Goal: Task Accomplishment & Management: Use online tool/utility

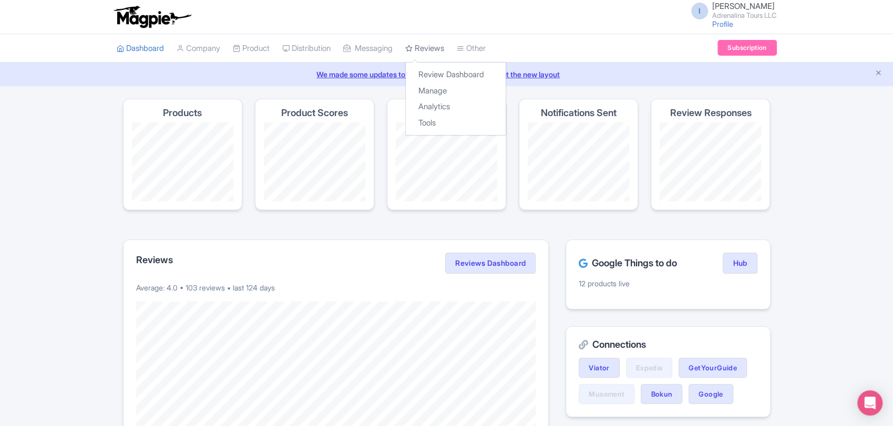
click at [444, 51] on link "Reviews" at bounding box center [424, 48] width 39 height 29
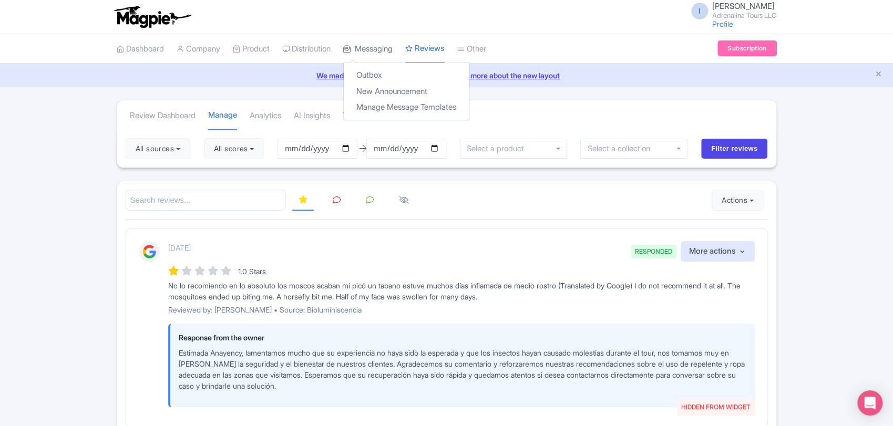
click at [382, 48] on link "Messaging" at bounding box center [367, 49] width 49 height 29
click at [380, 73] on link "Outbox" at bounding box center [406, 75] width 125 height 16
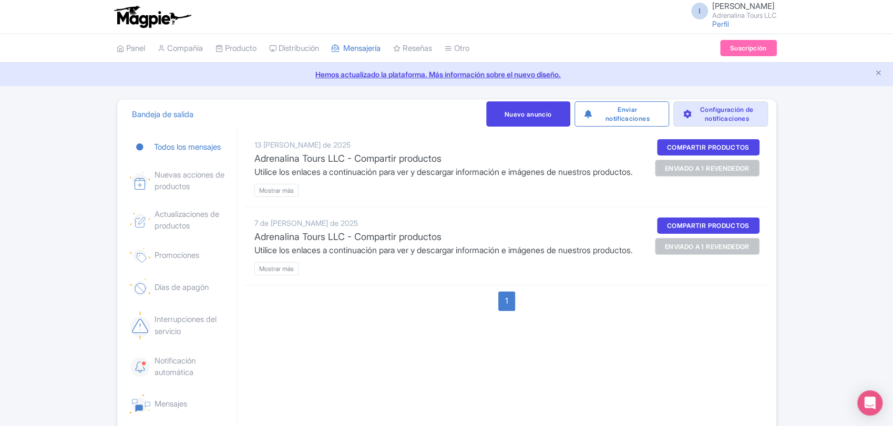
click at [683, 169] on font "enviado a 1 revendedor" at bounding box center [707, 168] width 85 height 8
click at [278, 194] on font "Mostrar más" at bounding box center [276, 191] width 35 height 8
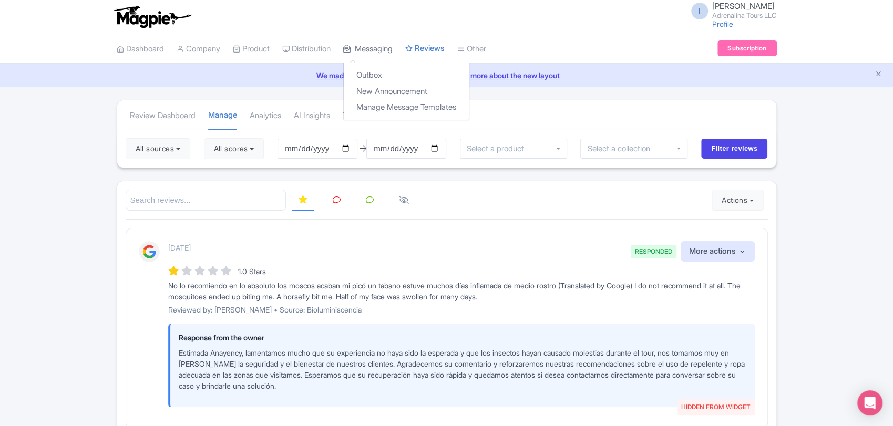
click at [382, 50] on link "Messaging" at bounding box center [367, 49] width 49 height 29
click at [387, 77] on link "Outbox" at bounding box center [406, 75] width 125 height 16
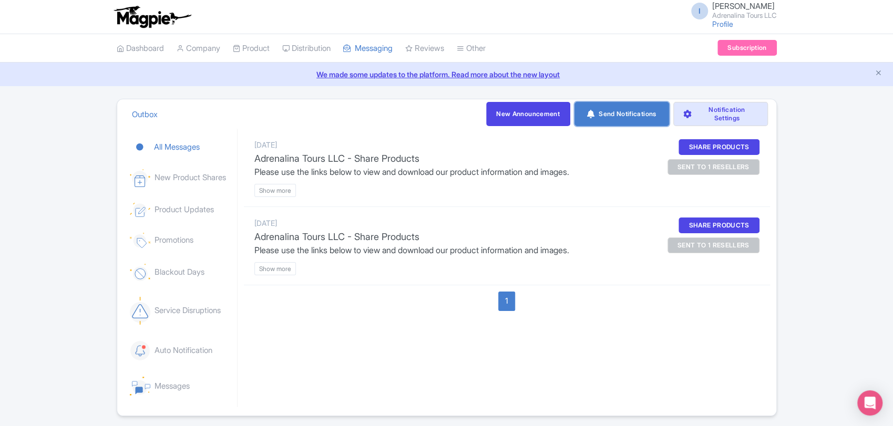
click at [632, 118] on link "Send Notifications" at bounding box center [621, 114] width 95 height 24
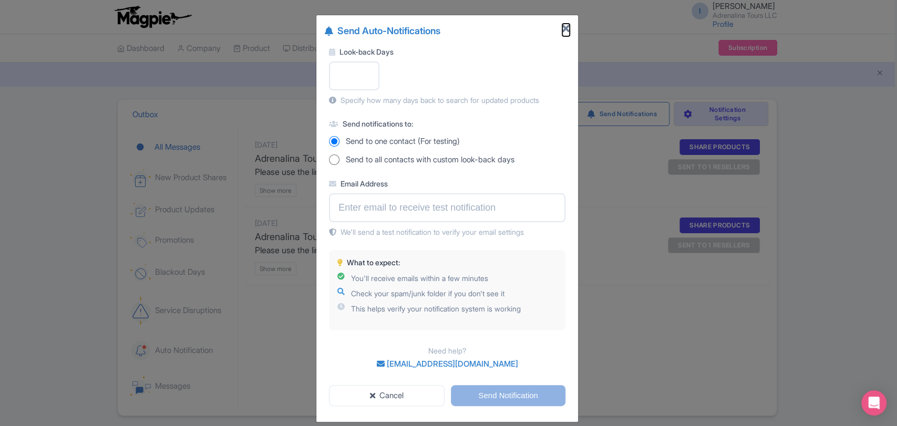
click at [563, 26] on icon "Close" at bounding box center [565, 29] width 7 height 11
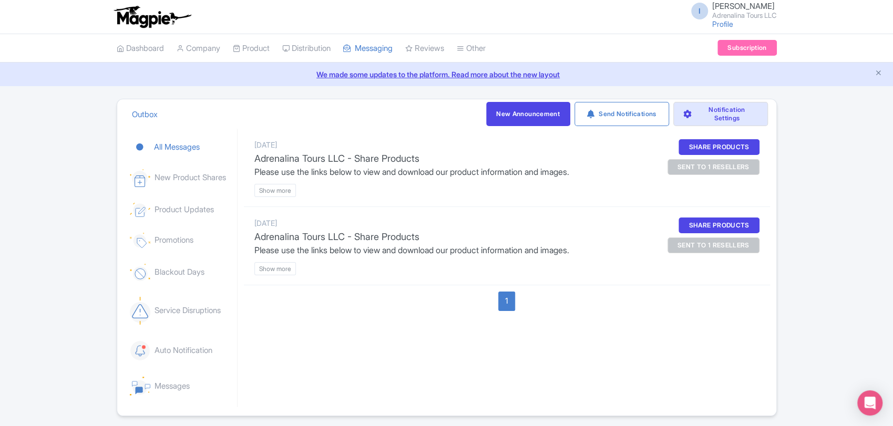
click at [374, 173] on p "Please use the links below to view and download our product information and ima…" at bounding box center [443, 171] width 379 height 13
click at [292, 194] on btn "Show more" at bounding box center [275, 190] width 42 height 13
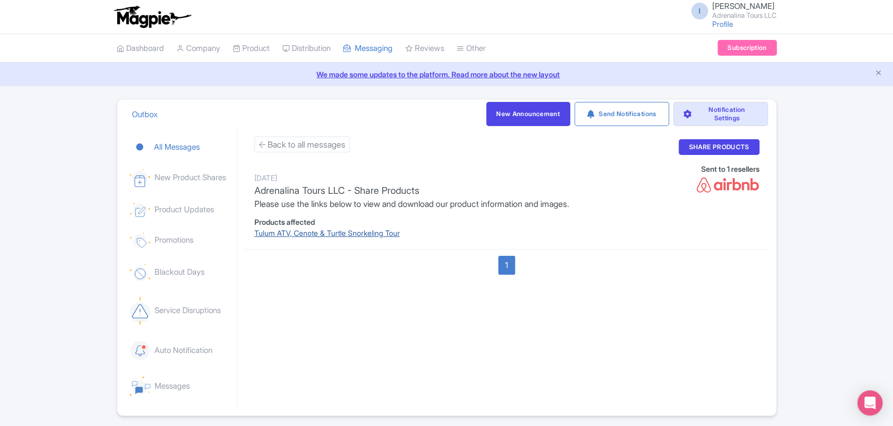
click at [395, 235] on link "Tulum ATV, Cenote & Turtle Snorkeling Tour" at bounding box center [443, 232] width 379 height 11
click at [189, 188] on link "New Product Shares" at bounding box center [181, 178] width 103 height 35
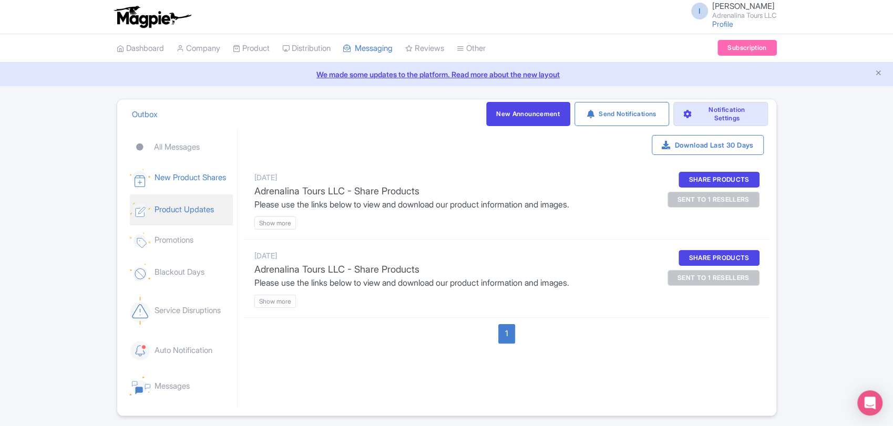
click at [190, 212] on link "Product Updates" at bounding box center [181, 209] width 103 height 31
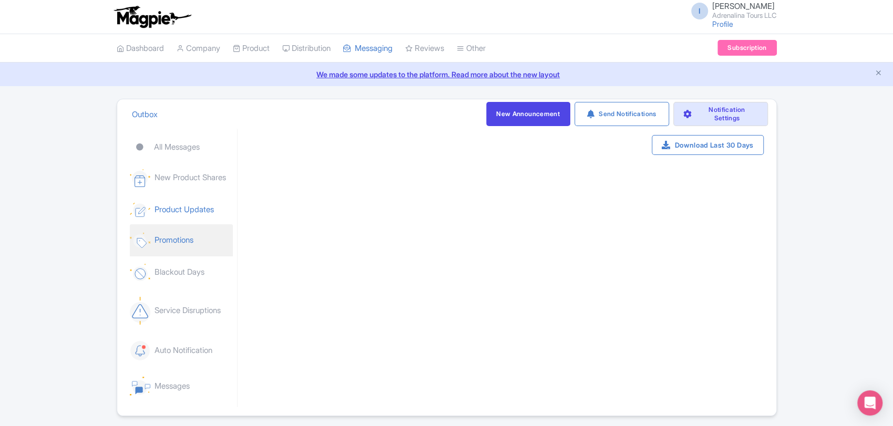
click at [189, 239] on link "Promotions" at bounding box center [181, 240] width 103 height 32
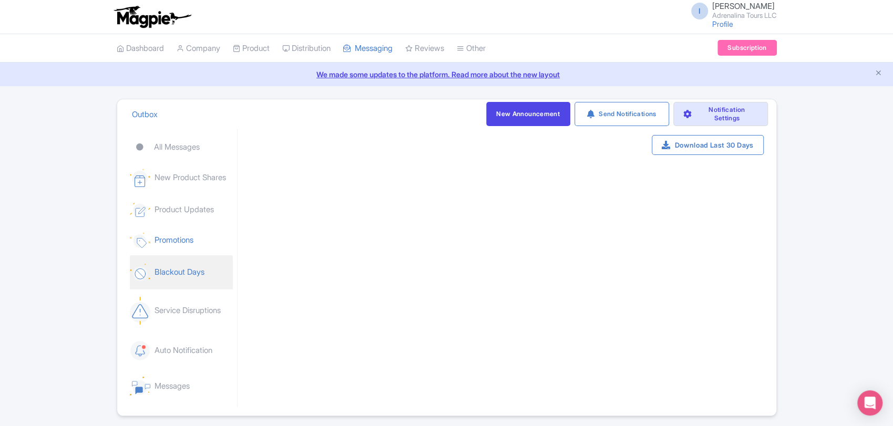
click at [192, 268] on link "Blackout Days" at bounding box center [181, 272] width 103 height 34
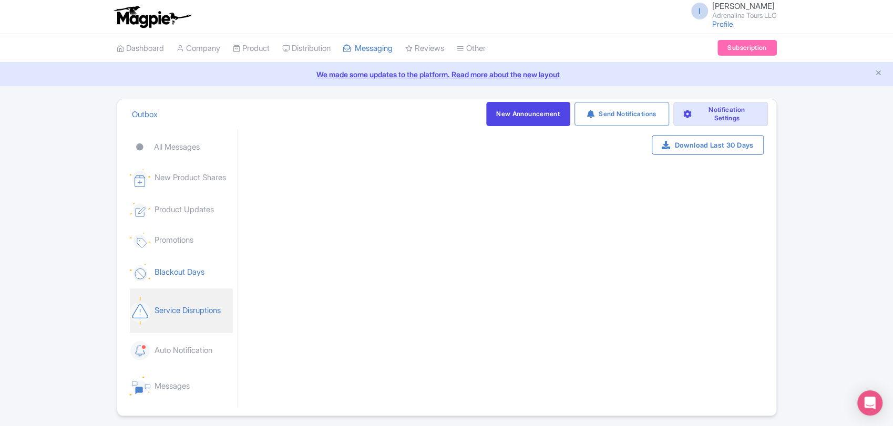
click at [200, 311] on link "Service Disruptions" at bounding box center [181, 310] width 103 height 44
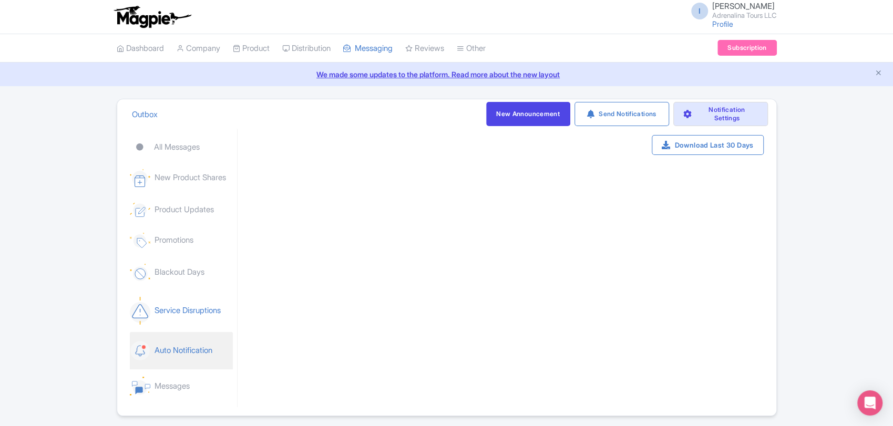
click at [183, 349] on link "Auto Notification" at bounding box center [181, 350] width 103 height 37
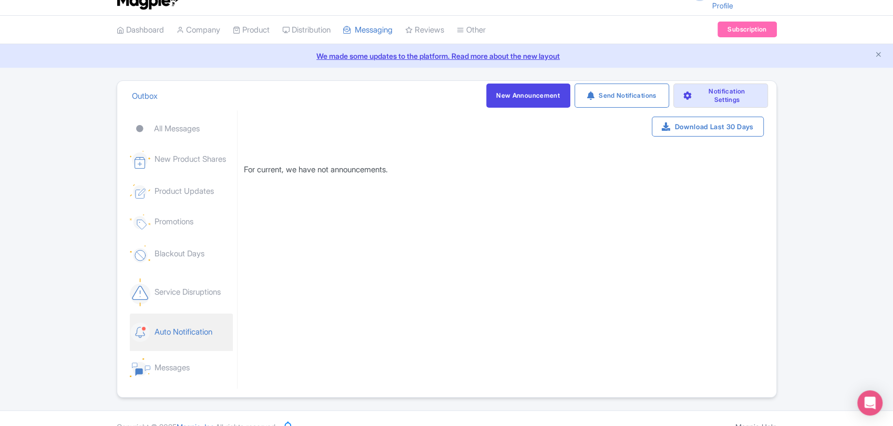
scroll to position [35, 0]
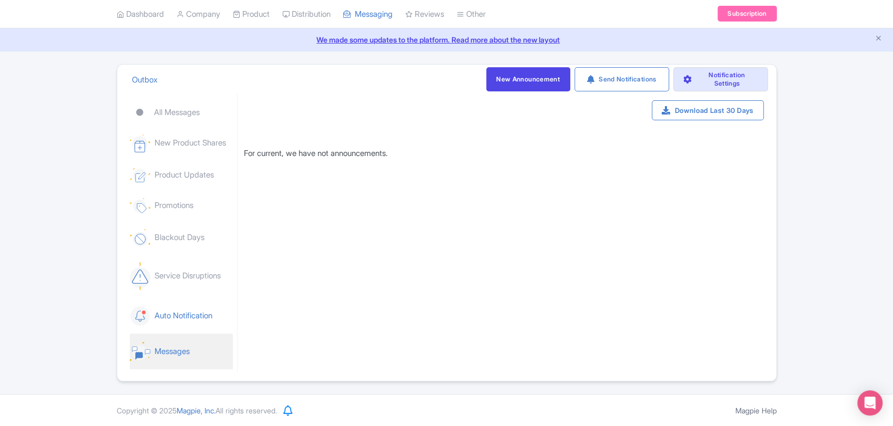
click at [190, 356] on link "Messages" at bounding box center [181, 352] width 103 height 36
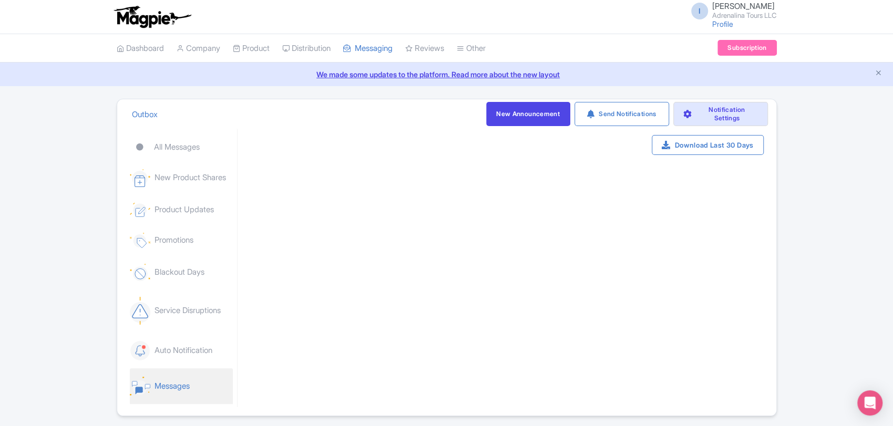
scroll to position [0, 0]
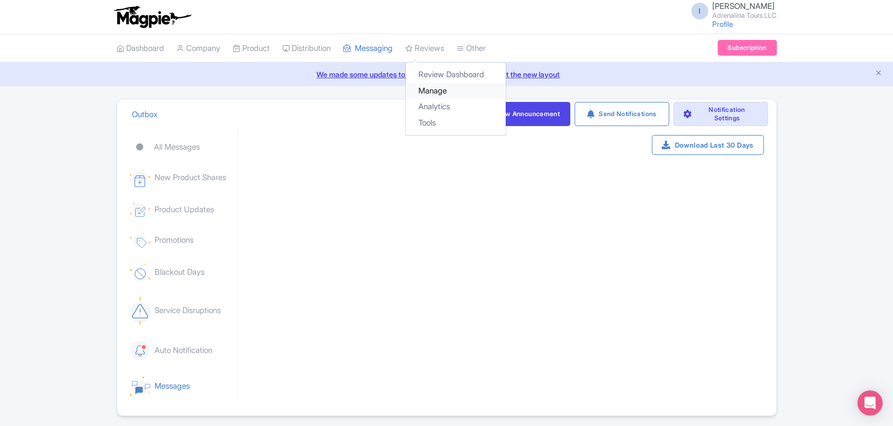
click at [441, 85] on link "Manage" at bounding box center [456, 91] width 100 height 16
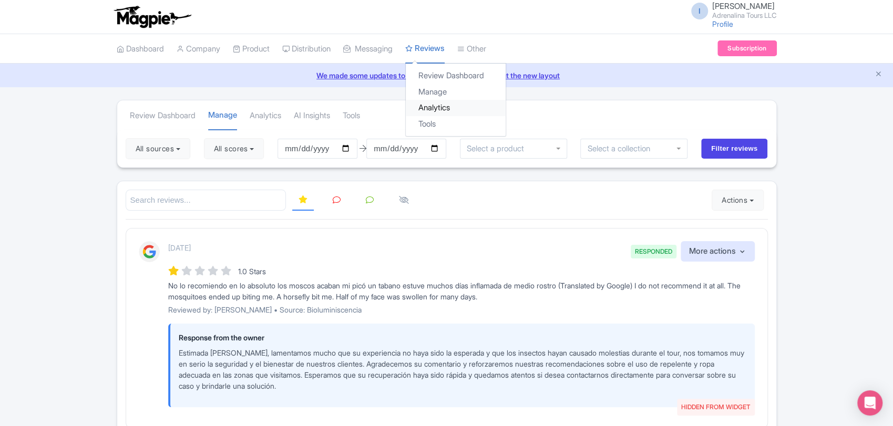
click at [432, 109] on link "Analytics" at bounding box center [456, 108] width 100 height 16
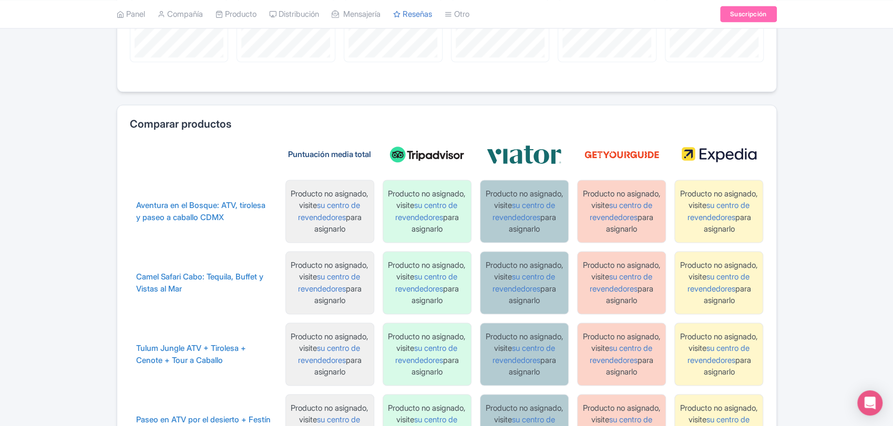
scroll to position [1253, 0]
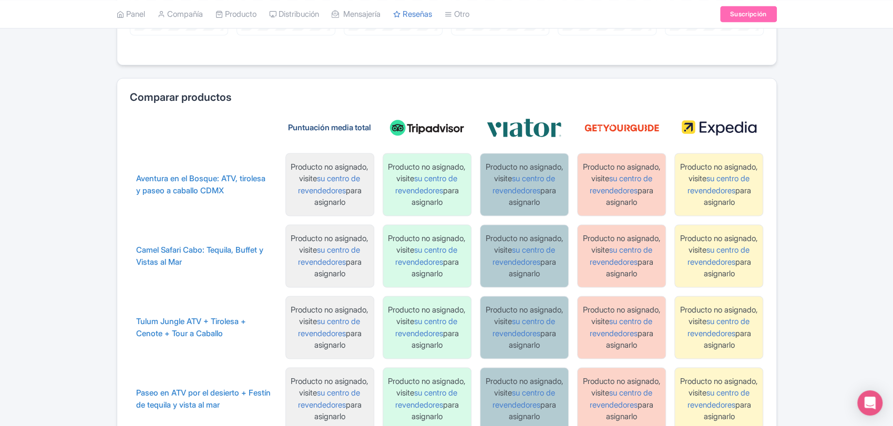
click at [103, 208] on div "Panel de revisión Administrar Analítica Perspectivas de IA Herramientas Todas l…" at bounding box center [446, 109] width 893 height 2526
click at [614, 188] on font "su centro de revendedores" at bounding box center [620, 184] width 63 height 22
click at [728, 195] on font "su centro de revendedores" at bounding box center [718, 184] width 63 height 22
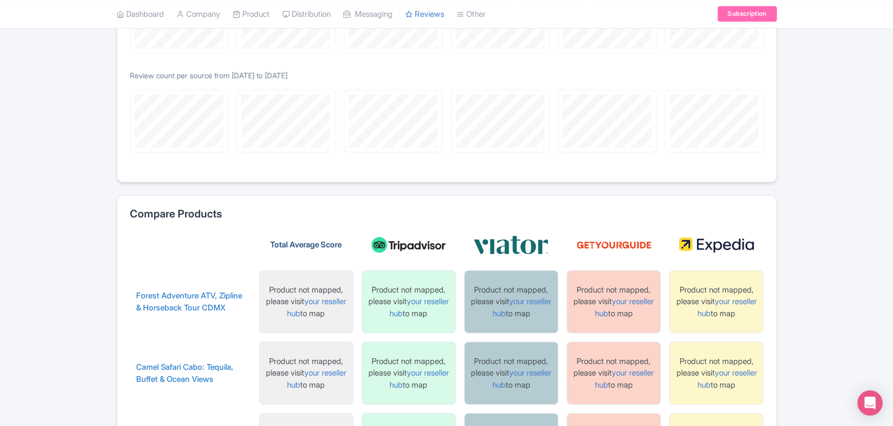
scroll to position [1081, 0]
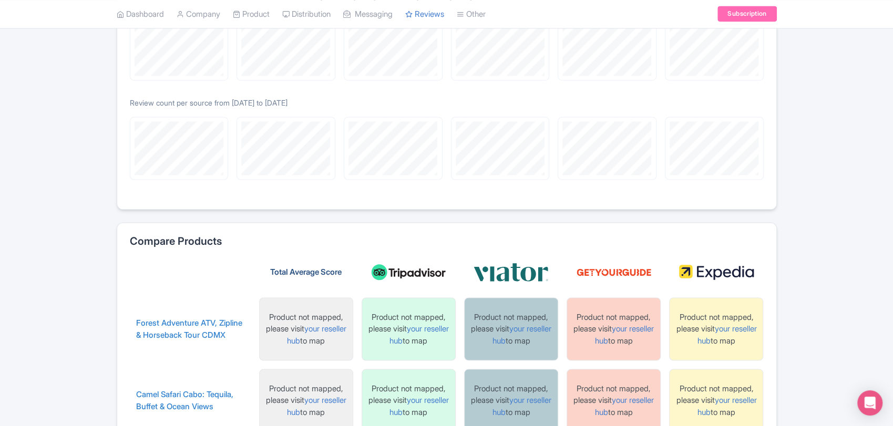
click at [811, 219] on div "Review Dashboard Manage Analytics AI Insights Tools All sources Select all Dese…" at bounding box center [446, 267] width 893 height 2499
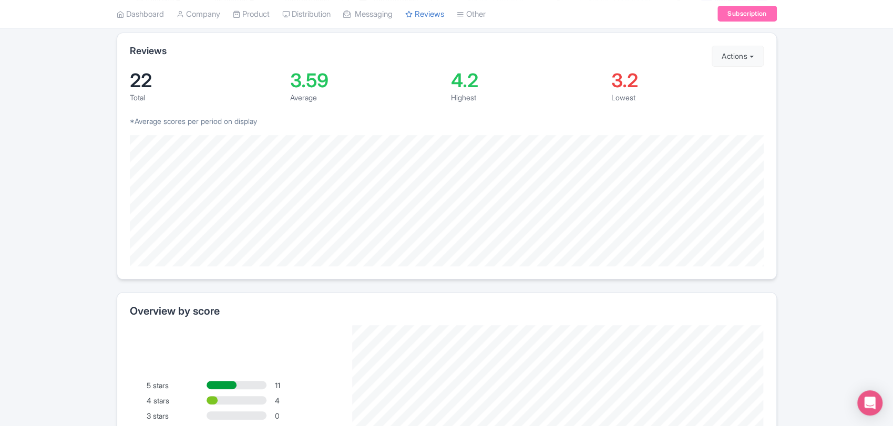
scroll to position [0, 0]
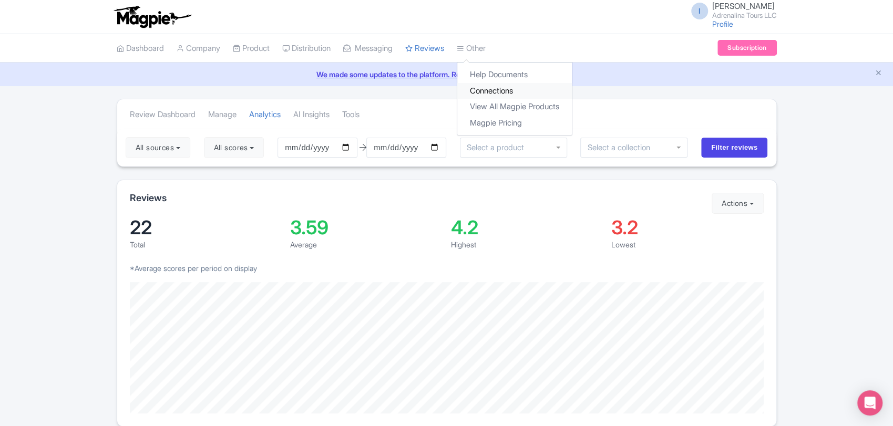
click at [509, 94] on link "Connections" at bounding box center [514, 91] width 115 height 16
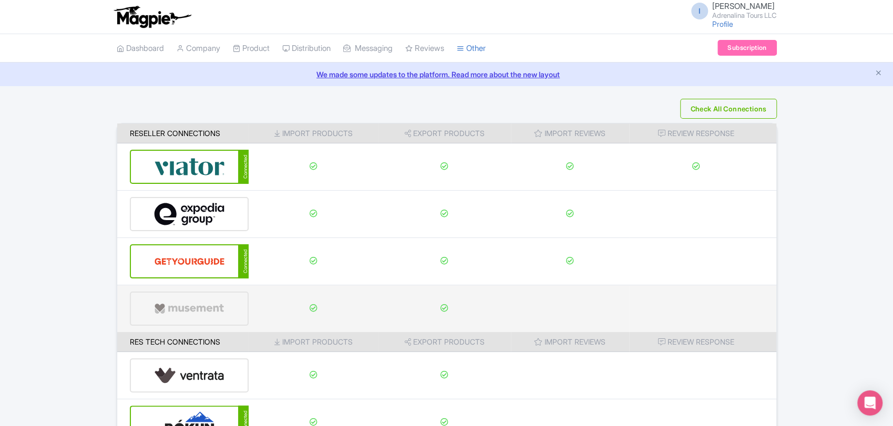
scroll to position [131, 0]
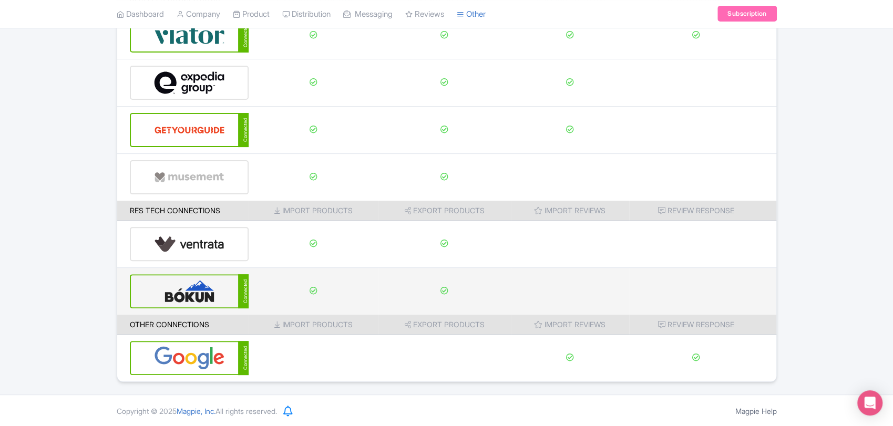
click at [441, 287] on icon at bounding box center [444, 291] width 8 height 8
click at [312, 293] on td at bounding box center [314, 291] width 130 height 47
click at [221, 301] on img at bounding box center [189, 291] width 71 height 32
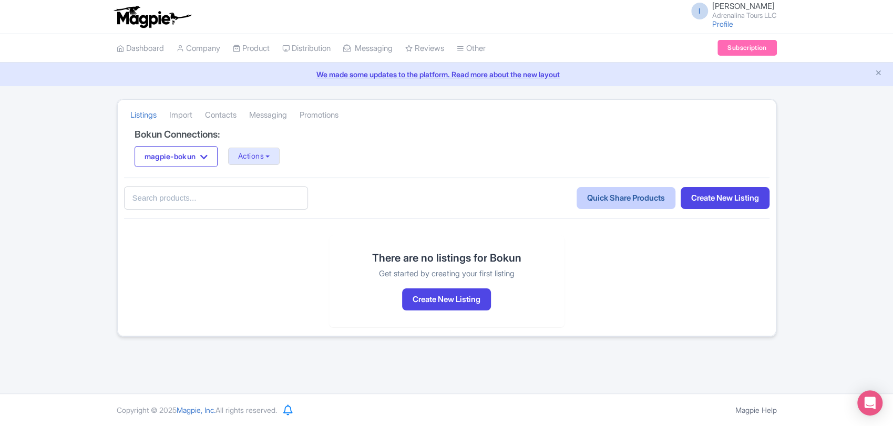
click at [634, 203] on link "Quick Share Products" at bounding box center [625, 198] width 99 height 23
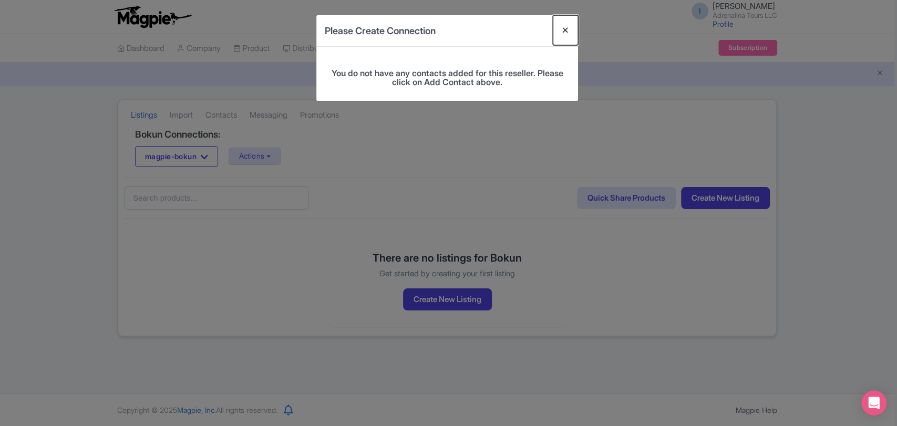
click at [566, 35] on button "Close" at bounding box center [565, 30] width 25 height 30
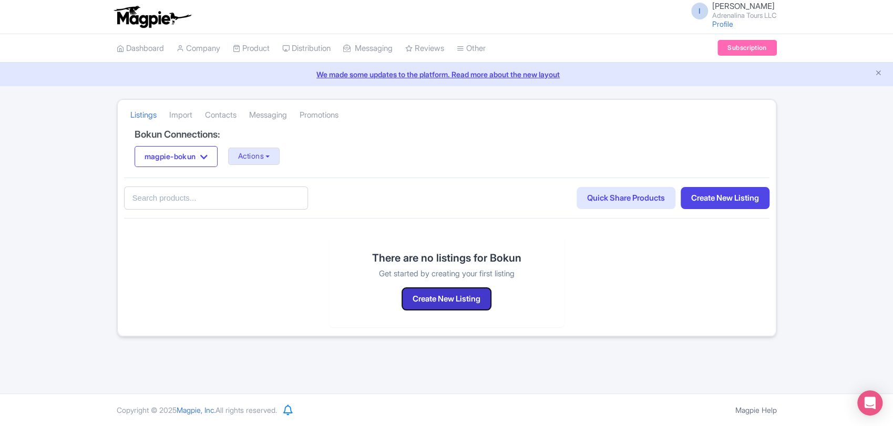
click at [483, 299] on button "Create New Listing" at bounding box center [446, 299] width 89 height 23
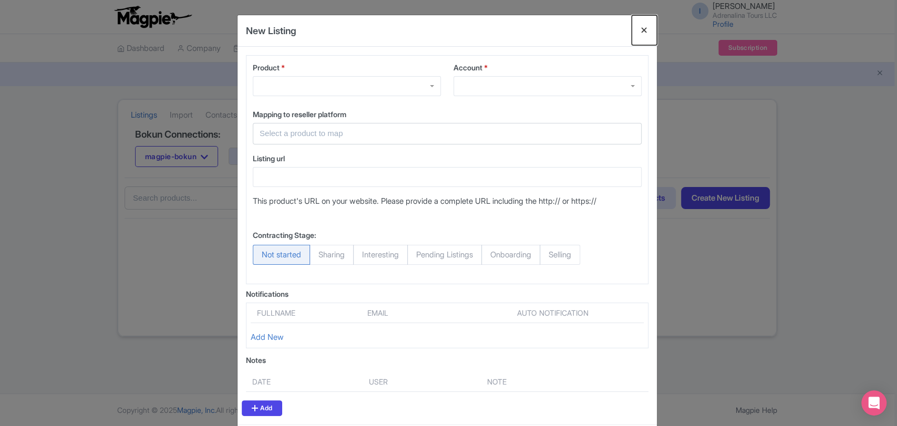
click at [641, 28] on button "Close" at bounding box center [644, 30] width 25 height 30
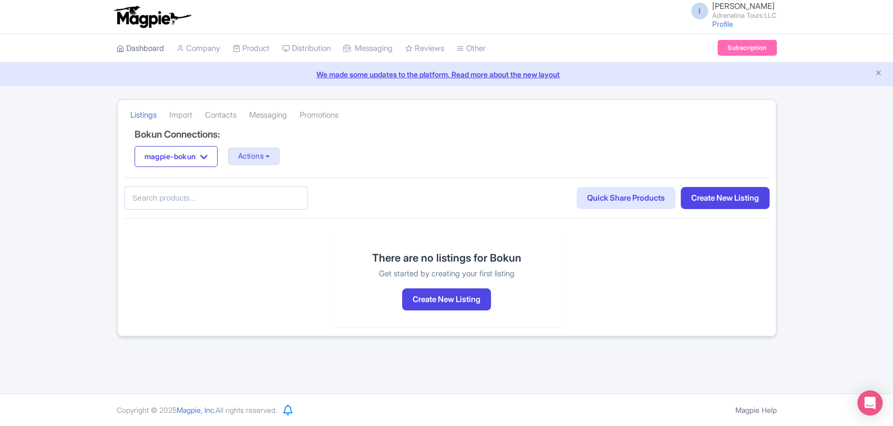
click at [159, 51] on link "Dashboard" at bounding box center [140, 48] width 47 height 29
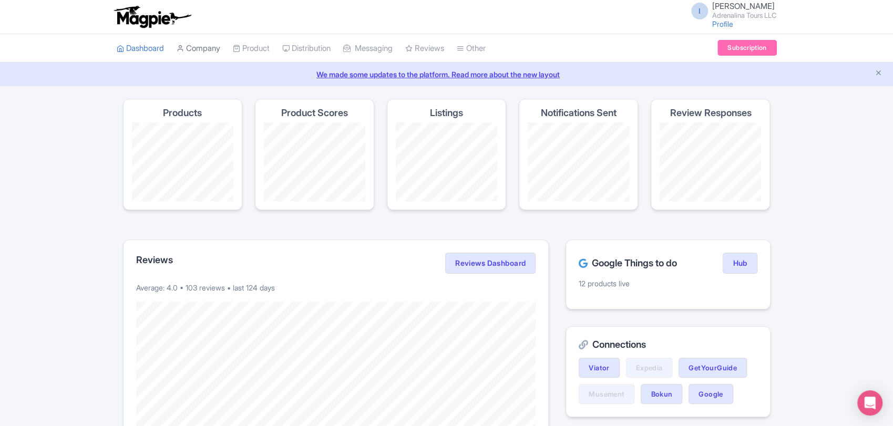
click at [197, 50] on link "Company" at bounding box center [199, 48] width 44 height 29
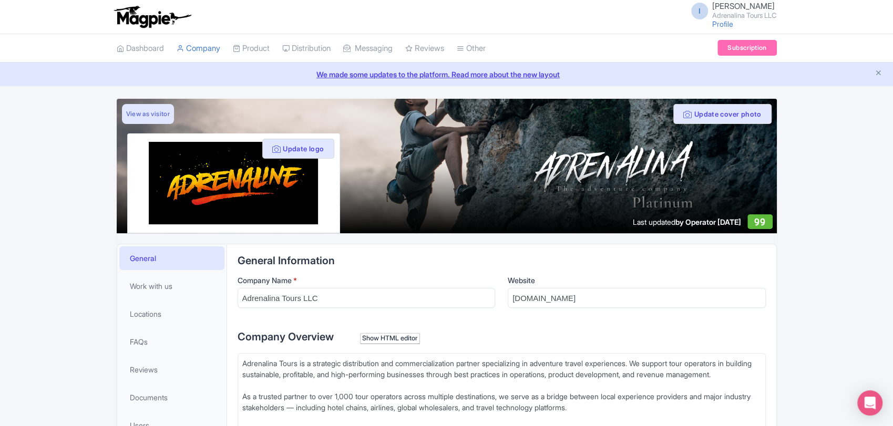
click at [266, 50] on link "Product" at bounding box center [251, 48] width 37 height 29
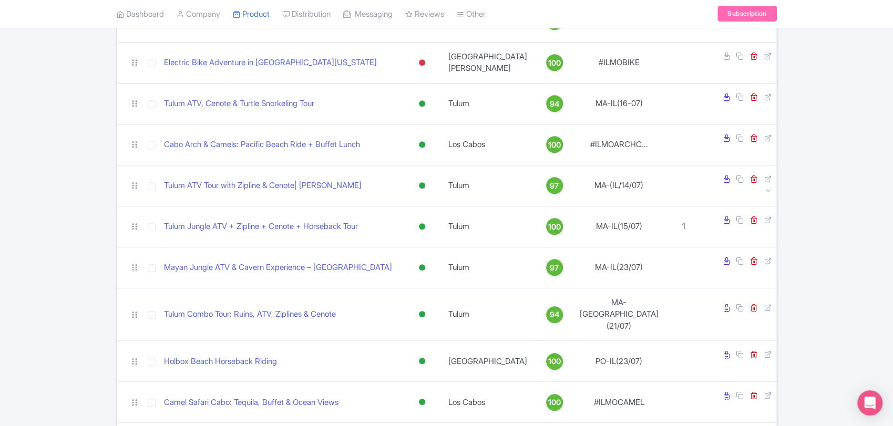
scroll to position [350, 0]
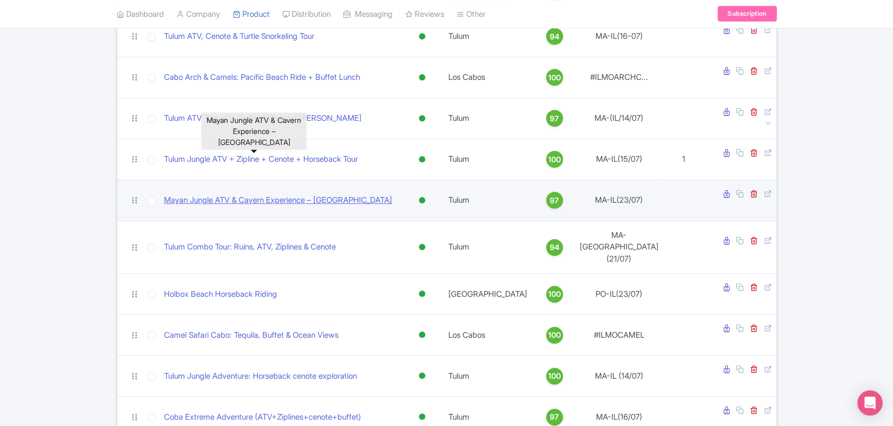
click at [267, 194] on link "Mayan Jungle ATV & Cavern Experience – [GEOGRAPHIC_DATA]" at bounding box center [278, 200] width 228 height 12
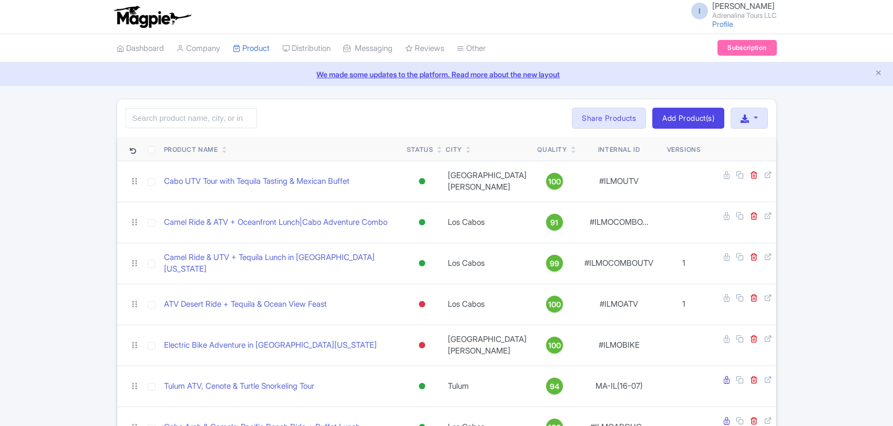
scroll to position [350, 0]
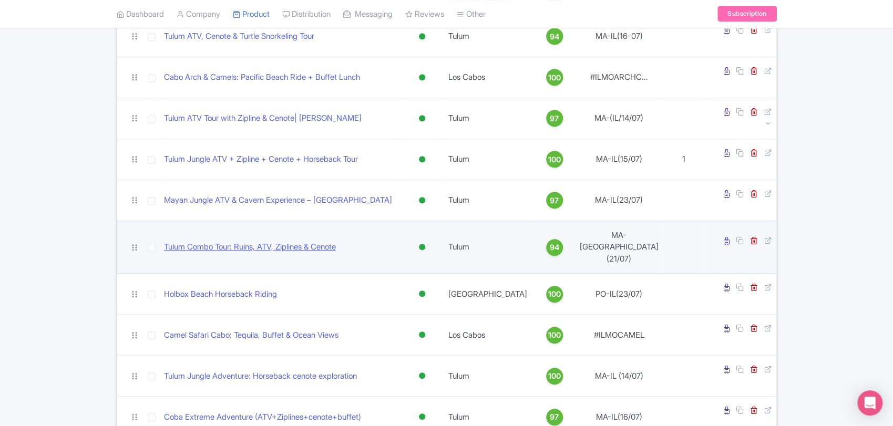
click at [246, 221] on td "Tulum Combo Tour: Ruins, ATV, Ziplines & Cenote" at bounding box center [281, 247] width 243 height 53
click at [248, 241] on link "Tulum Combo Tour: Ruins, ATV, Ziplines & Cenote" at bounding box center [250, 247] width 172 height 12
click at [251, 241] on link "Tulum Combo Tour: Ruins, ATV, Ziplines & Cenote" at bounding box center [250, 247] width 172 height 12
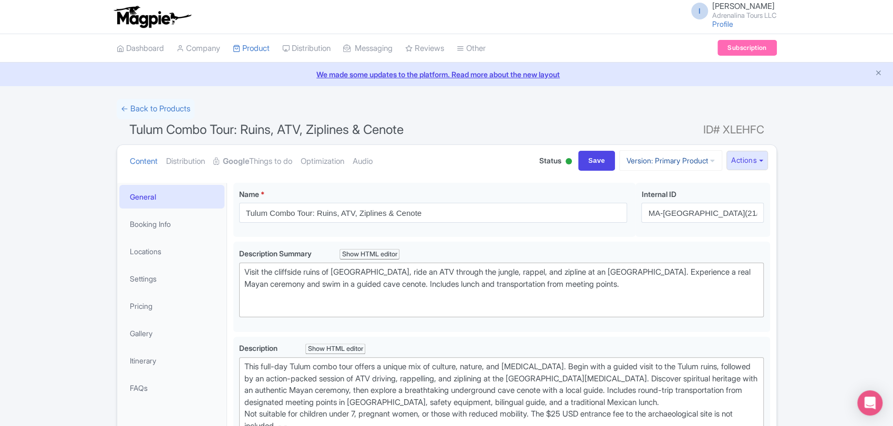
click at [694, 161] on link "Version: Primary Product" at bounding box center [670, 160] width 103 height 20
click at [683, 197] on link "Primary Product" at bounding box center [679, 201] width 100 height 16
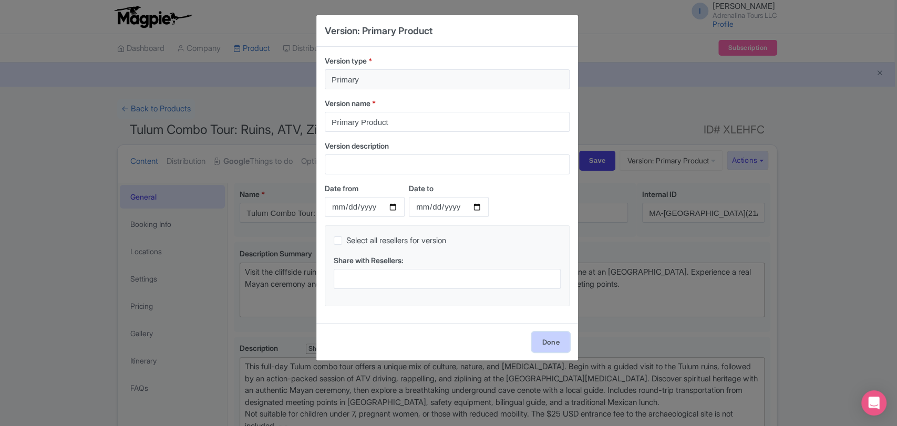
click at [551, 338] on link "Done" at bounding box center [551, 342] width 38 height 20
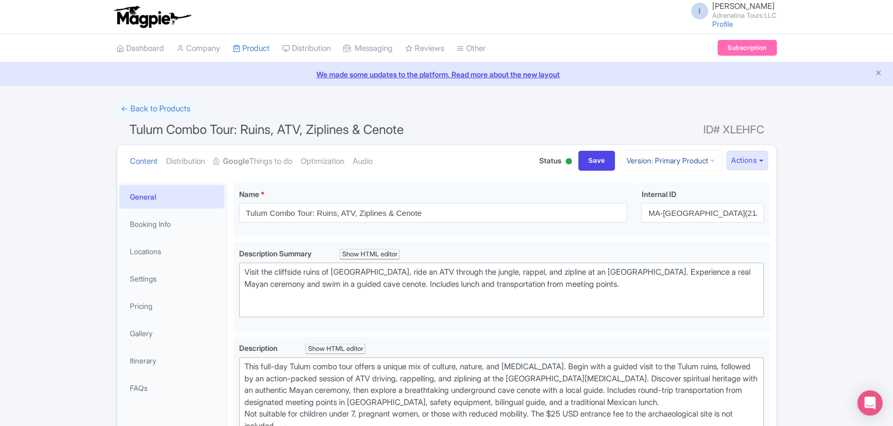
click at [688, 167] on link "Version: Primary Product" at bounding box center [670, 160] width 103 height 20
click at [676, 185] on link "Manage Versions" at bounding box center [679, 186] width 100 height 16
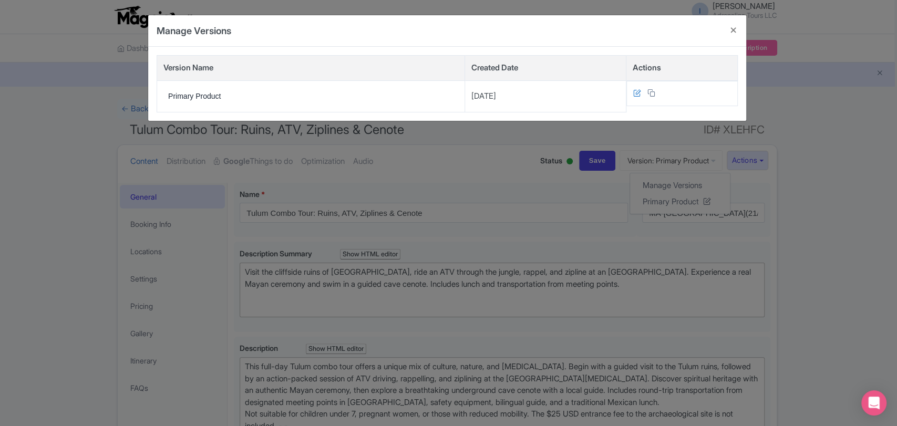
click at [803, 126] on div "Manage Versions Version Name Created Date Actions Primary Product 2025-07-21 × …" at bounding box center [448, 213] width 897 height 426
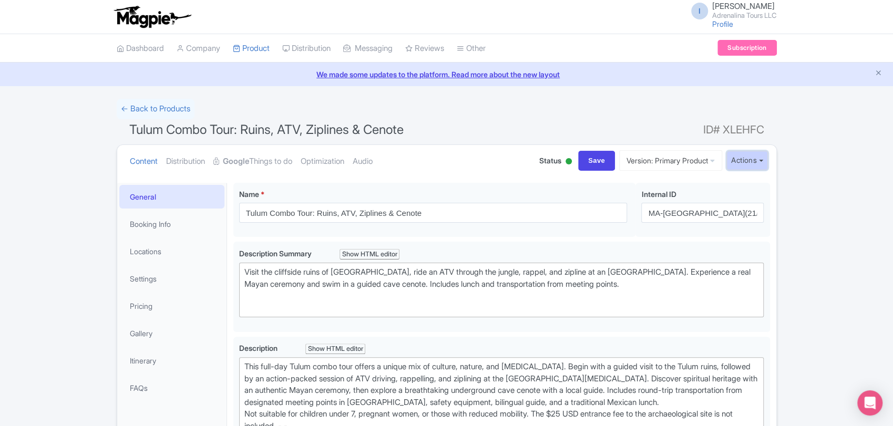
click at [759, 160] on button "Actions" at bounding box center [747, 160] width 42 height 19
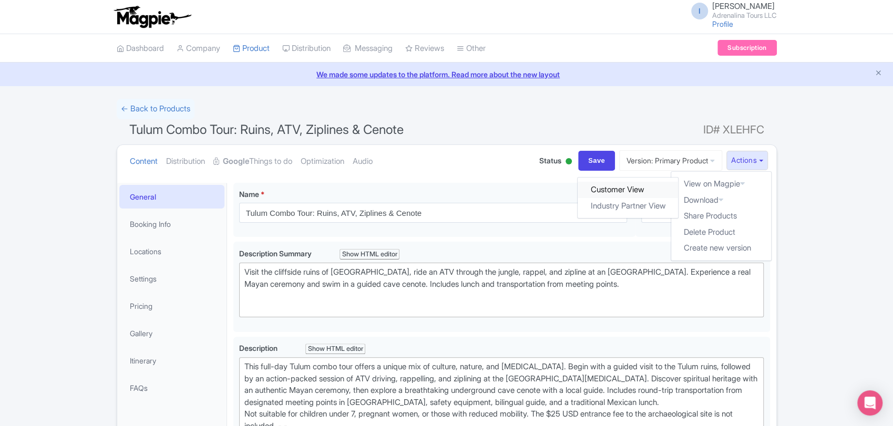
click at [628, 190] on link "Customer View" at bounding box center [627, 190] width 100 height 16
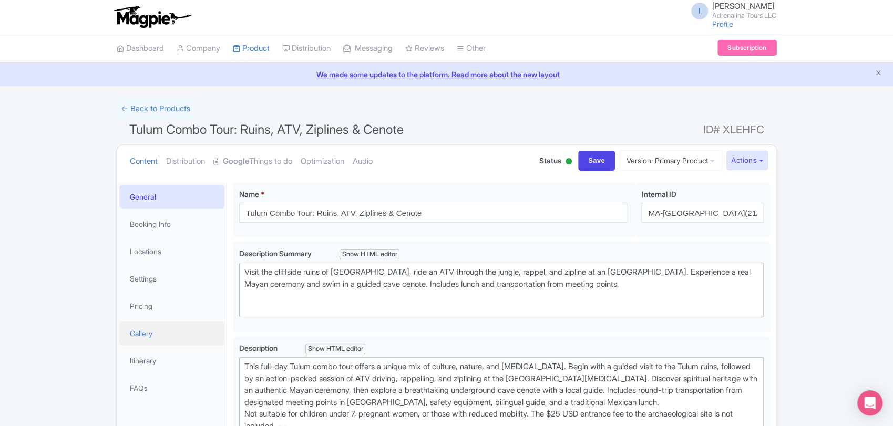
click at [166, 332] on link "Gallery" at bounding box center [171, 334] width 105 height 24
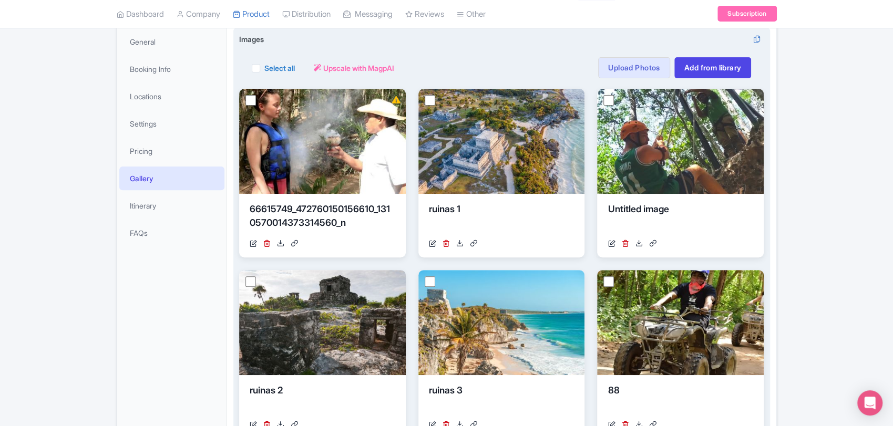
scroll to position [175, 0]
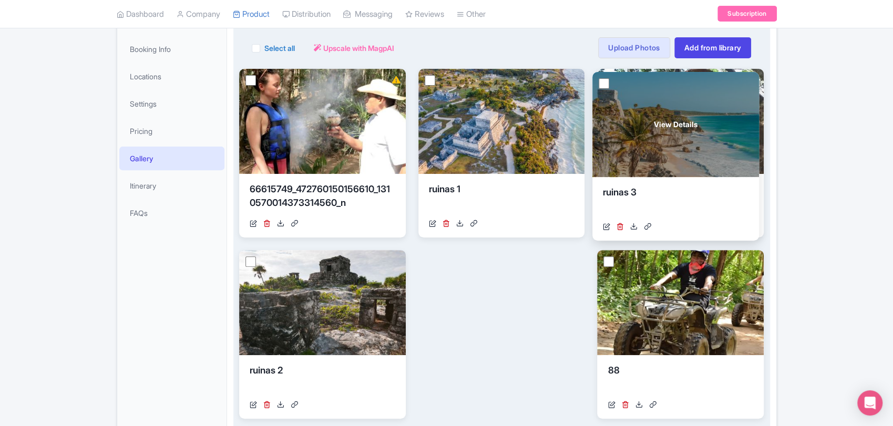
drag, startPoint x: 489, startPoint y: 332, endPoint x: 663, endPoint y: 153, distance: 249.3
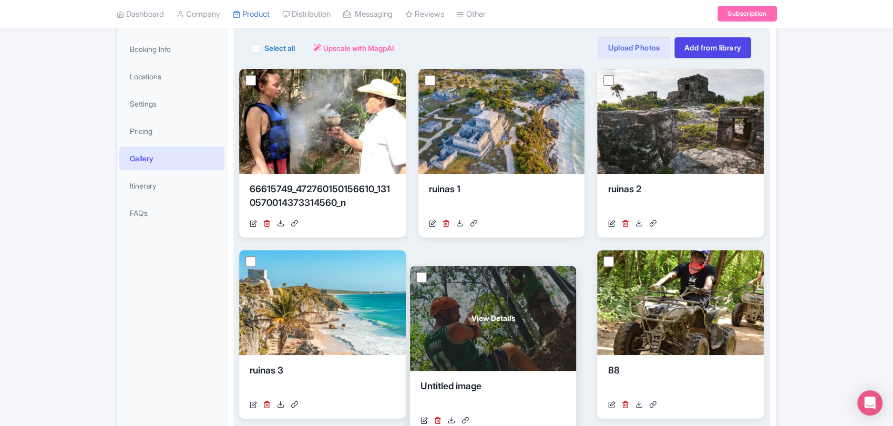
drag, startPoint x: 663, startPoint y: 153, endPoint x: 475, endPoint y: 350, distance: 272.0
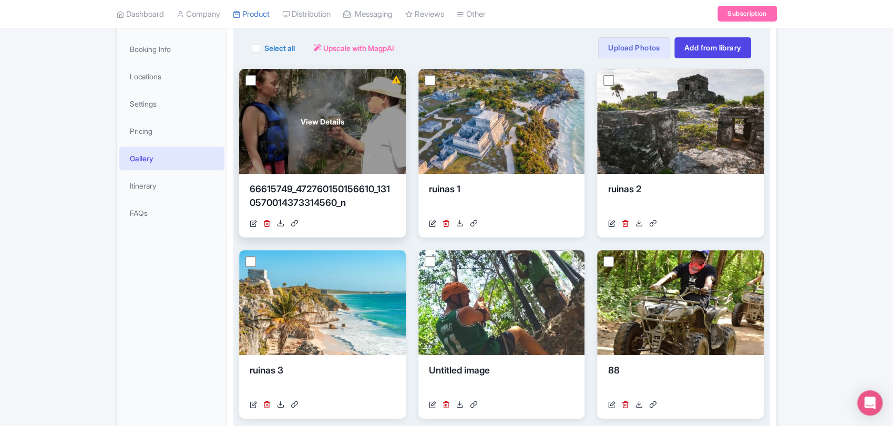
click at [398, 82] on body "I Ivone Lopez Adrenalina Tours LLC Profile Users Settings Sign out Dashboard Co…" at bounding box center [446, 38] width 893 height 426
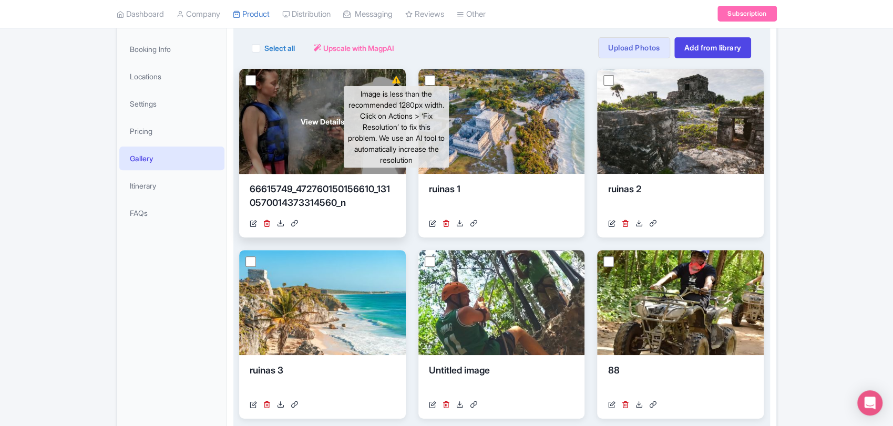
click at [398, 81] on icon at bounding box center [396, 79] width 8 height 7
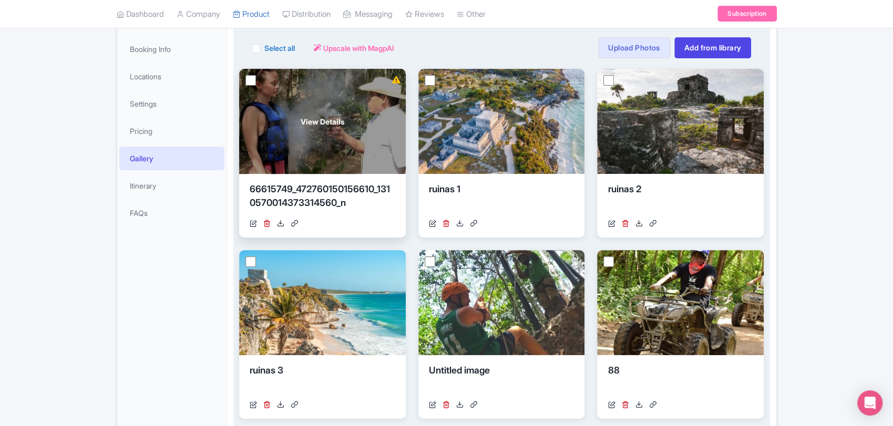
click at [252, 80] on input "checkbox" at bounding box center [250, 80] width 11 height 11
checkbox input "true"
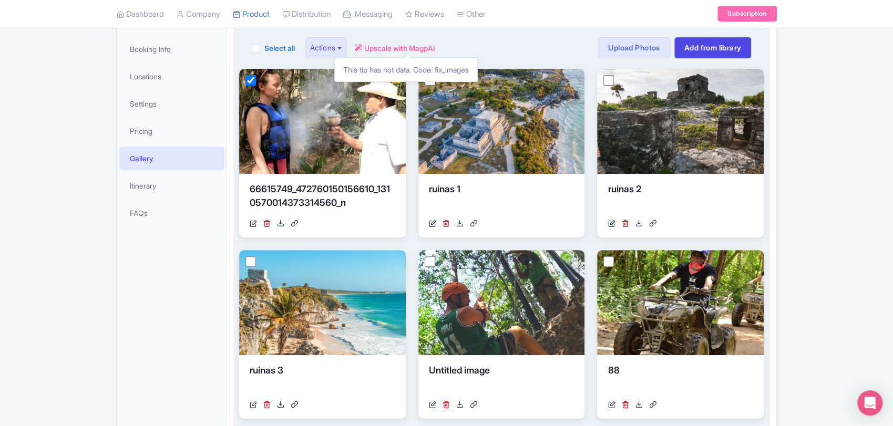
click at [384, 49] on span "Upscale with MagpAI" at bounding box center [399, 48] width 71 height 11
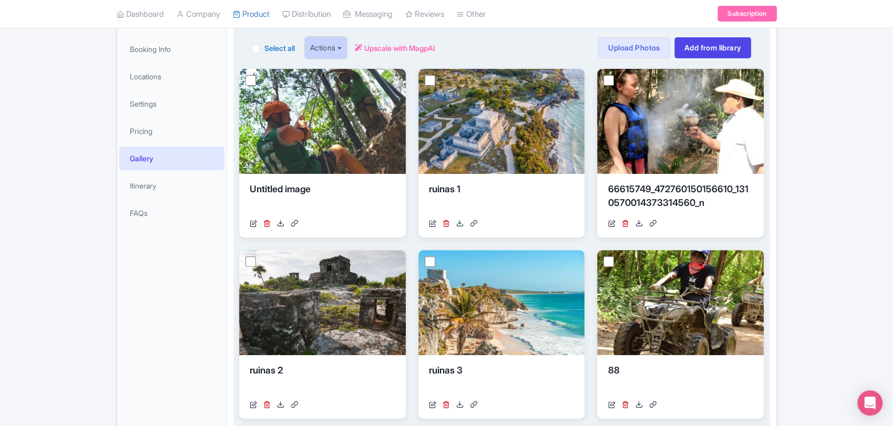
click at [328, 54] on button "Actions" at bounding box center [326, 47] width 42 height 21
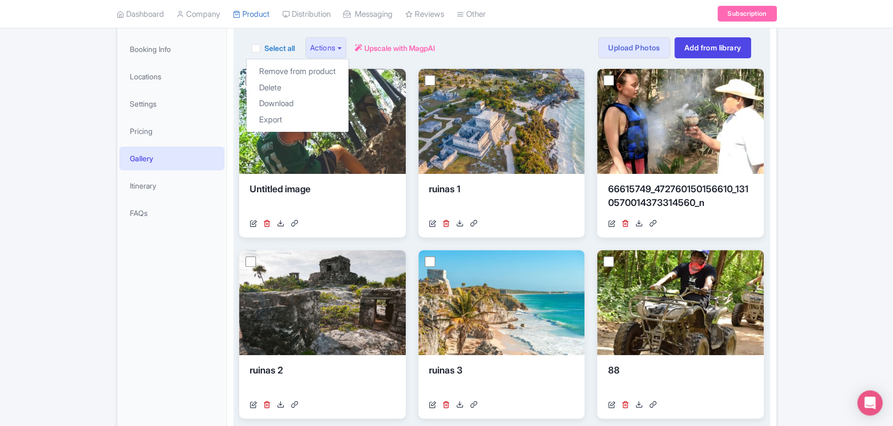
click at [538, 39] on div "Select all Actions Remove from product Delete Download Export Upscale with Magp…" at bounding box center [502, 47] width 500 height 21
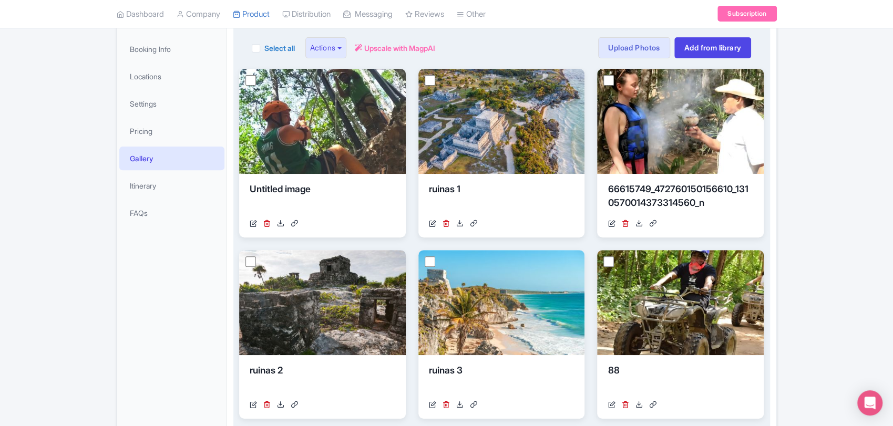
click at [286, 47] on label "Select all" at bounding box center [279, 48] width 30 height 11
click at [271, 47] on input "Select all" at bounding box center [267, 45] width 7 height 7
checkbox input "true"
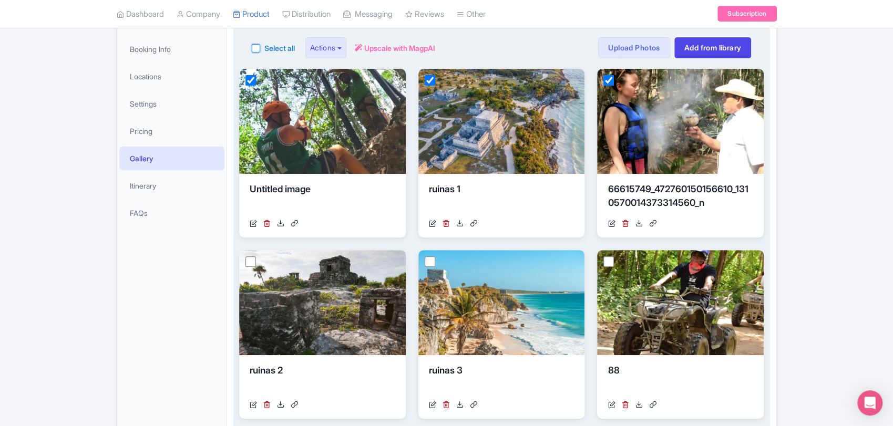
checkbox input "true"
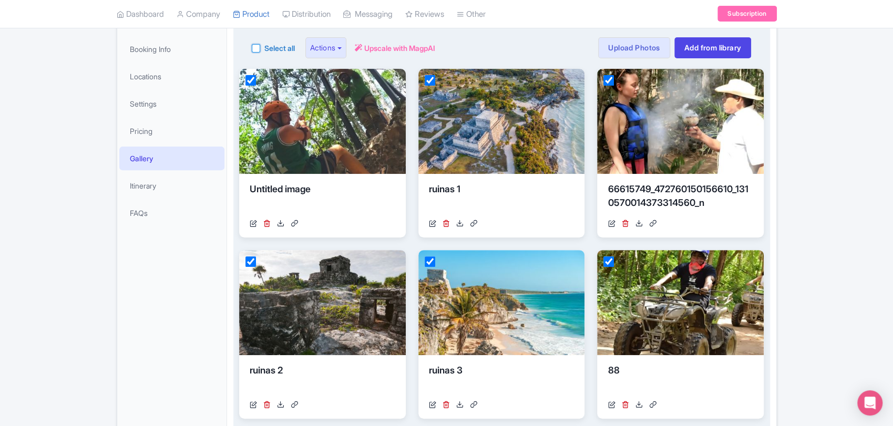
checkbox input "true"
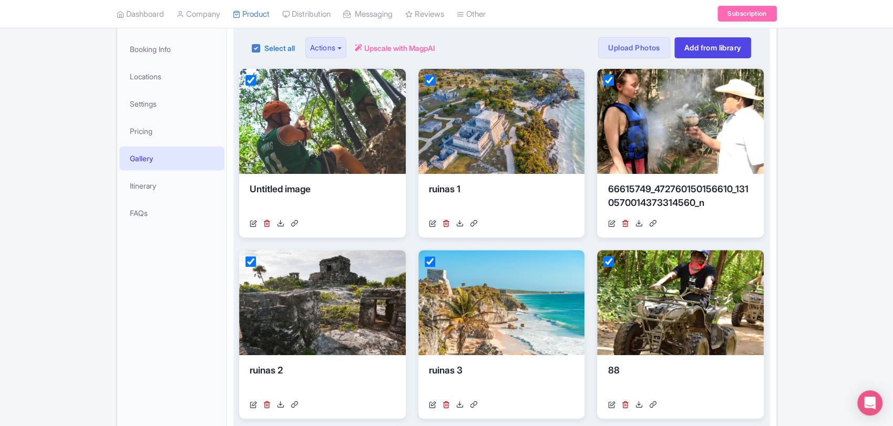
click at [286, 46] on label "Select all" at bounding box center [279, 48] width 30 height 11
click at [271, 46] on input "Select all" at bounding box center [267, 45] width 7 height 7
checkbox input "false"
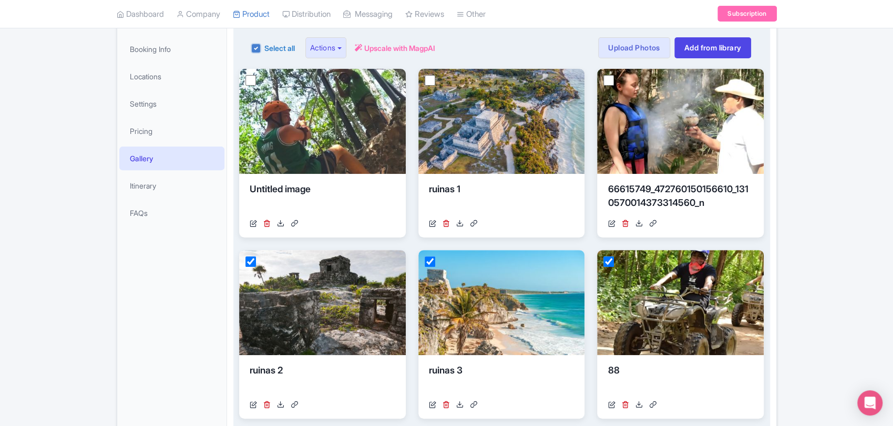
checkbox input "false"
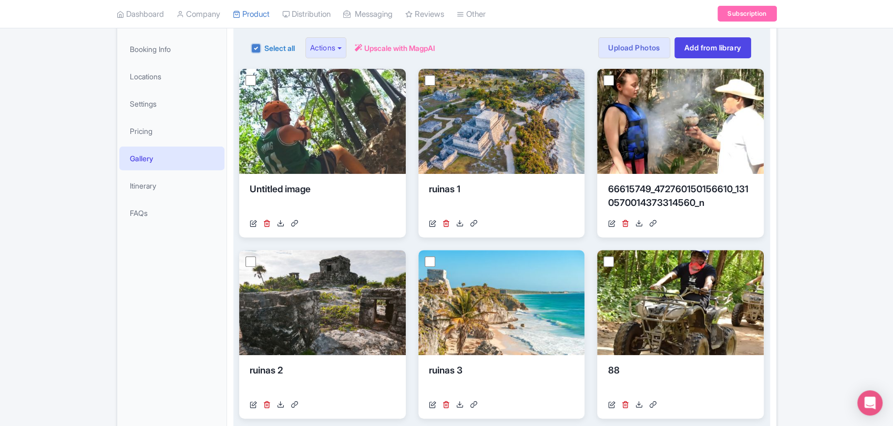
checkbox input "false"
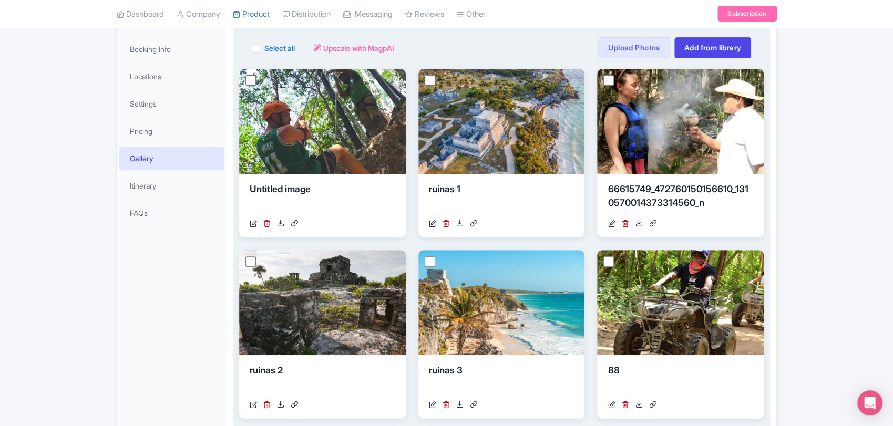
click at [431, 57] on div "Select all Actions Remove from product Delete Download Export Upscale with Magp…" at bounding box center [502, 47] width 500 height 21
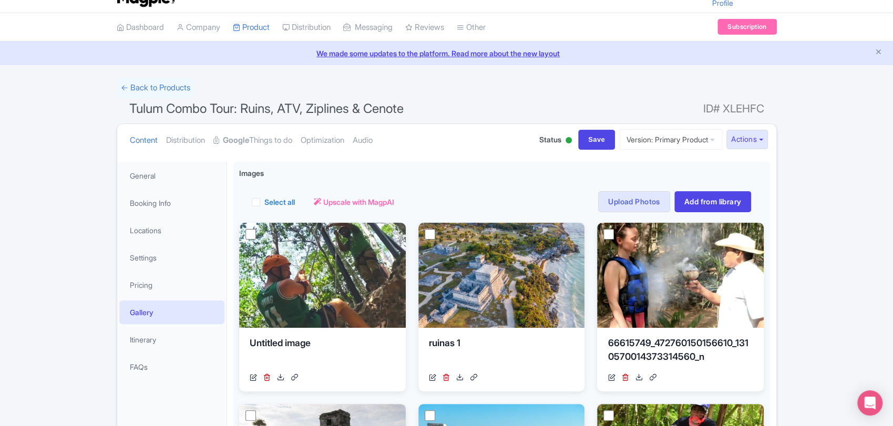
scroll to position [0, 0]
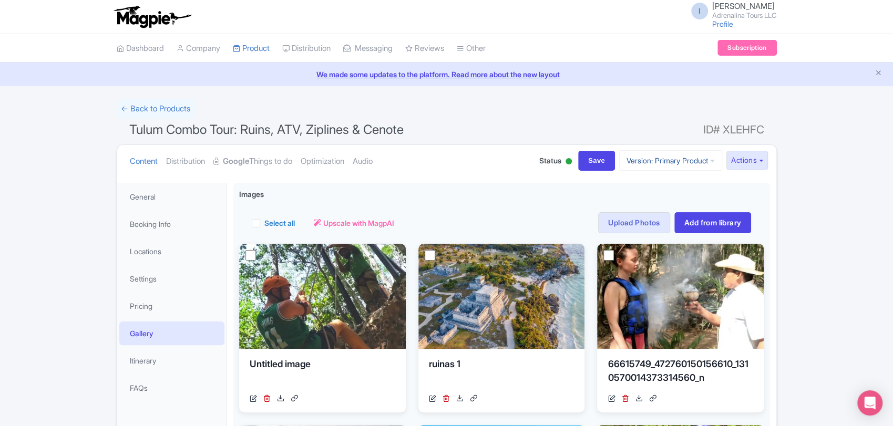
click at [710, 160] on icon at bounding box center [712, 160] width 5 height 7
click at [737, 160] on button "Actions" at bounding box center [747, 160] width 42 height 19
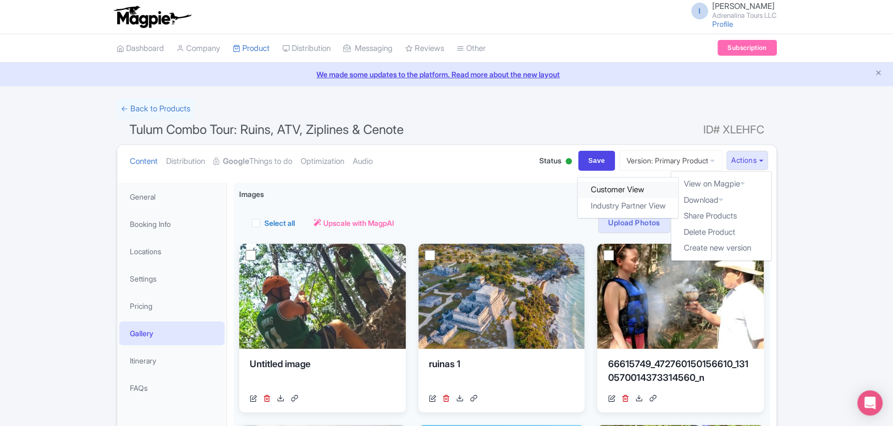
click at [644, 190] on link "Customer View" at bounding box center [627, 190] width 100 height 16
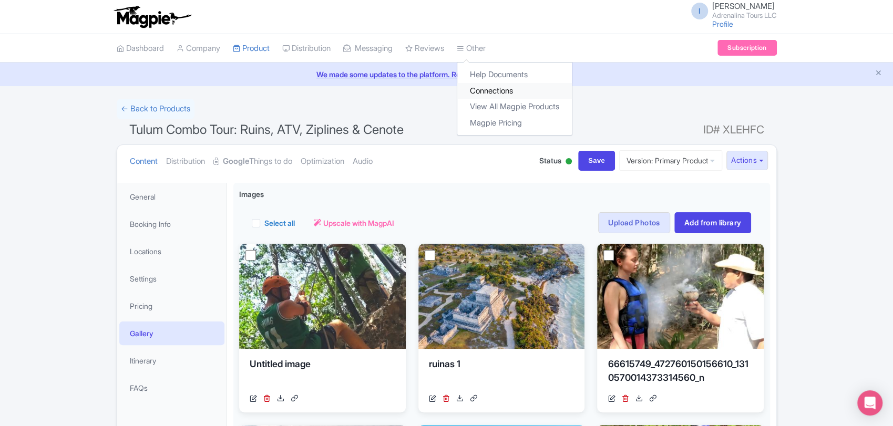
click at [495, 89] on link "Connections" at bounding box center [514, 91] width 115 height 16
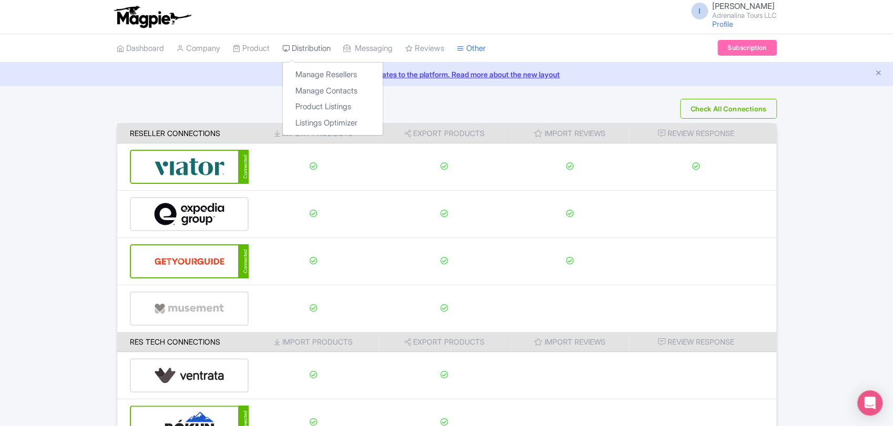
click at [309, 49] on link "Distribution" at bounding box center [306, 48] width 48 height 29
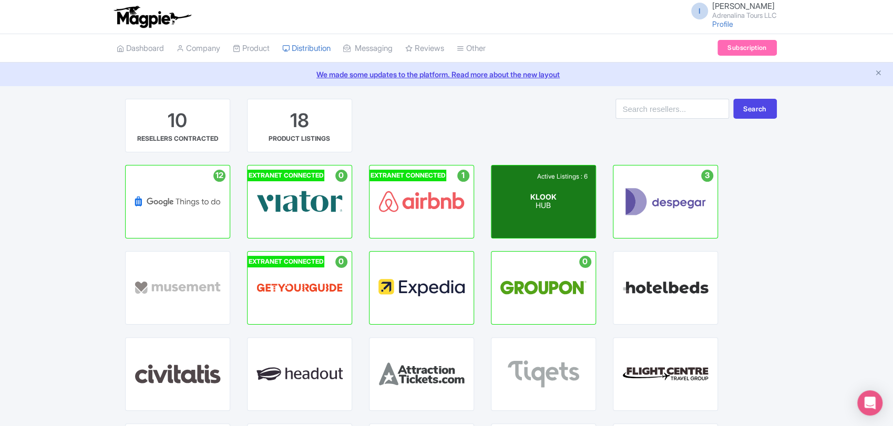
click at [521, 197] on div "Active Listings : 6 KLOOK HUB" at bounding box center [543, 201] width 104 height 73
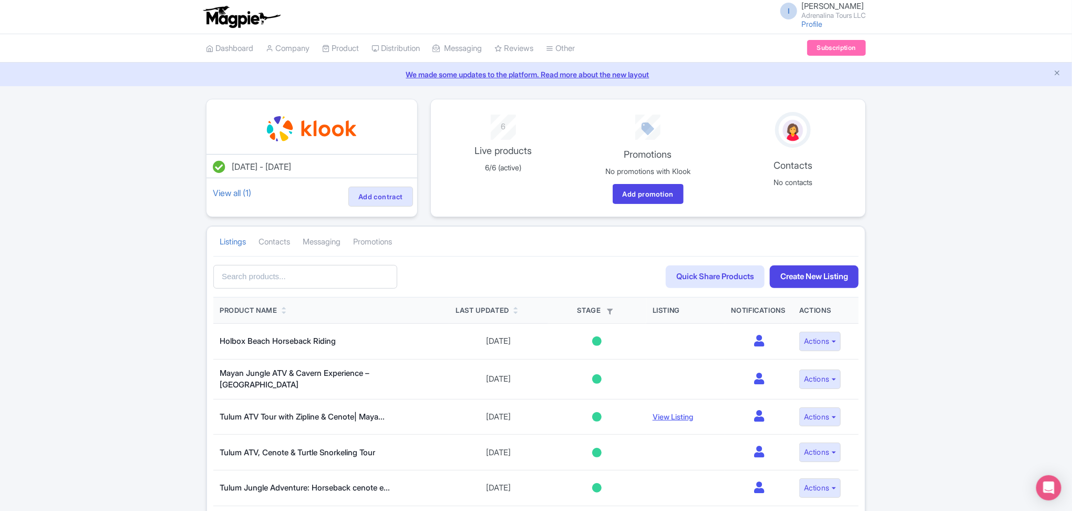
drag, startPoint x: 826, startPoint y: 1, endPoint x: 168, endPoint y: 251, distance: 703.9
click at [168, 251] on div "[DATE] - [DATE] View all (1) Add contract 6 Live products 6/6 (active) Promotio…" at bounding box center [536, 328] width 1072 height 458
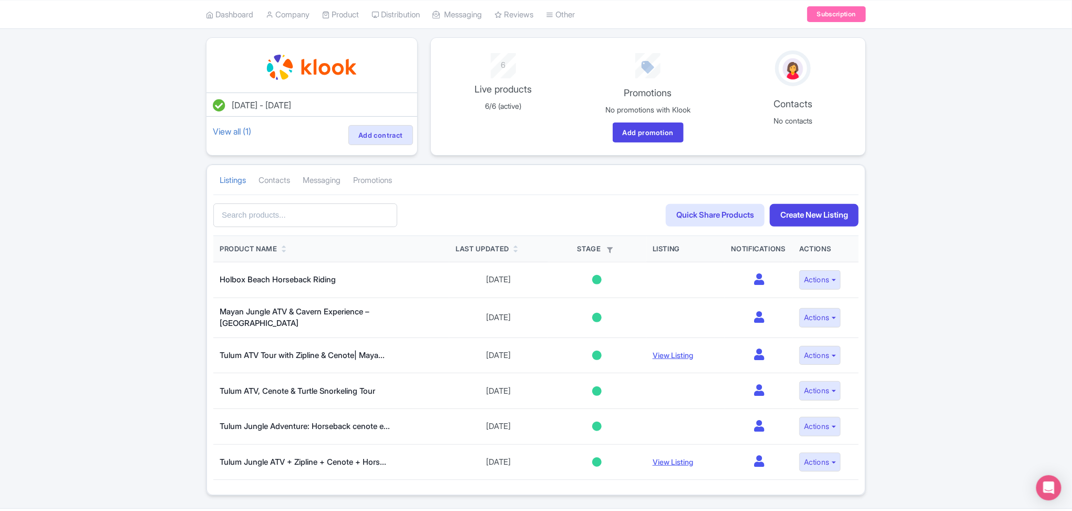
scroll to position [88, 0]
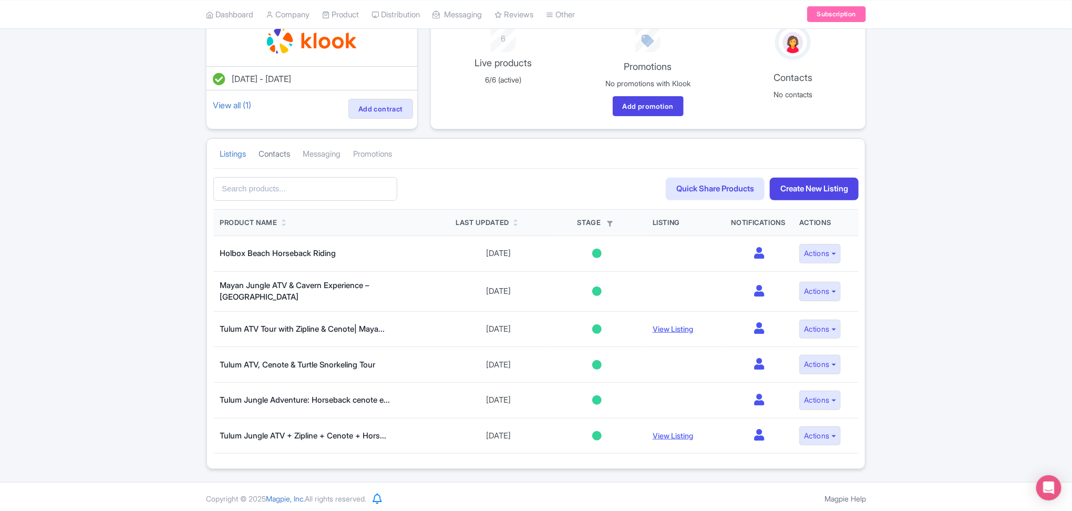
click at [264, 153] on link "Contacts" at bounding box center [274, 154] width 32 height 29
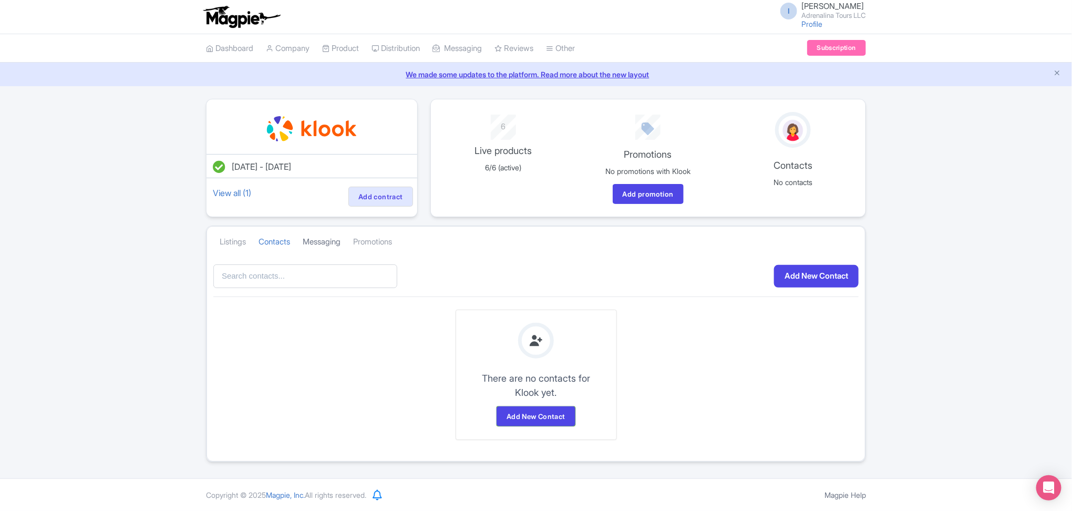
click at [325, 239] on link "Messaging" at bounding box center [322, 241] width 38 height 29
click at [388, 245] on link "Promotions" at bounding box center [372, 241] width 39 height 29
click at [241, 243] on link "Listings" at bounding box center [233, 241] width 26 height 29
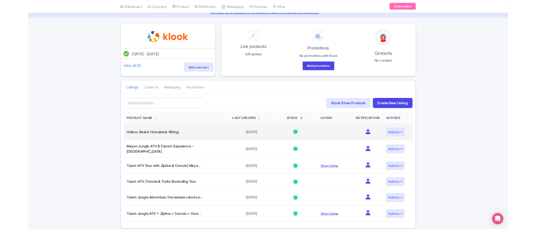
scroll to position [70, 0]
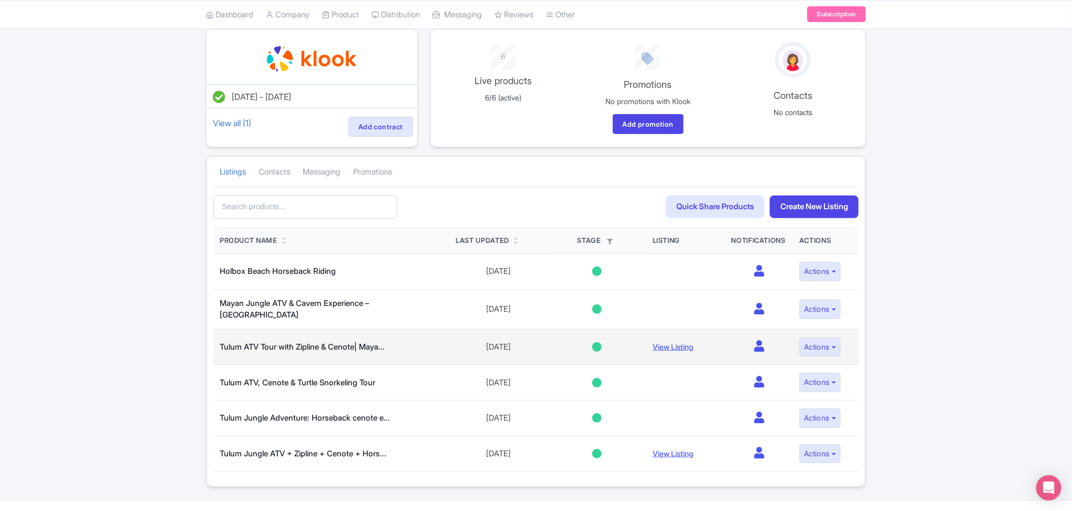
click at [593, 345] on div at bounding box center [596, 346] width 9 height 9
click at [599, 426] on link "Selling" at bounding box center [597, 484] width 95 height 24
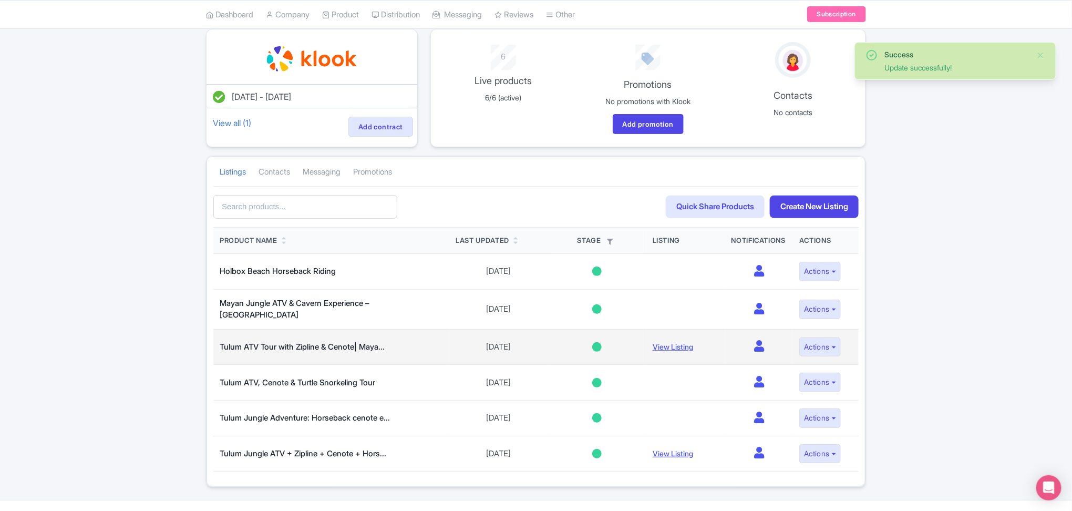
click at [592, 343] on div at bounding box center [596, 346] width 9 height 9
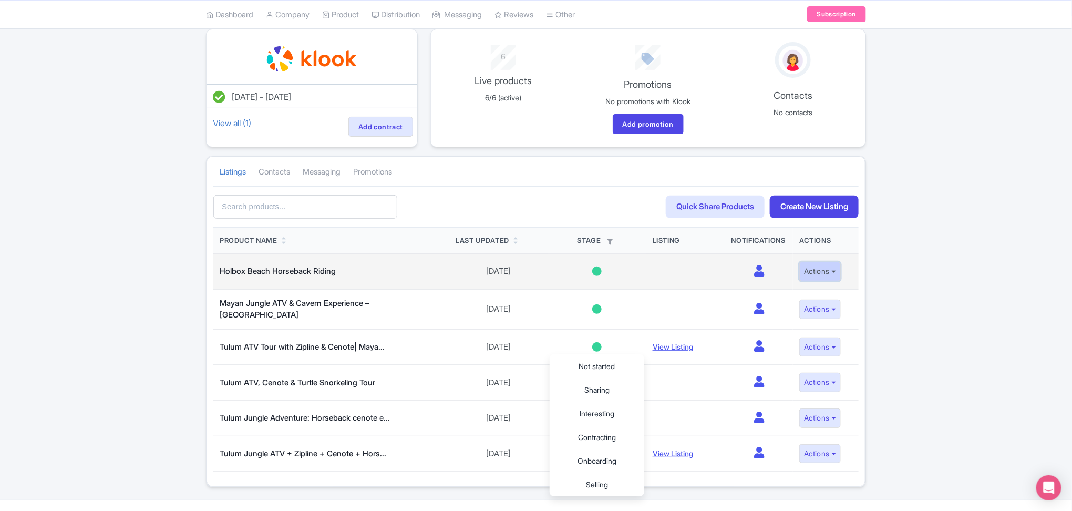
click at [839, 270] on button "Actions" at bounding box center [820, 271] width 42 height 19
click at [593, 274] on div at bounding box center [596, 270] width 9 height 9
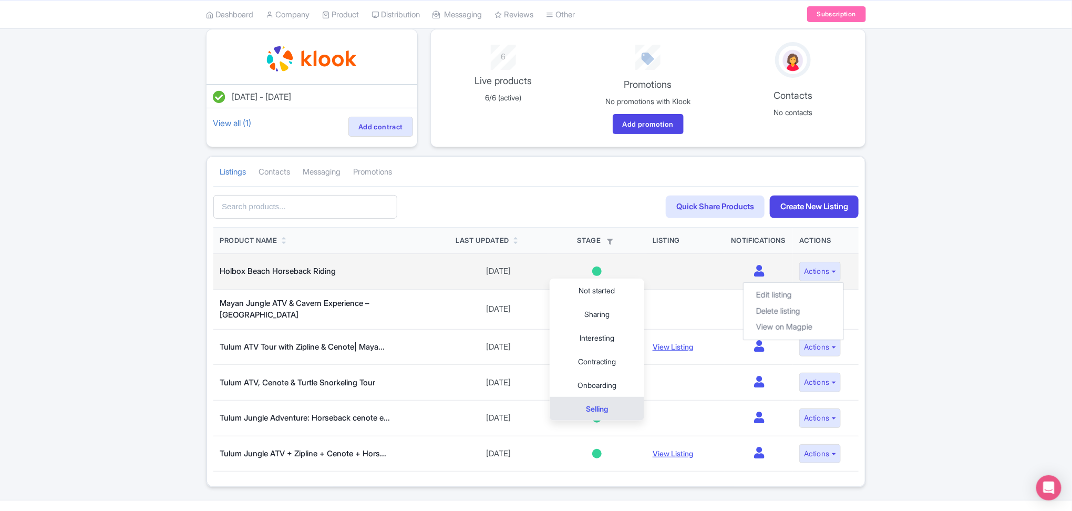
click at [594, 411] on link "Selling" at bounding box center [597, 409] width 95 height 24
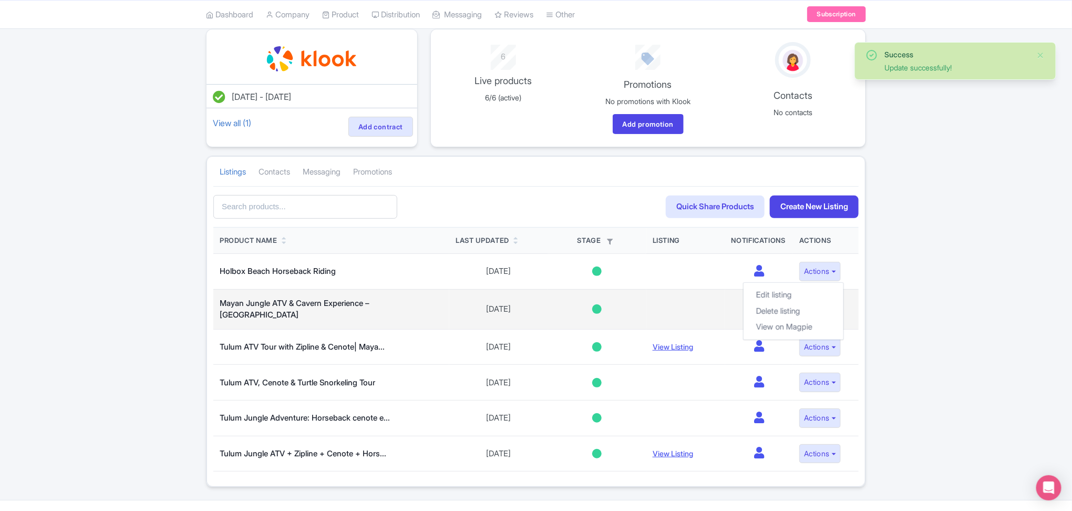
click at [599, 308] on div at bounding box center [596, 308] width 9 height 9
click at [608, 426] on link "Selling" at bounding box center [597, 446] width 95 height 24
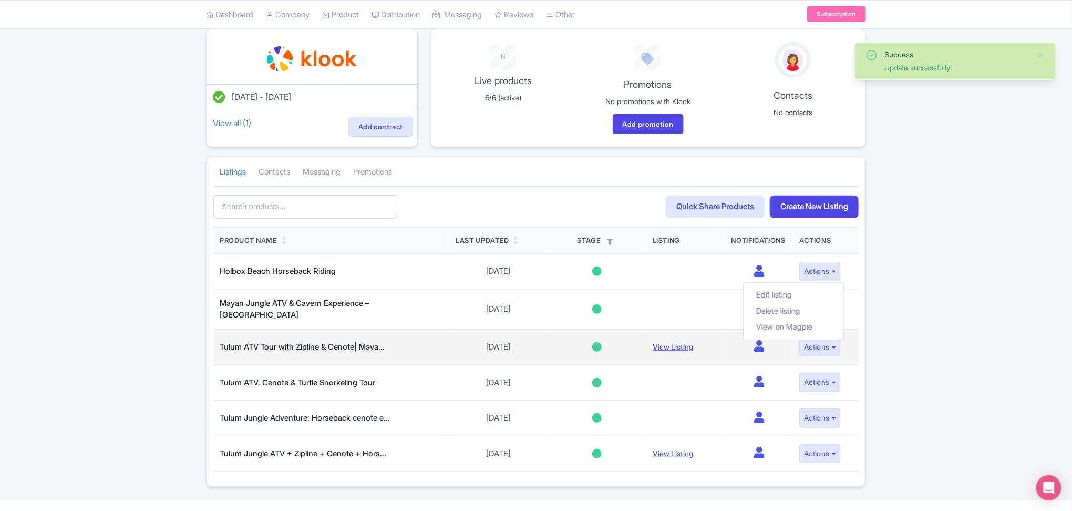
click at [598, 343] on div at bounding box center [596, 346] width 9 height 9
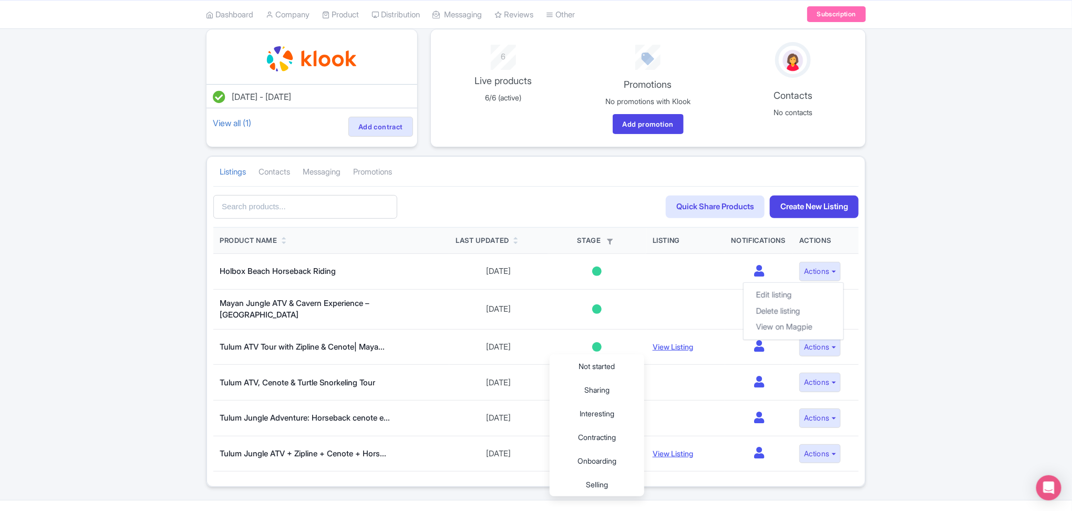
click at [892, 408] on div "Success Update successfully! May 27, 2025 - May 27, 2026 View all (1) Add contr…" at bounding box center [536, 258] width 1072 height 458
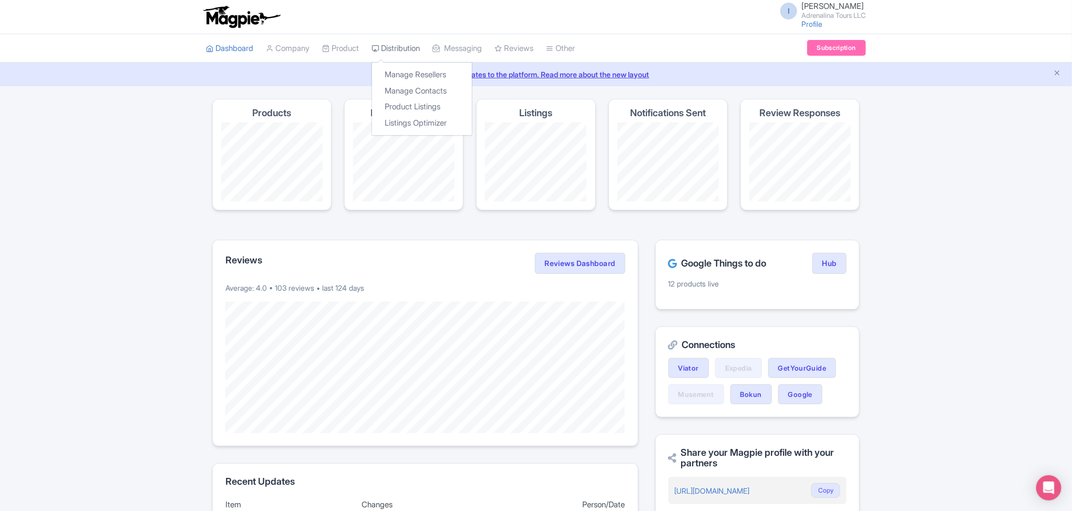
click at [401, 49] on link "Distribution" at bounding box center [395, 48] width 48 height 29
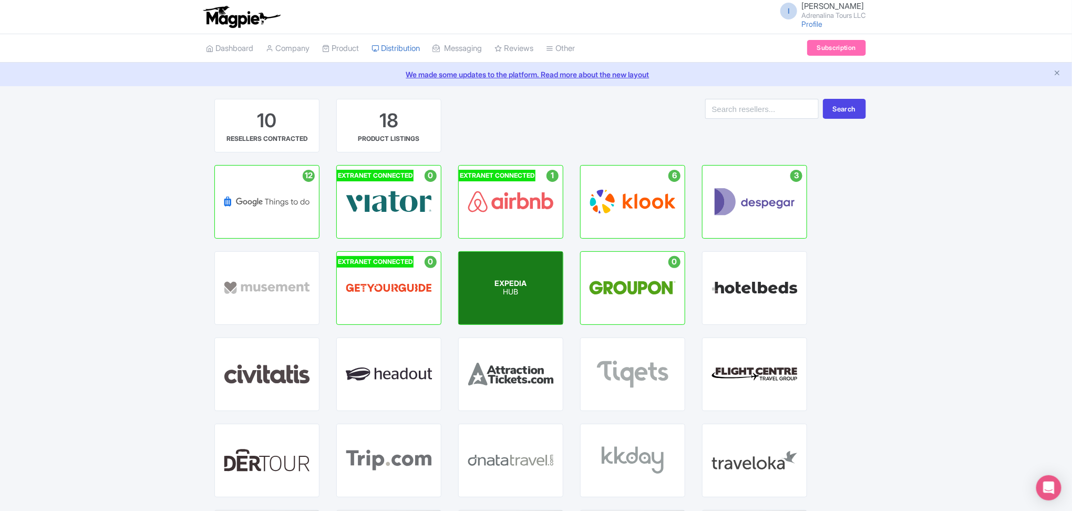
click at [495, 278] on span "EXPEDIA" at bounding box center [511, 282] width 32 height 9
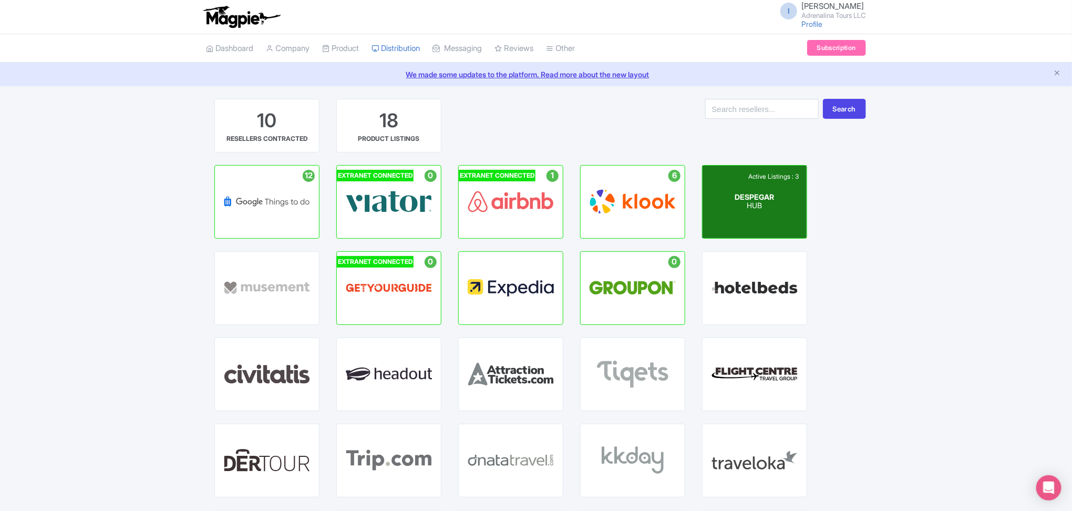
click at [736, 209] on p "HUB" at bounding box center [754, 206] width 39 height 9
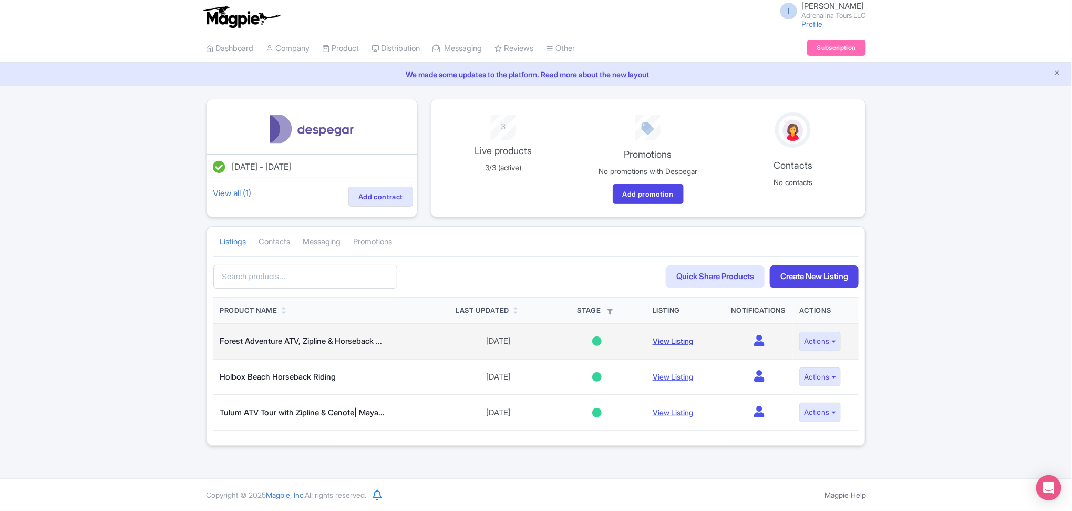
click at [671, 341] on link "View Listing" at bounding box center [673, 340] width 40 height 9
click at [595, 348] on td "Not started Sharing Interesting Contracting Onboarding Selling" at bounding box center [597, 342] width 98 height 36
click at [810, 343] on button "Actions" at bounding box center [820, 341] width 42 height 19
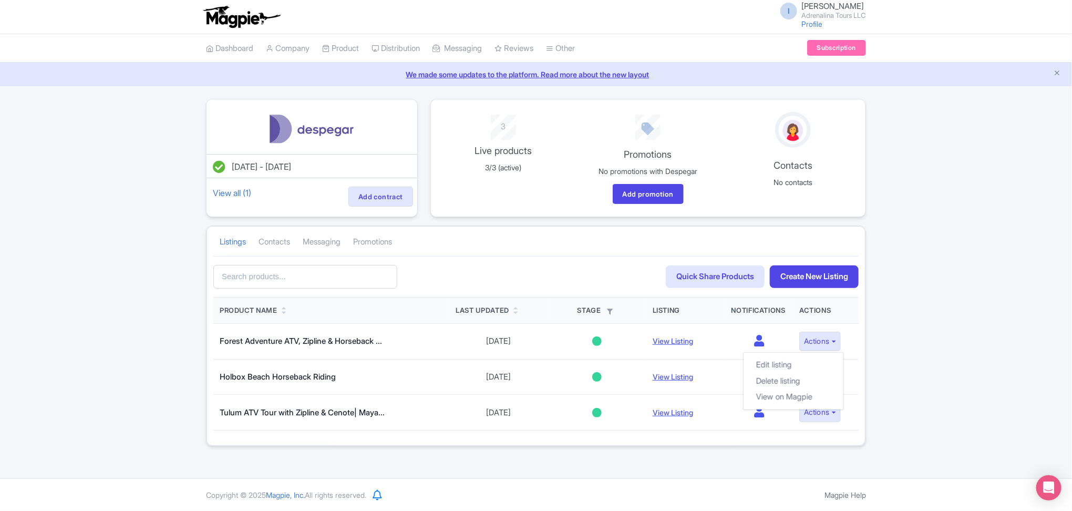
click at [903, 343] on div "Jul 04, 2025 - Jul 04, 2026 View all (1) Add contract 3 Live products 3/3 (acti…" at bounding box center [536, 272] width 1072 height 347
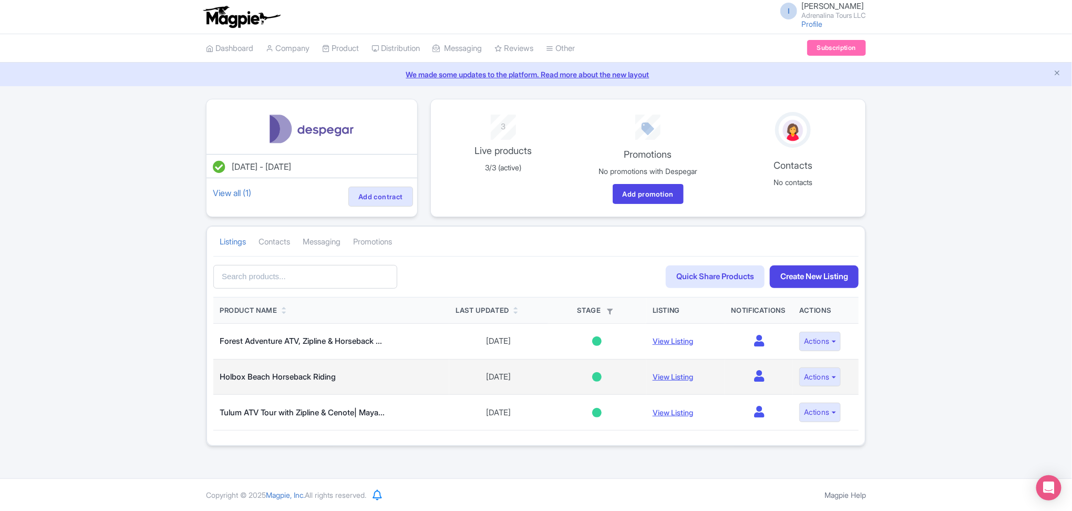
click at [597, 377] on div at bounding box center [596, 376] width 9 height 9
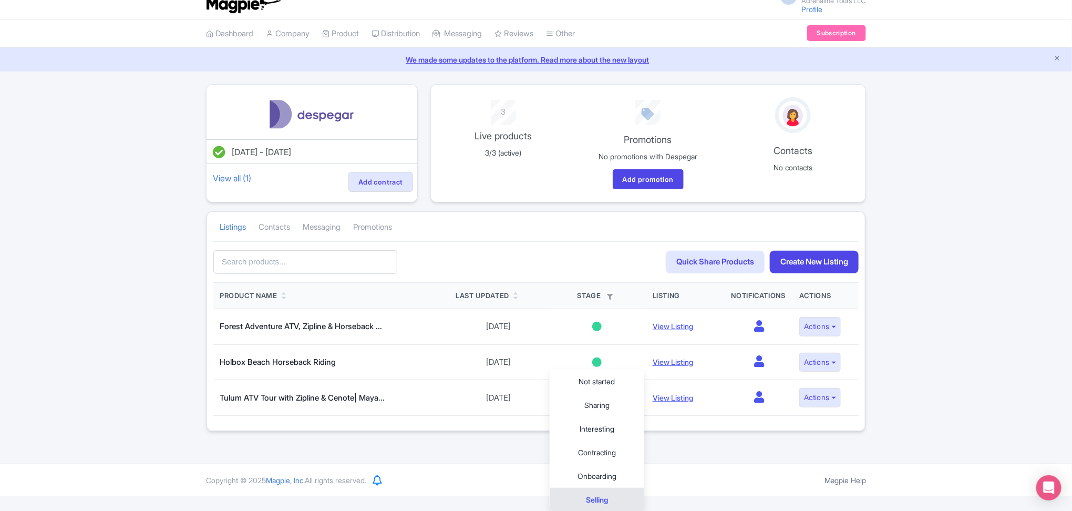
click at [702, 471] on div "Magpie Help Notifications No notifications Copyright © 2025 Magpie, Inc. All ri…" at bounding box center [536, 479] width 1072 height 33
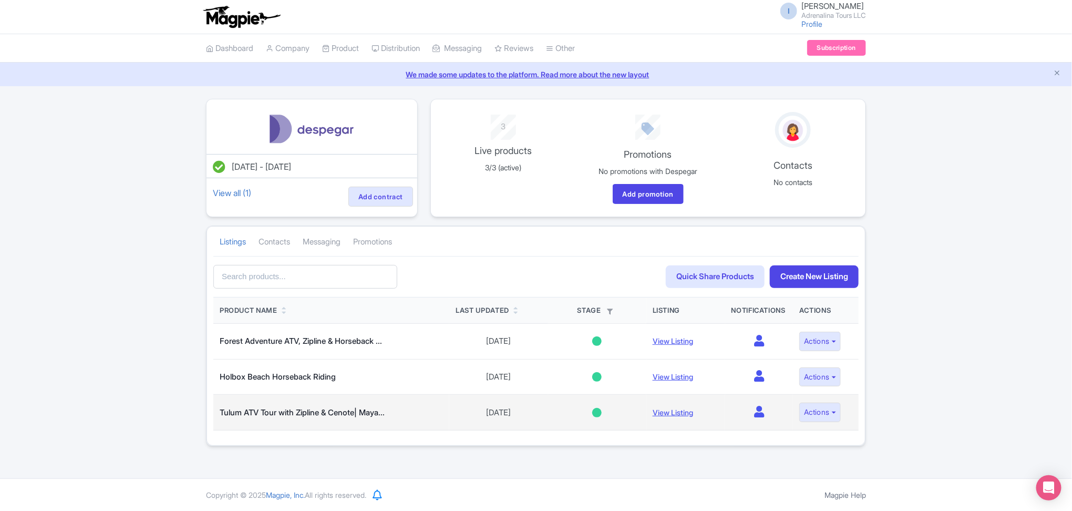
click at [596, 416] on div at bounding box center [596, 412] width 9 height 9
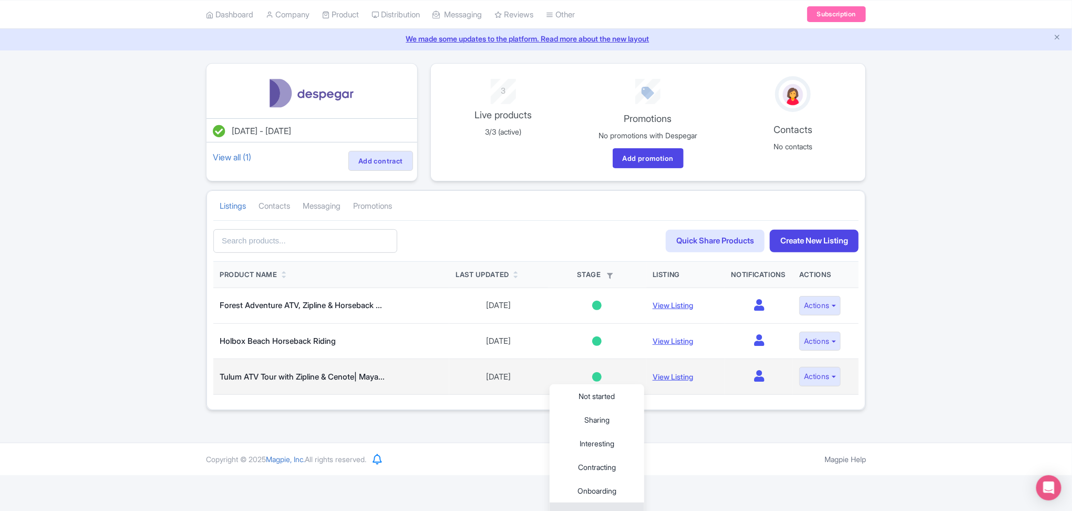
scroll to position [51, 0]
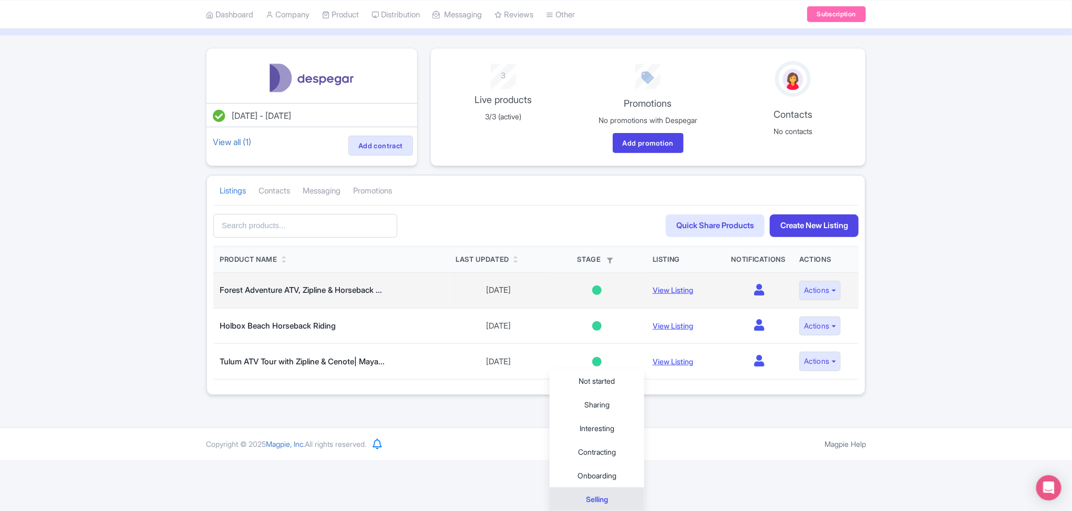
click at [595, 291] on div at bounding box center [596, 289] width 9 height 9
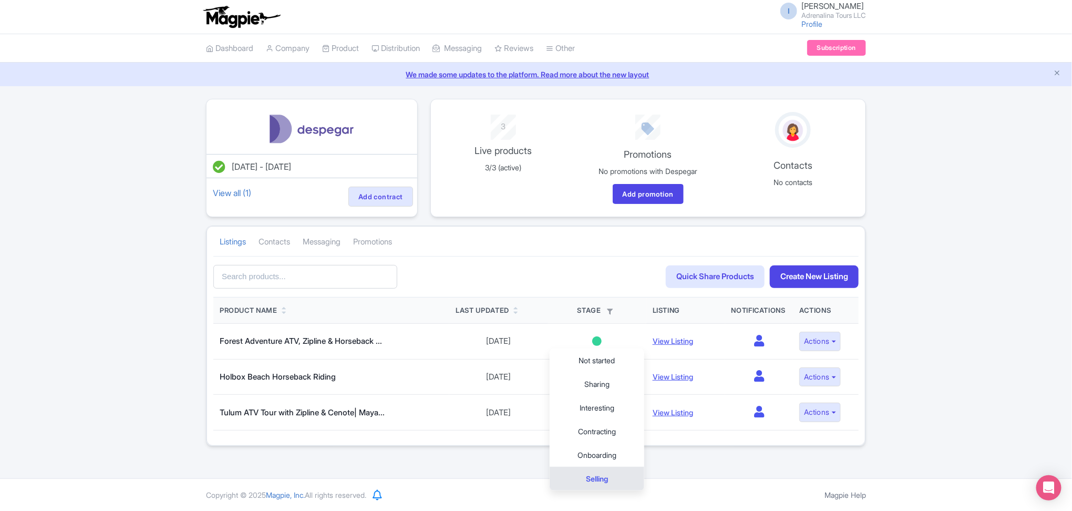
click at [708, 453] on div "I Ivone Lopez Adrenalina Tours LLC Profile Users Settings Sign out Dashboard Co…" at bounding box center [536, 239] width 1072 height 478
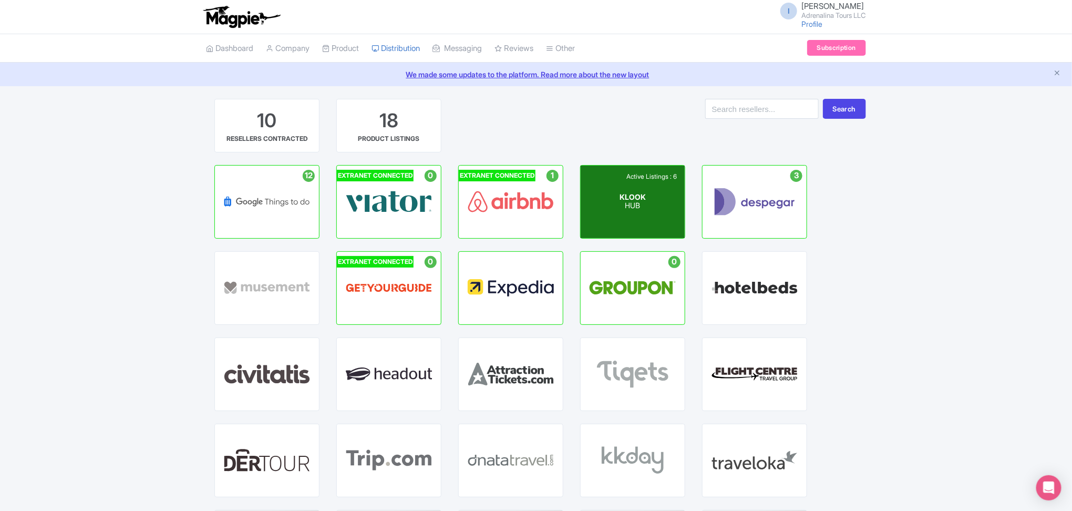
click at [635, 205] on p "HUB" at bounding box center [632, 206] width 26 height 9
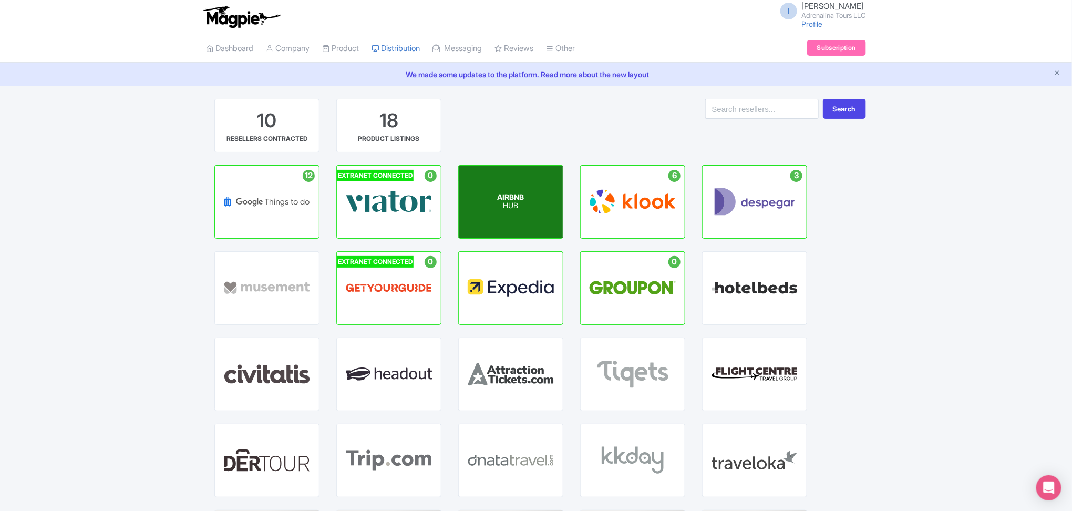
click at [534, 198] on div "AIRBNB HUB" at bounding box center [511, 201] width 104 height 73
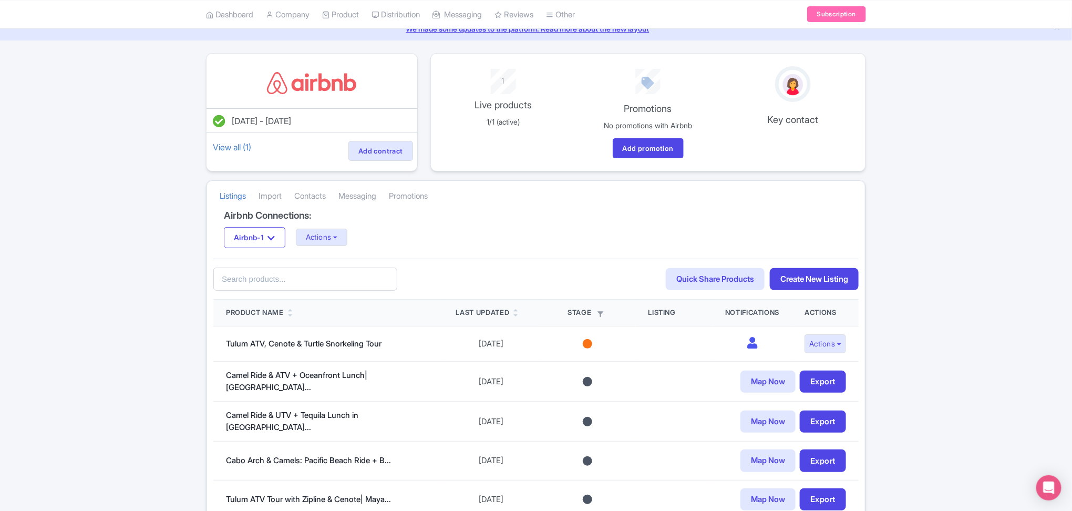
scroll to position [70, 0]
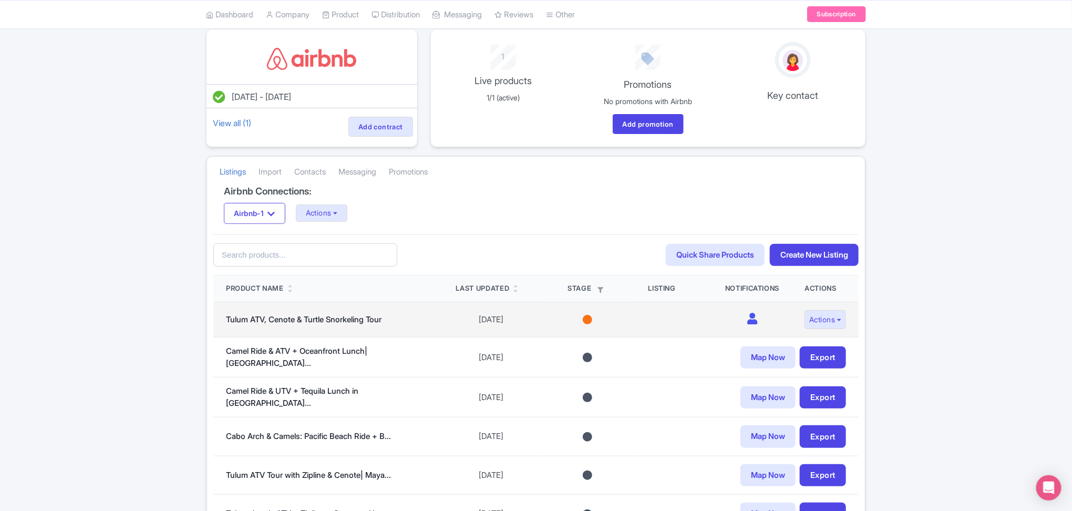
click at [583, 319] on div at bounding box center [587, 319] width 9 height 9
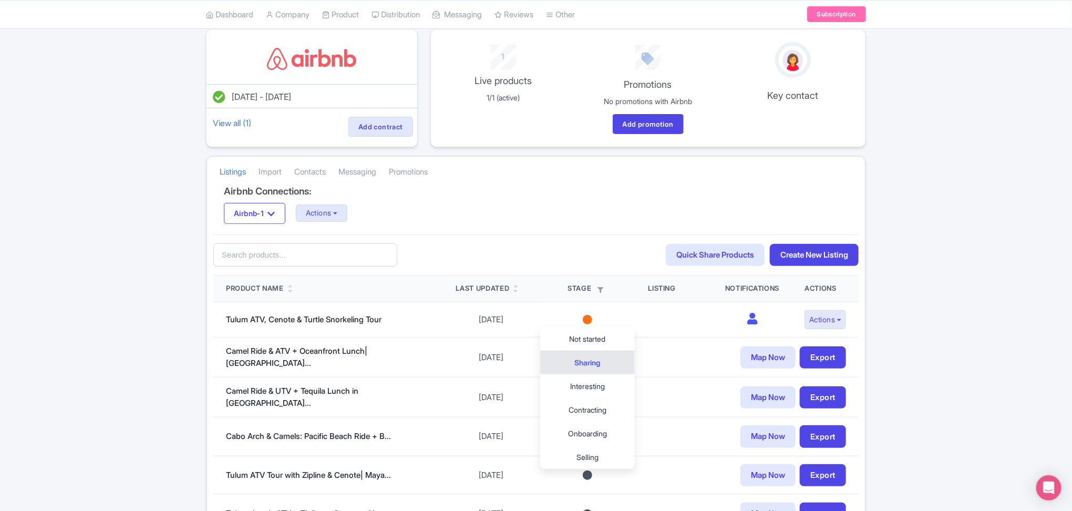
click at [157, 318] on div "Mar 24, 2025 - Mar 24, 2026 View all (1) Add contract 1 Live products 1/1 (acti…" at bounding box center [536, 463] width 1072 height 869
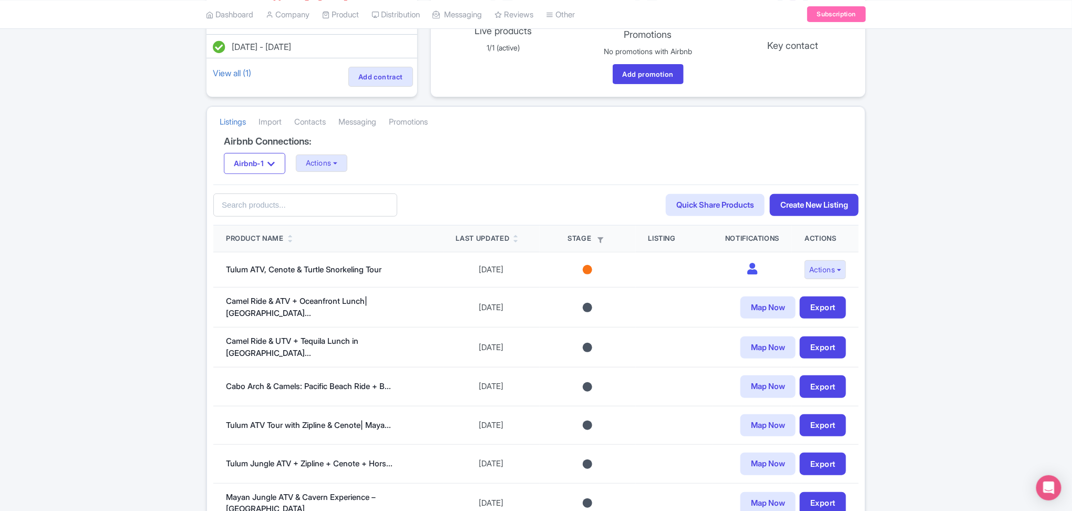
scroll to position [210, 0]
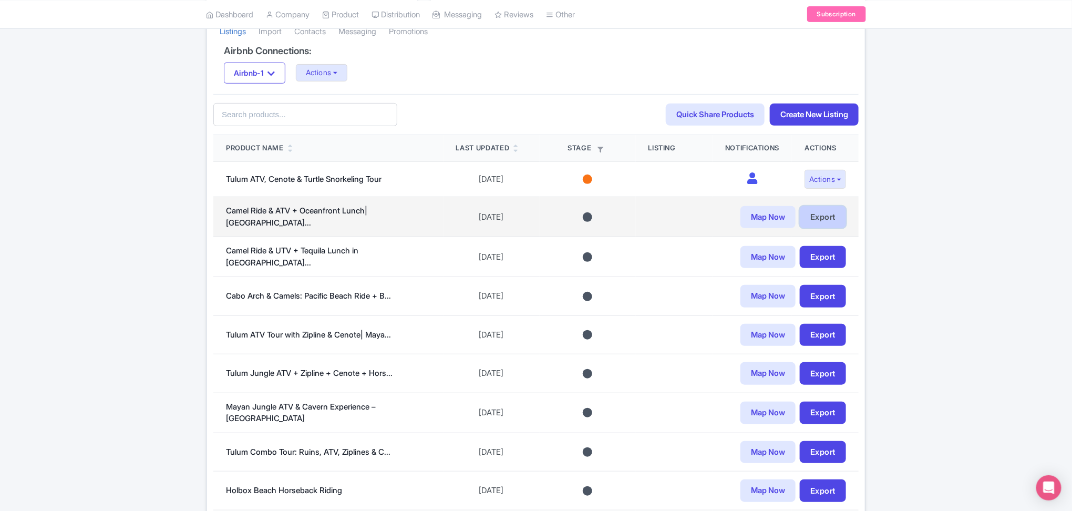
click at [834, 221] on link "Export" at bounding box center [823, 217] width 46 height 23
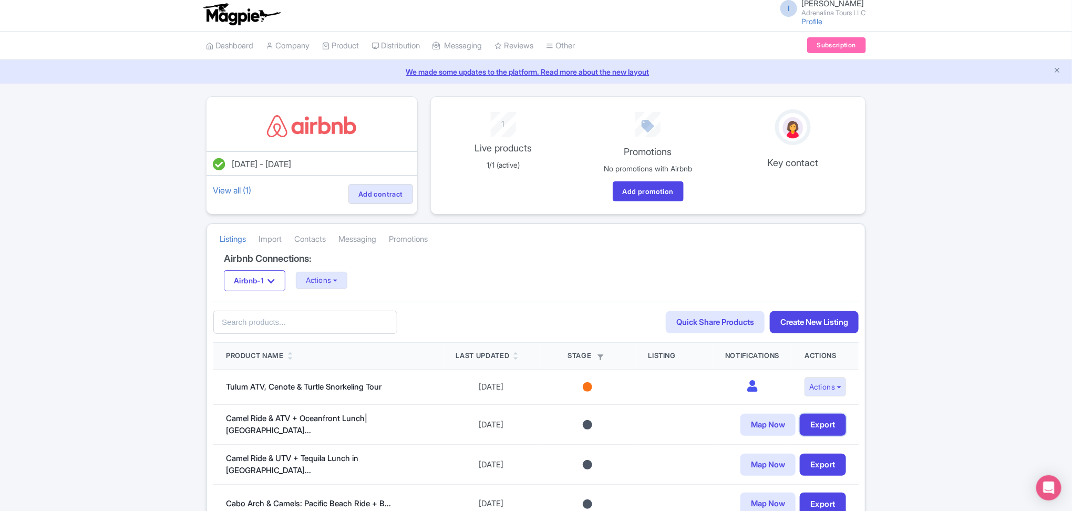
scroll to position [0, 0]
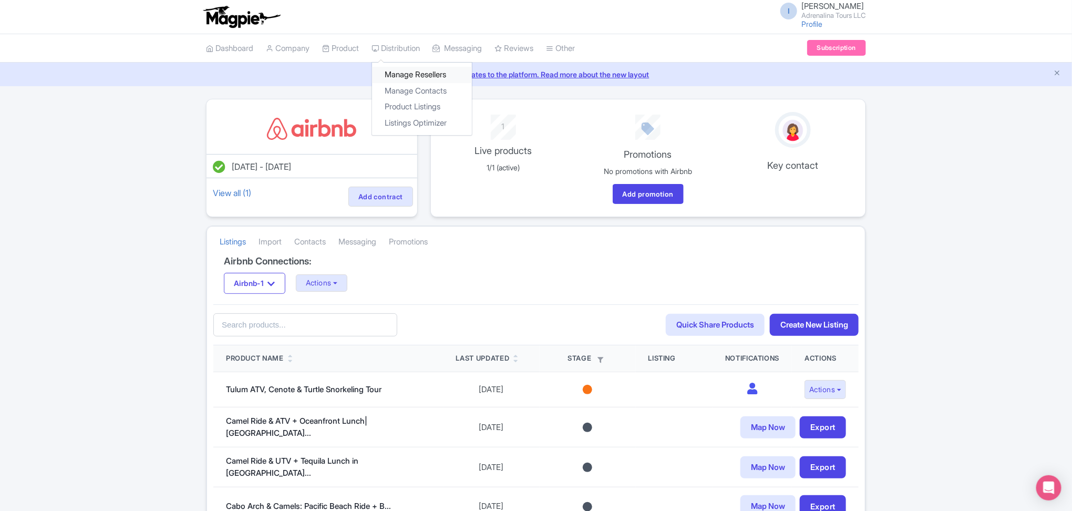
click at [407, 73] on link "Manage Resellers" at bounding box center [422, 75] width 100 height 16
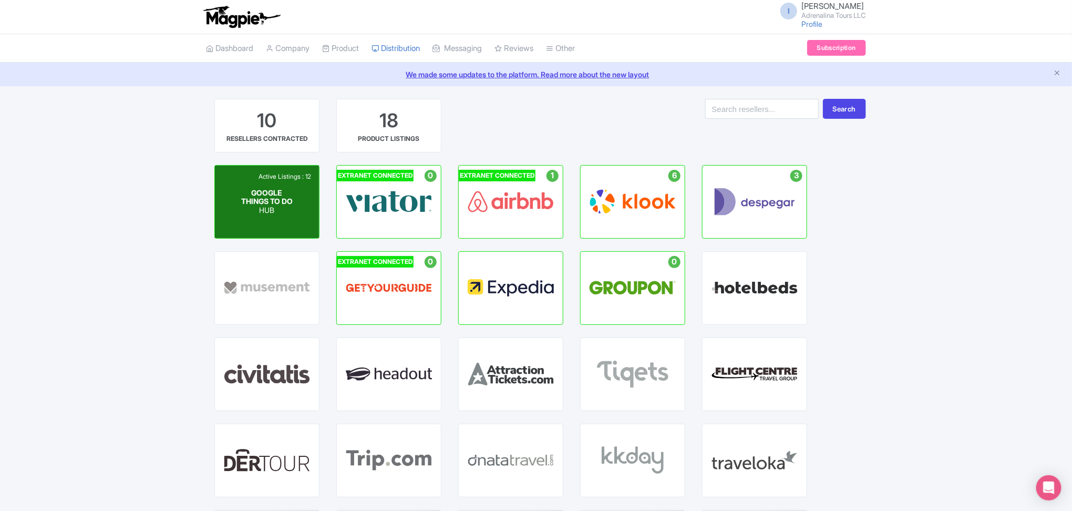
click at [256, 205] on div "GOOGLE THINGS TO DO HUB" at bounding box center [267, 201] width 52 height 26
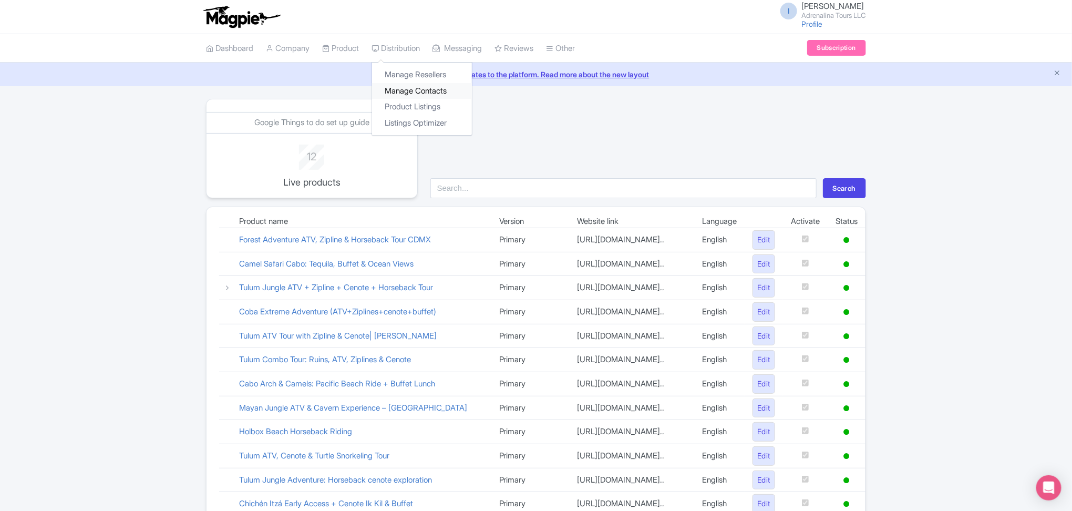
click at [418, 89] on link "Manage Contacts" at bounding box center [422, 91] width 100 height 16
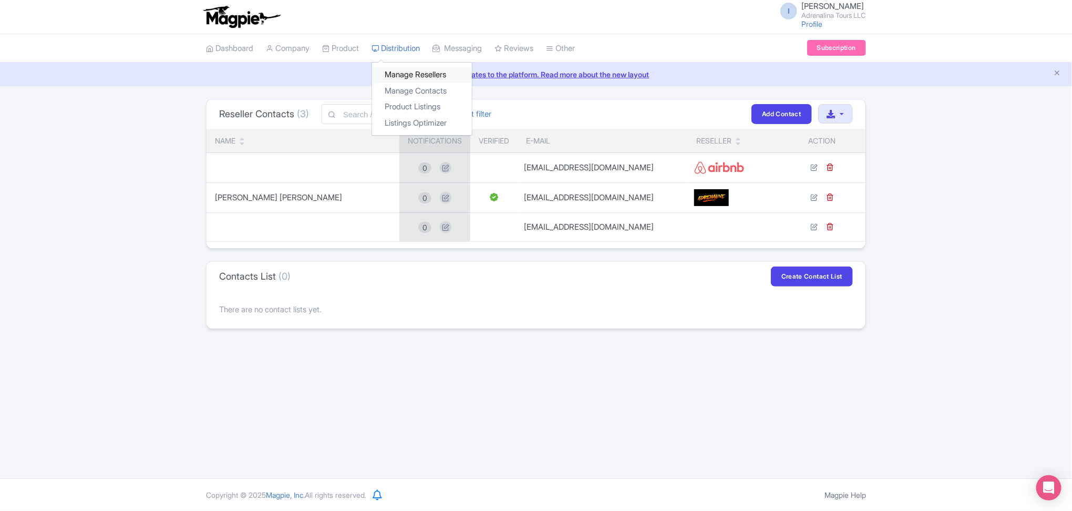
click at [406, 78] on link "Manage Resellers" at bounding box center [422, 75] width 100 height 16
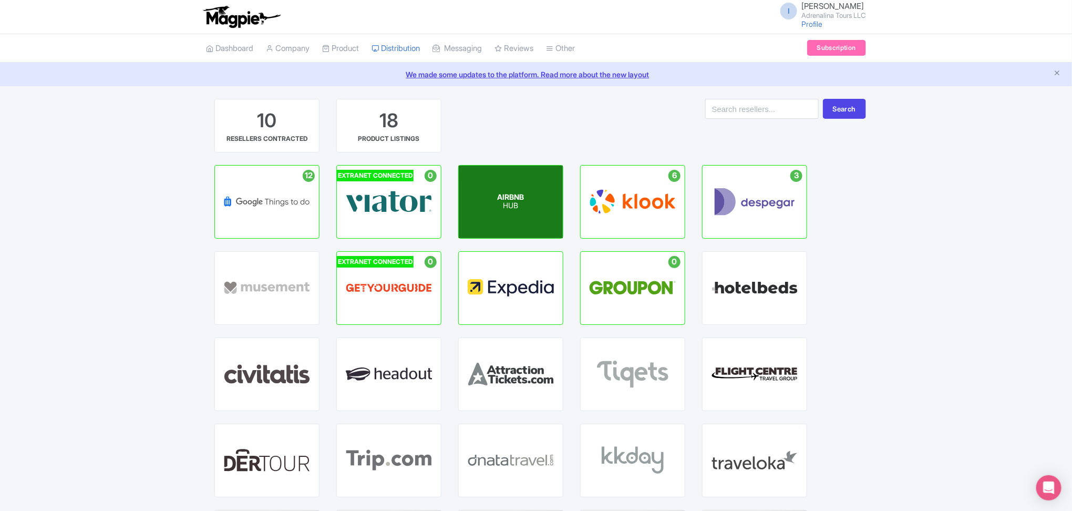
click at [536, 218] on div "AIRBNB HUB" at bounding box center [511, 201] width 104 height 73
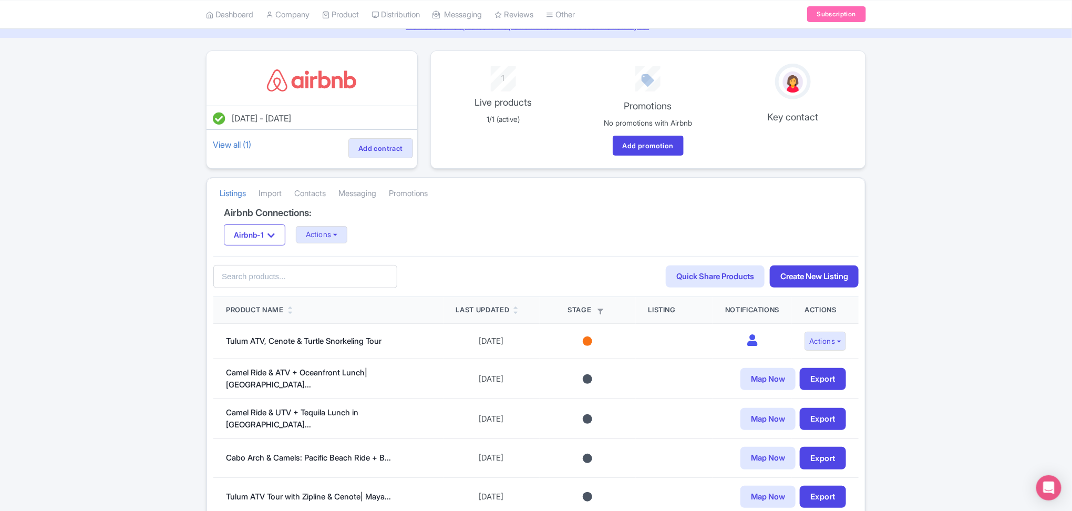
scroll to position [70, 0]
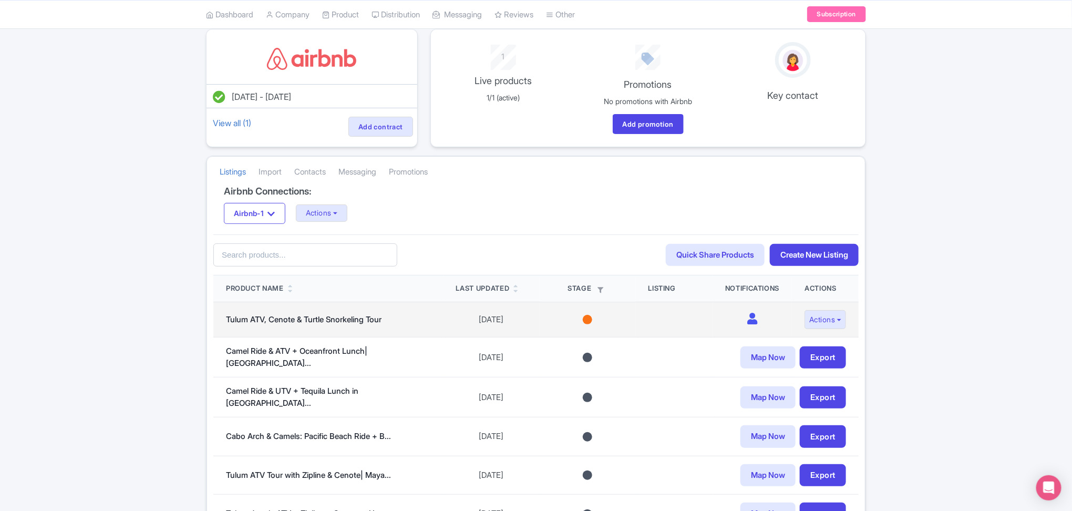
click at [583, 322] on div at bounding box center [587, 319] width 9 height 9
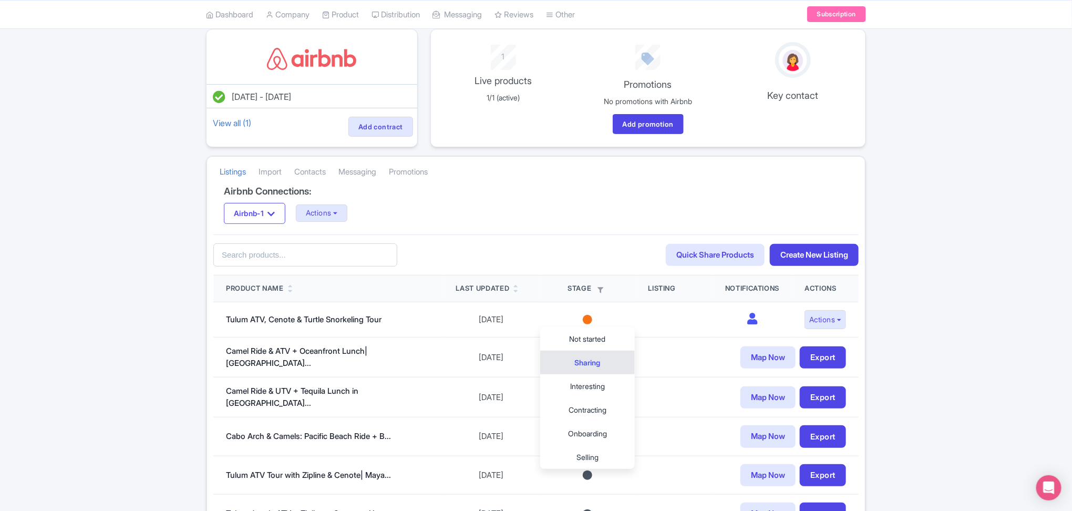
click at [953, 322] on div "[DATE] - [DATE] View all (1) Add contract 1 Live products 1/1 (active) Promotio…" at bounding box center [536, 463] width 1072 height 869
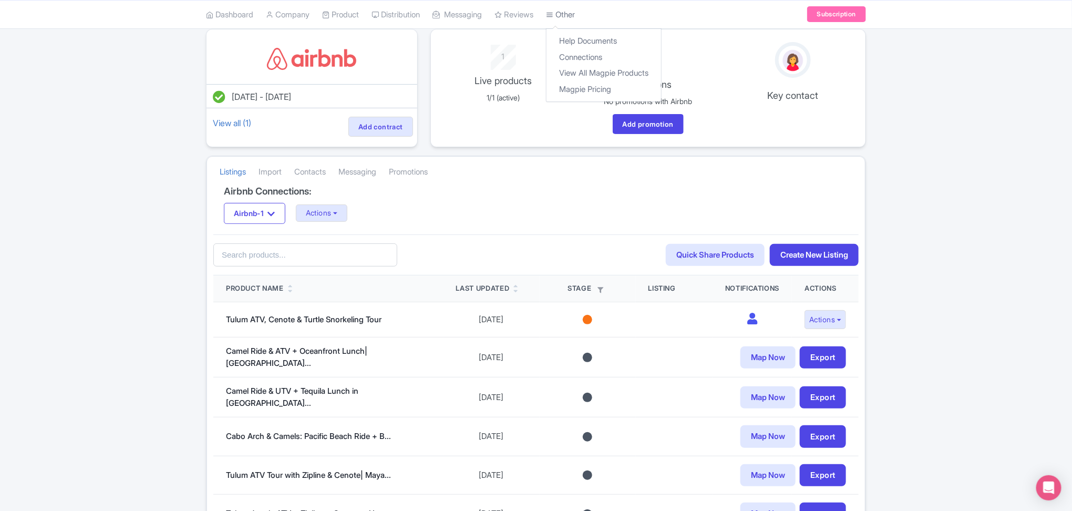
click at [575, 16] on link "Other" at bounding box center [560, 14] width 29 height 29
click at [594, 69] on link "View All Magpie Products" at bounding box center [603, 73] width 115 height 16
click at [587, 59] on link "Connections" at bounding box center [603, 57] width 115 height 16
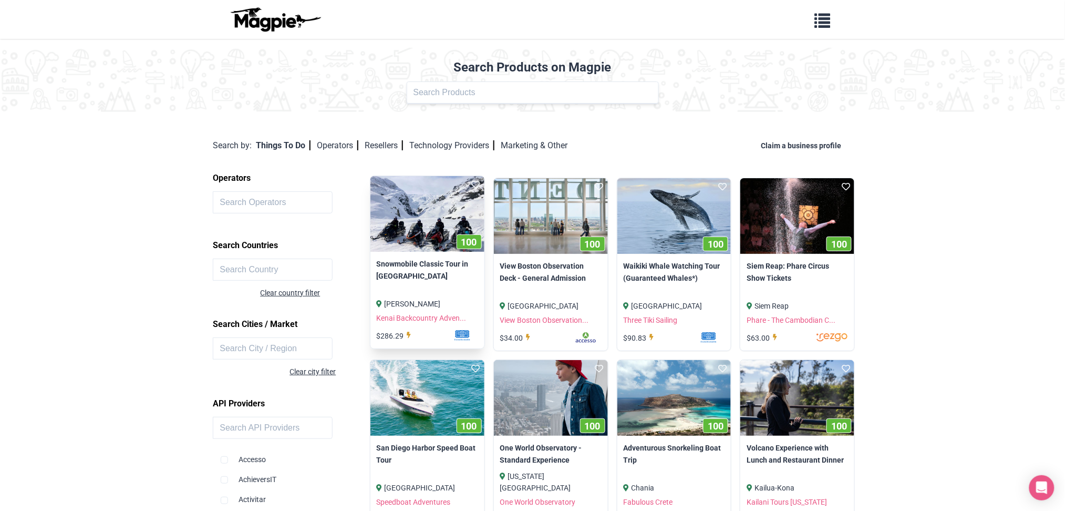
click at [434, 291] on div "[PERSON_NAME] Kenai Backcountry Adven... $286.29" at bounding box center [427, 318] width 114 height 58
click at [430, 261] on link "Snowmobile Classic Tour in [GEOGRAPHIC_DATA]" at bounding box center [427, 270] width 101 height 24
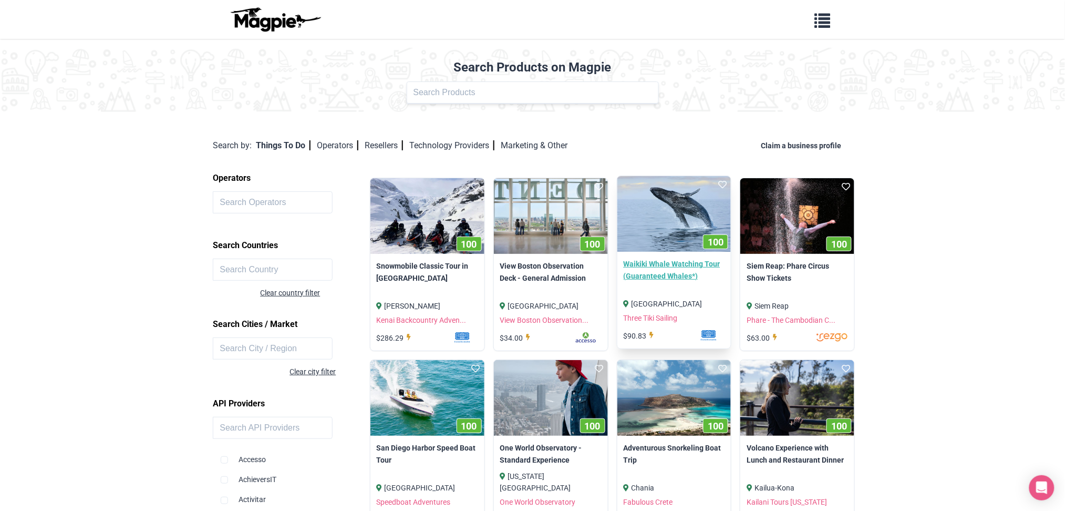
click at [682, 268] on link "Waikiki Whale Watching Tour (Guaranteed Whales*)" at bounding box center [674, 270] width 101 height 24
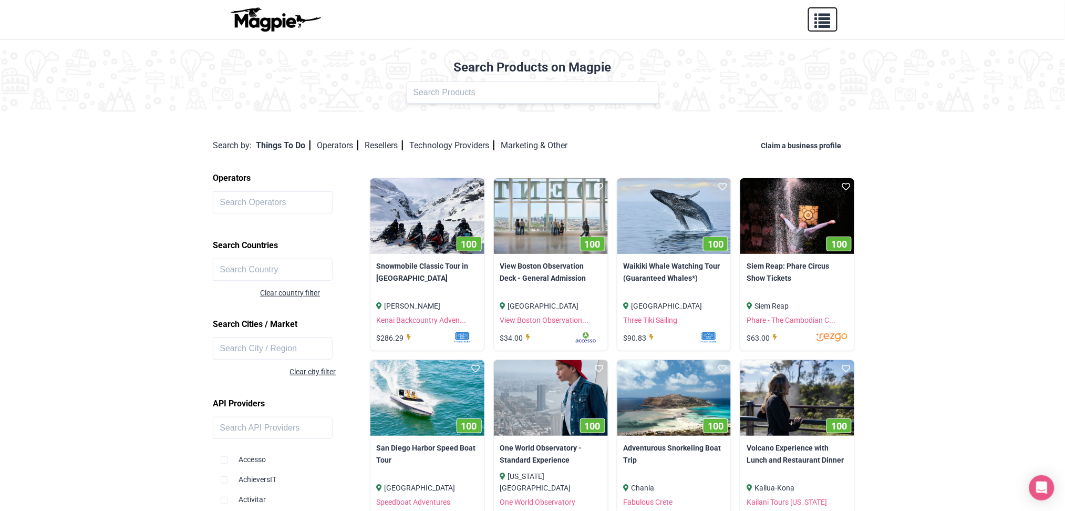
click at [819, 26] on span "button" at bounding box center [823, 19] width 16 height 16
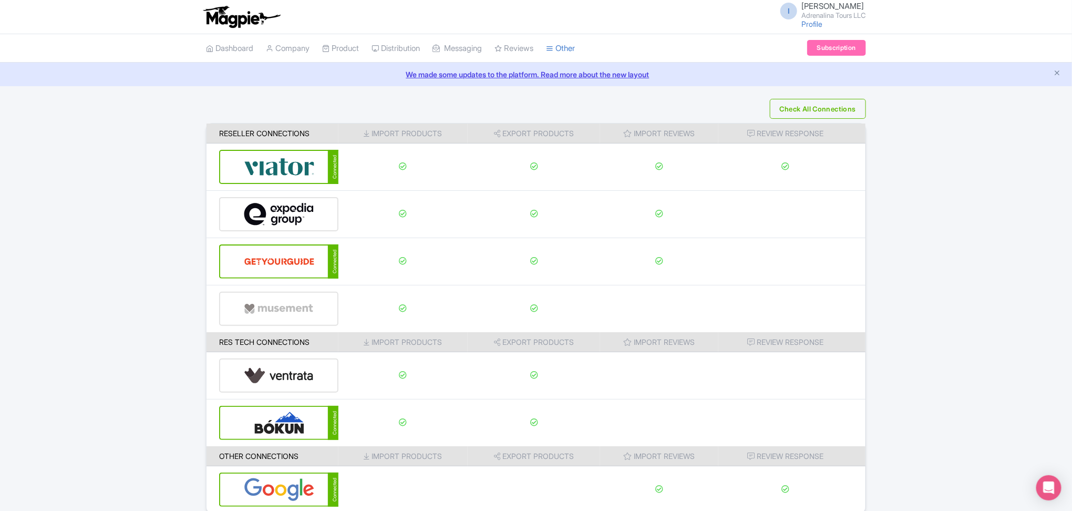
click at [426, 74] on link "We made some updates to the platform. Read more about the new layout" at bounding box center [535, 74] width 1059 height 11
click at [647, 343] on th "Import Reviews" at bounding box center [659, 342] width 118 height 20
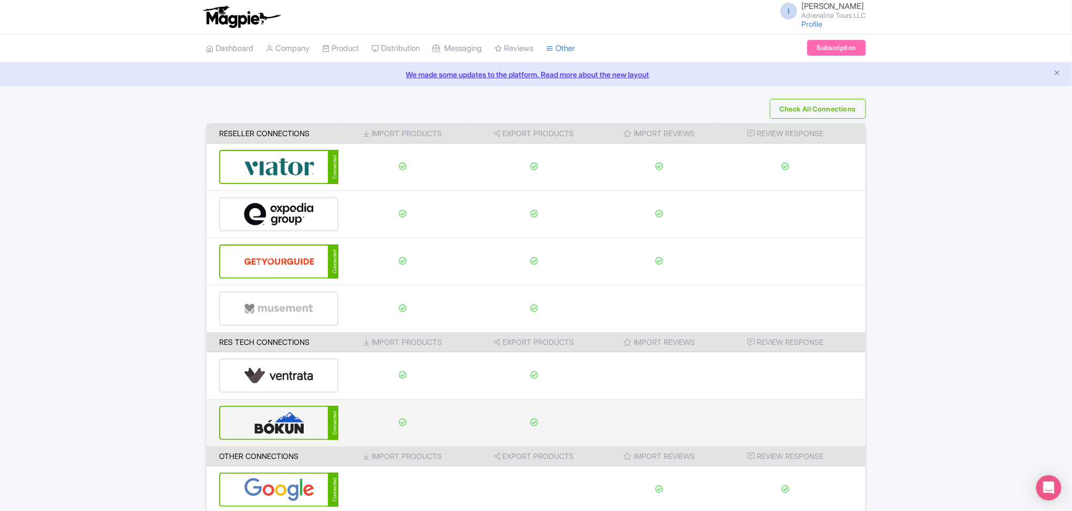
click at [553, 424] on td at bounding box center [534, 422] width 132 height 47
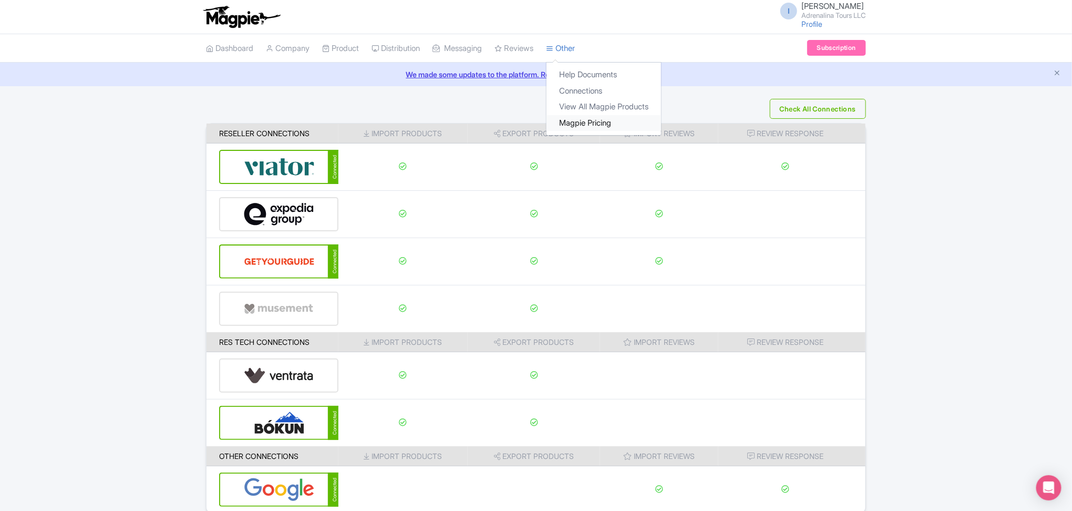
click at [609, 128] on link "Magpie Pricing" at bounding box center [603, 123] width 115 height 16
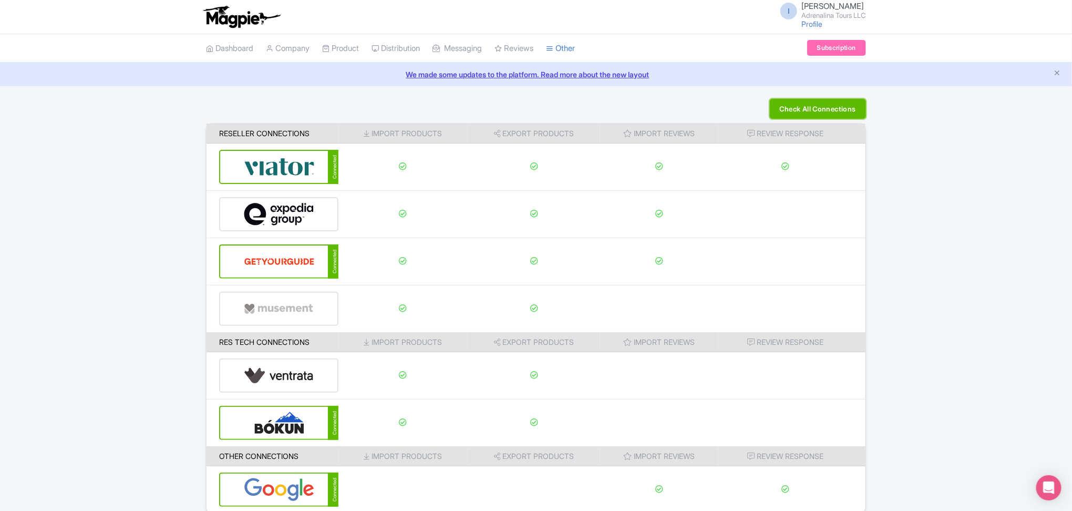
click at [812, 111] on button "Check All Connections" at bounding box center [818, 109] width 96 height 20
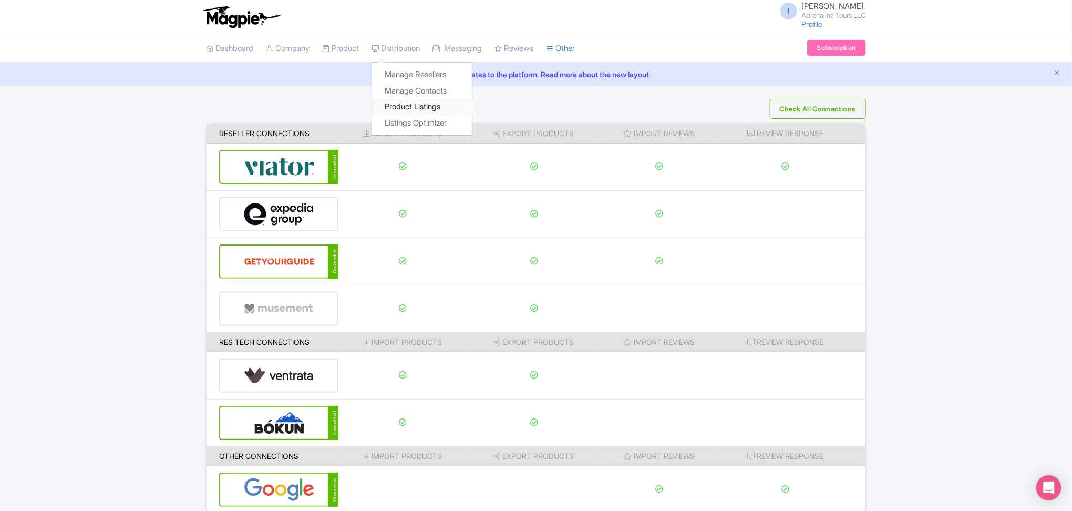
click at [418, 102] on link "Product Listings" at bounding box center [422, 107] width 100 height 16
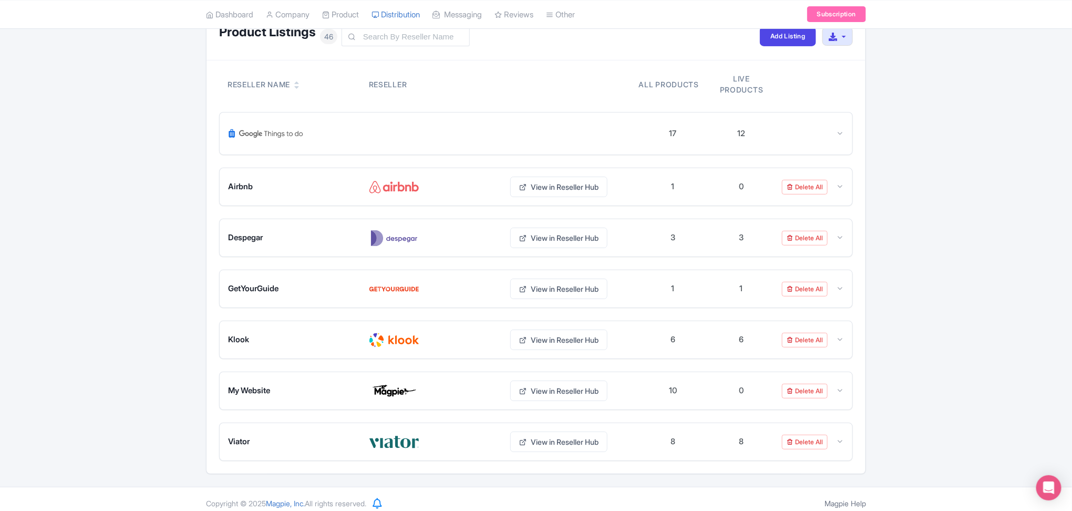
scroll to position [96, 0]
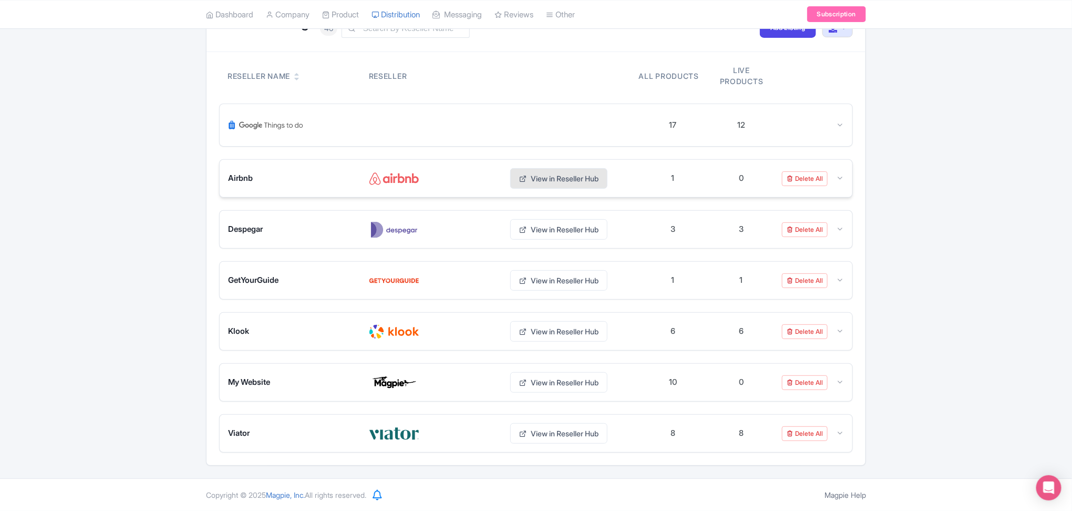
click at [566, 179] on link "View in Reseller Hub" at bounding box center [558, 178] width 97 height 20
click at [841, 177] on icon at bounding box center [840, 178] width 8 height 8
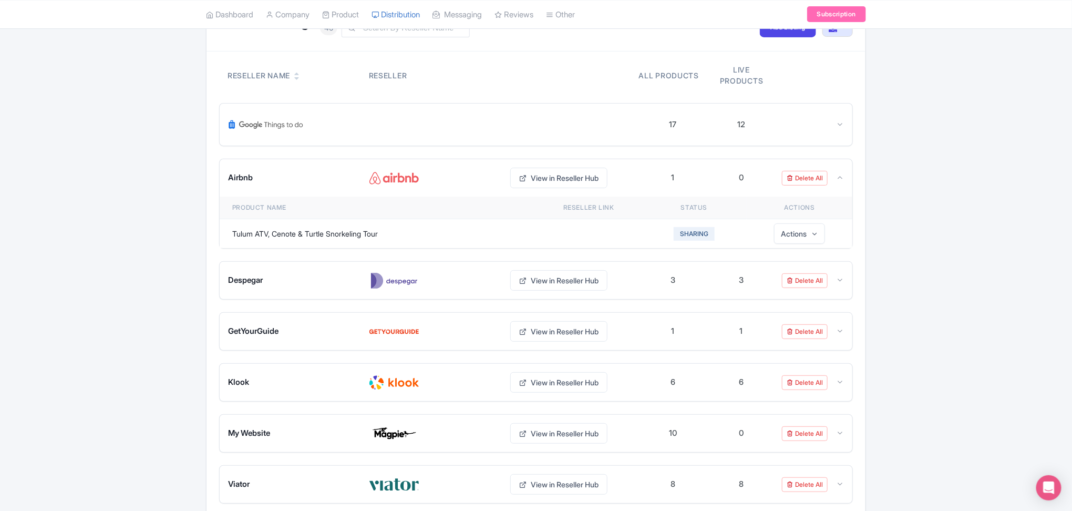
scroll to position [147, 0]
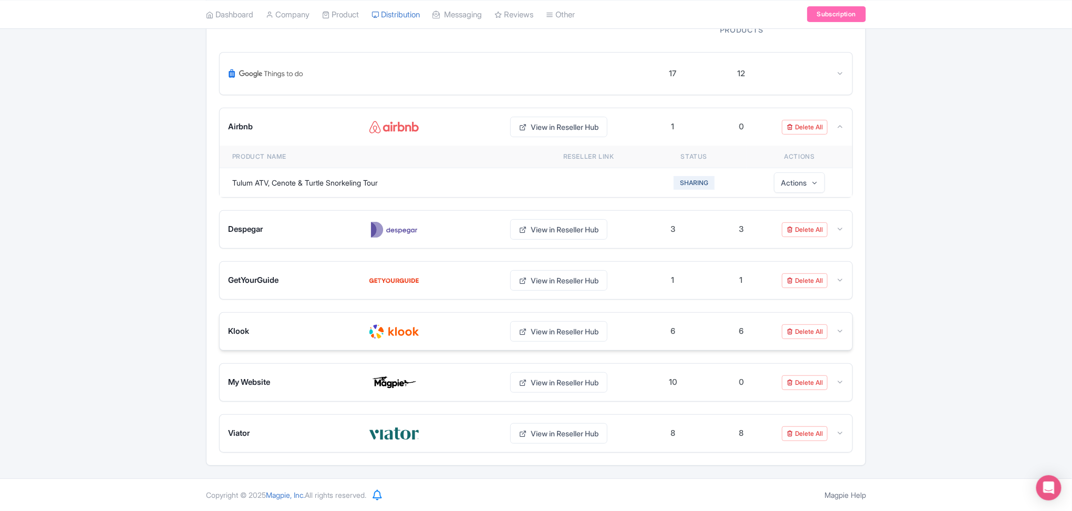
click at [650, 330] on div "6" at bounding box center [672, 331] width 68 height 15
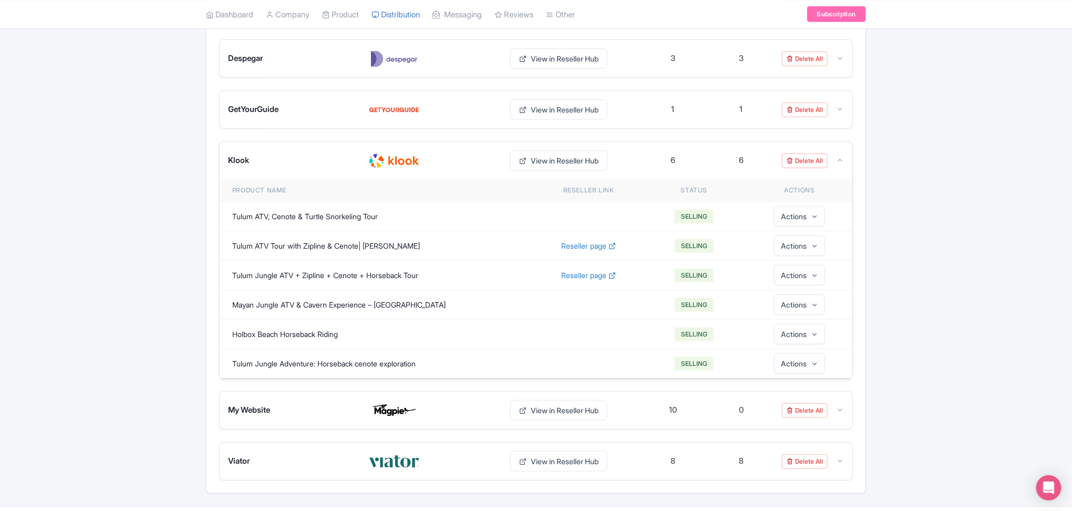
scroll to position [287, 0]
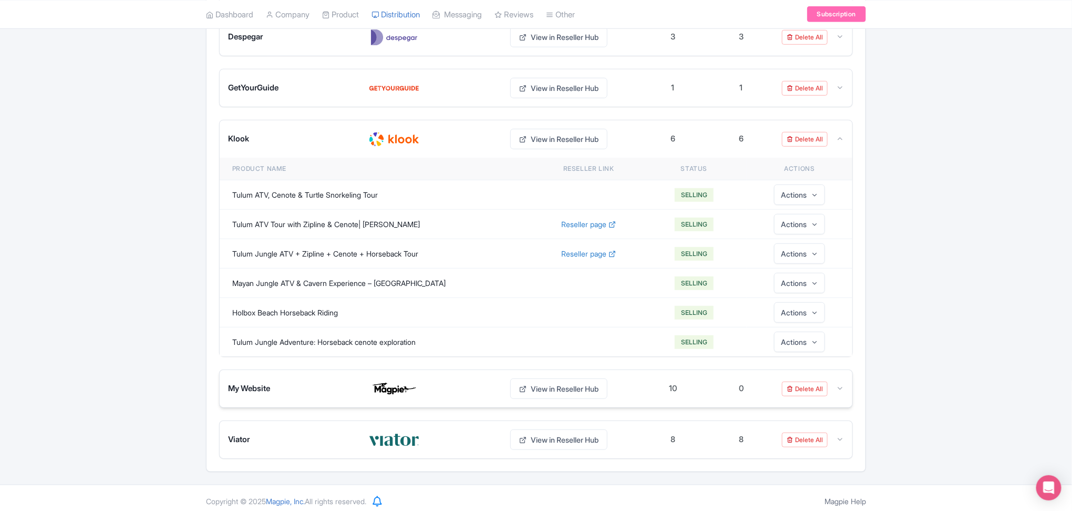
click at [456, 382] on div at bounding box center [433, 388] width 128 height 17
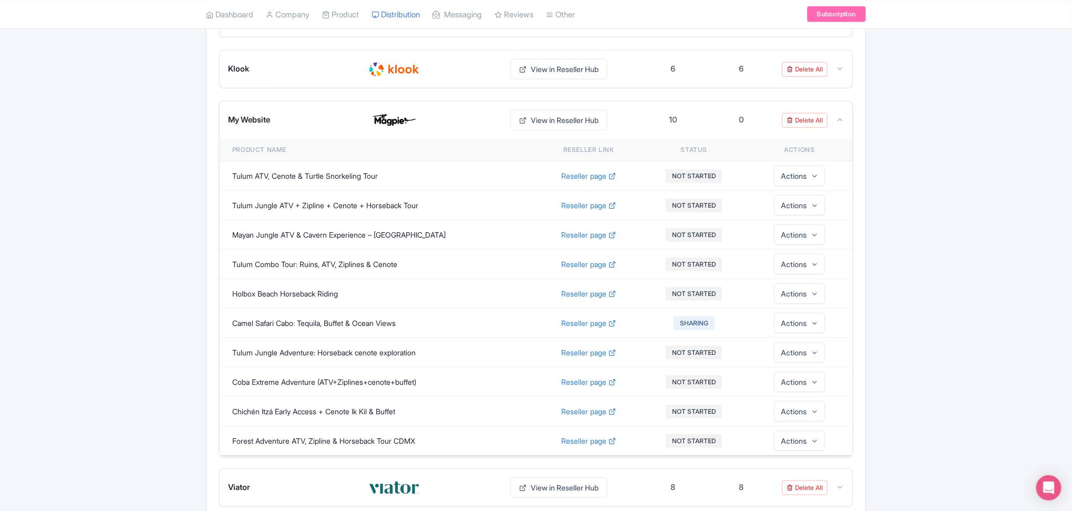
scroll to position [0, 0]
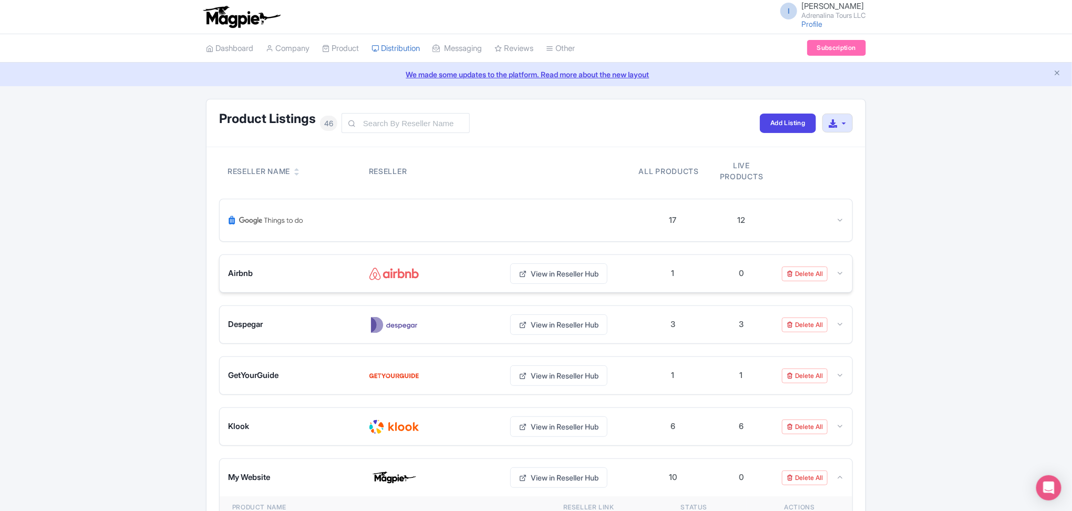
click at [465, 284] on div "Airbnb View in Reseller Hub" at bounding box center [433, 273] width 410 height 20
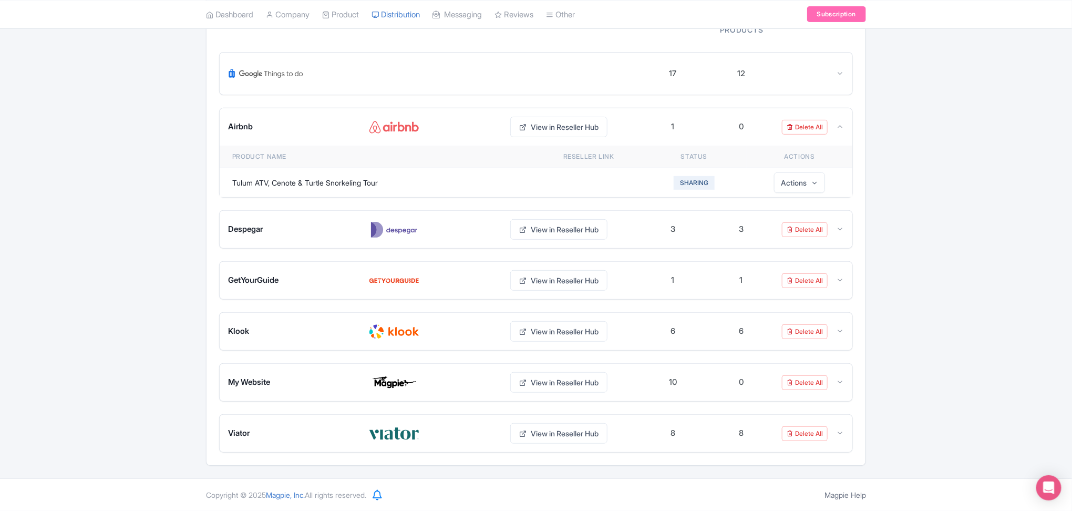
scroll to position [147, 0]
click at [448, 391] on div "My Website View in Reseller Hub" at bounding box center [433, 382] width 410 height 20
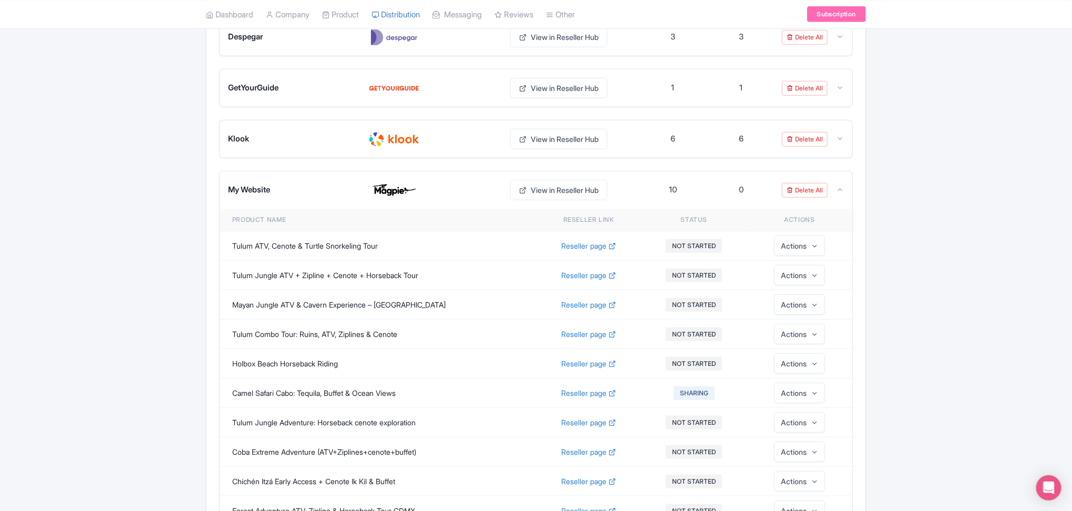
scroll to position [357, 0]
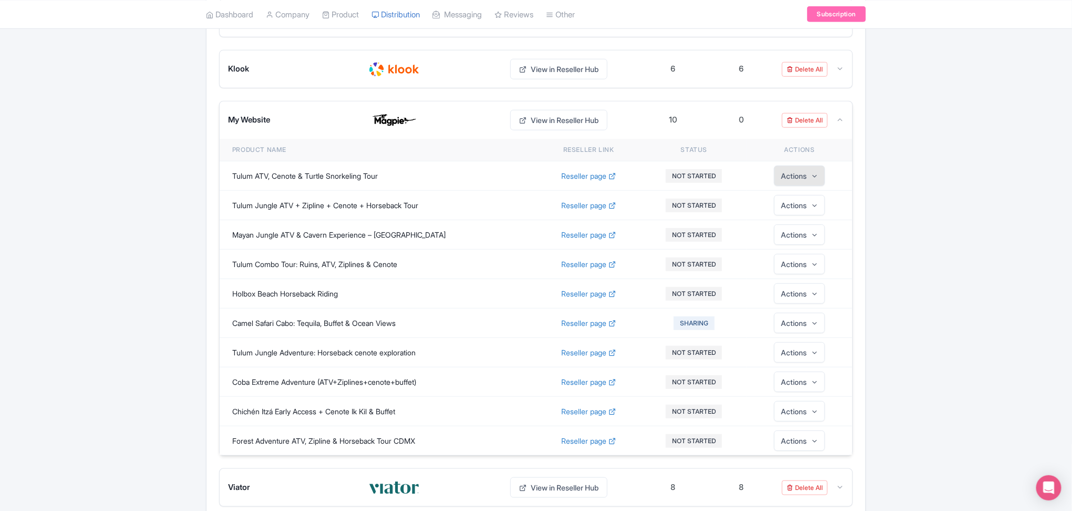
click at [804, 180] on button "Actions" at bounding box center [799, 175] width 51 height 20
click at [715, 175] on button "NOT STARTED" at bounding box center [694, 176] width 56 height 14
click at [699, 299] on link "Selling" at bounding box center [716, 301] width 100 height 20
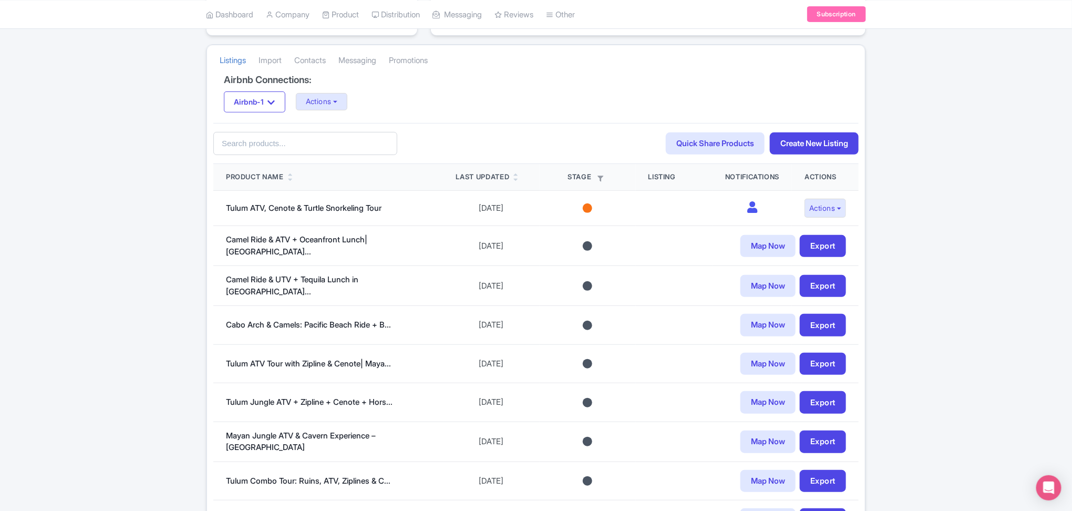
scroll to position [210, 0]
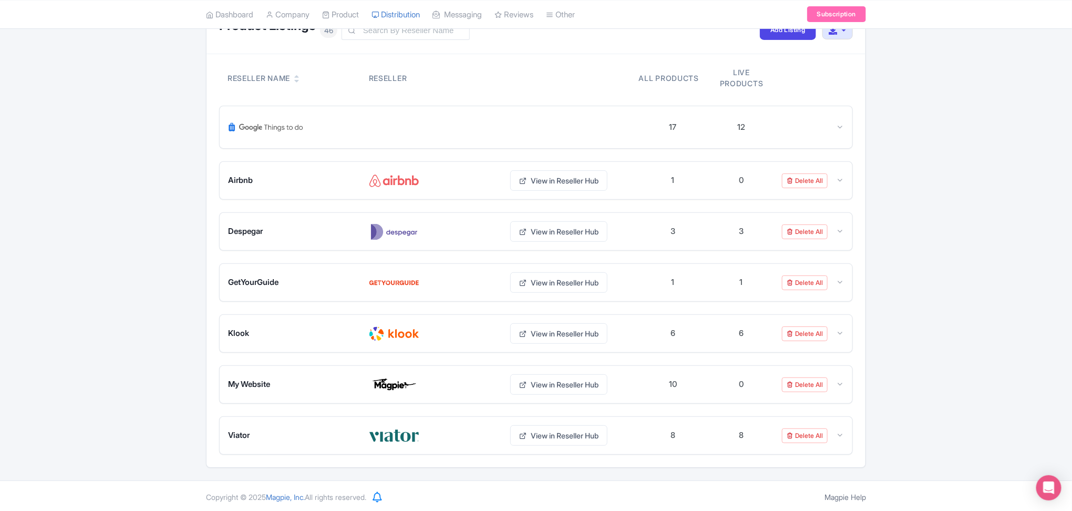
scroll to position [96, 0]
click at [384, 375] on img at bounding box center [394, 382] width 50 height 17
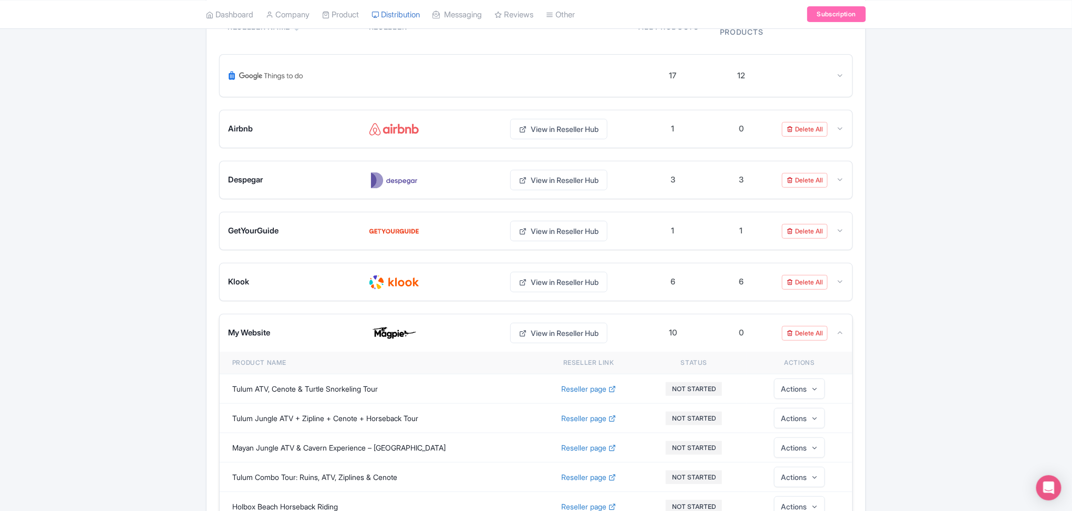
scroll to position [413, 0]
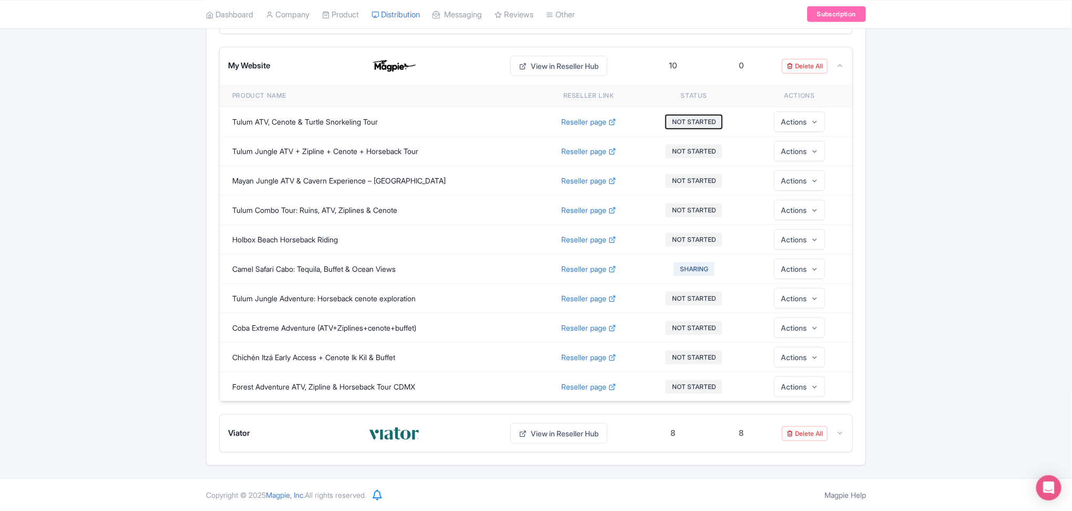
click at [695, 121] on button "NOT STARTED" at bounding box center [694, 122] width 56 height 14
click at [710, 126] on button "NOT STARTED" at bounding box center [694, 122] width 56 height 14
click at [413, 430] on img at bounding box center [394, 433] width 50 height 17
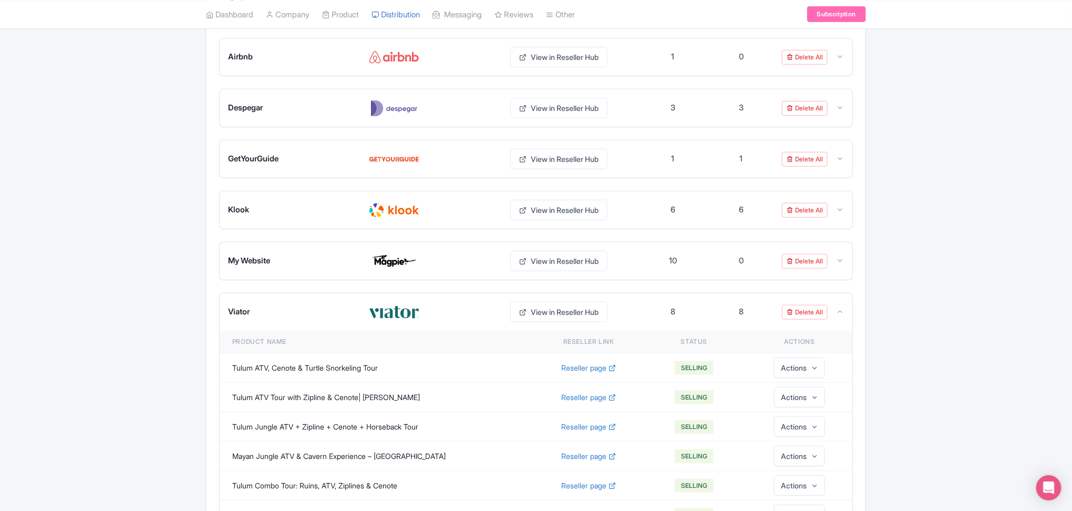
scroll to position [214, 0]
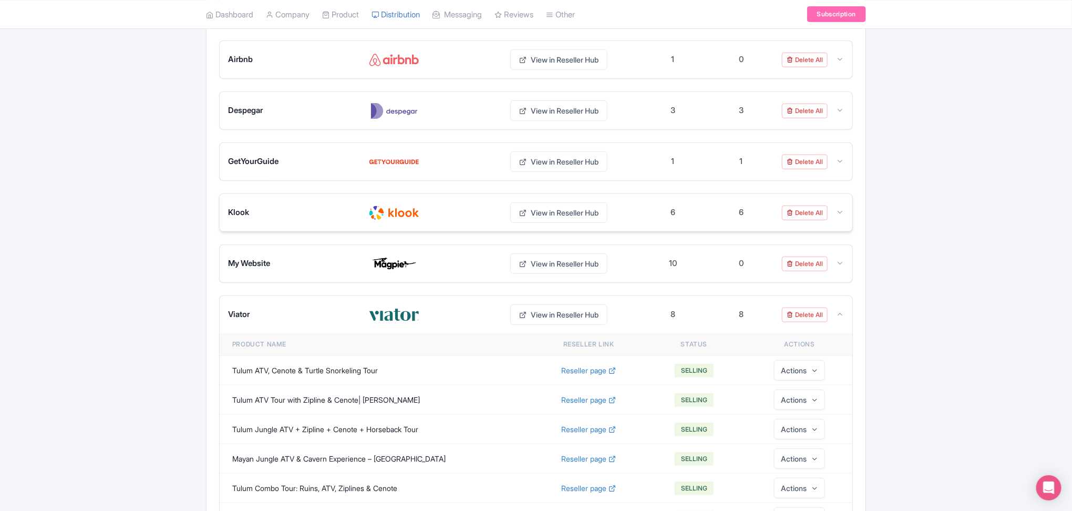
click at [421, 230] on div "Klook View in Reseller Hub 6 6 Delete All" at bounding box center [536, 212] width 633 height 37
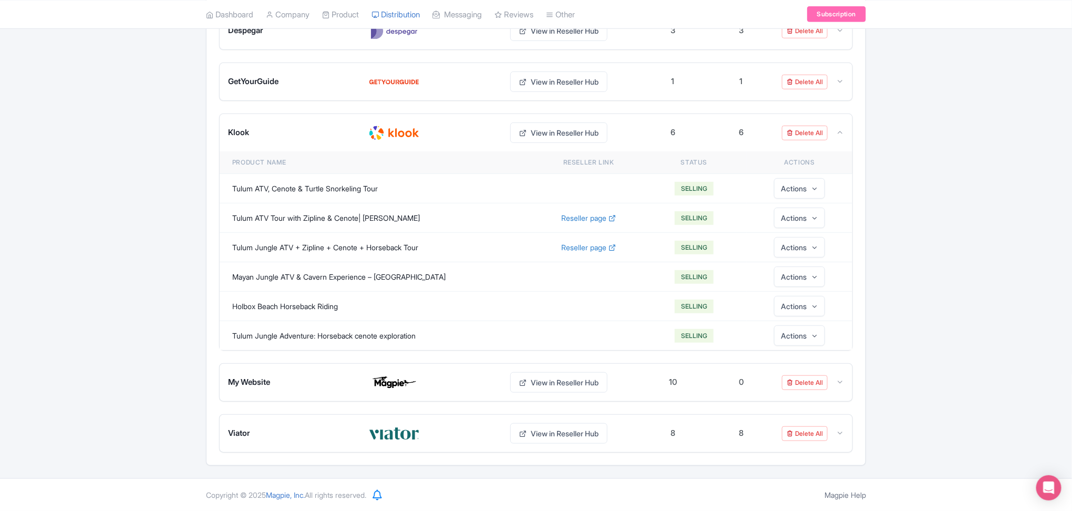
scroll to position [295, 0]
click at [436, 82] on div at bounding box center [433, 82] width 128 height 17
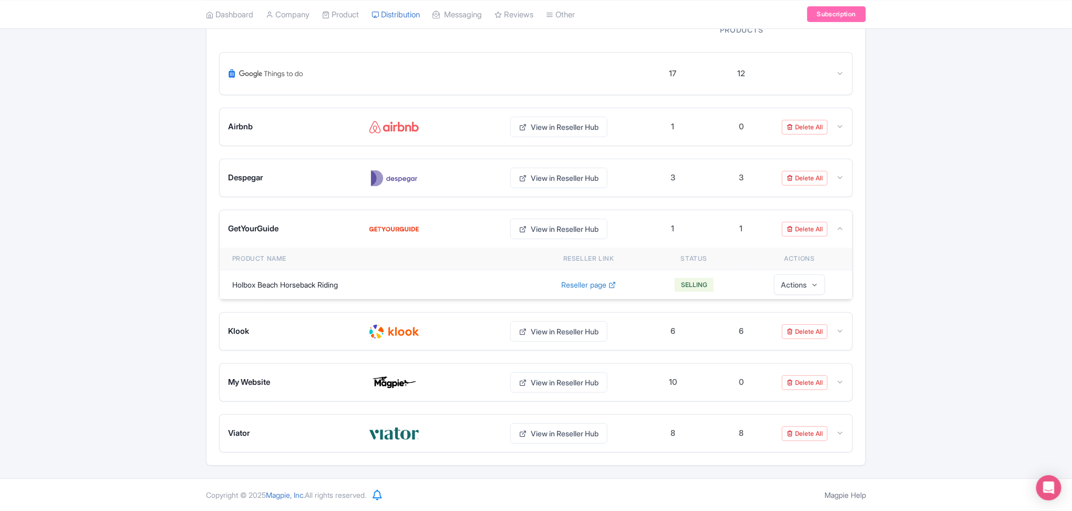
scroll to position [147, 0]
click at [604, 284] on span "Reseller page" at bounding box center [583, 284] width 45 height 11
click at [843, 231] on div "GetYourGuide View in Reseller Hub 1 1 Delete All" at bounding box center [536, 228] width 633 height 37
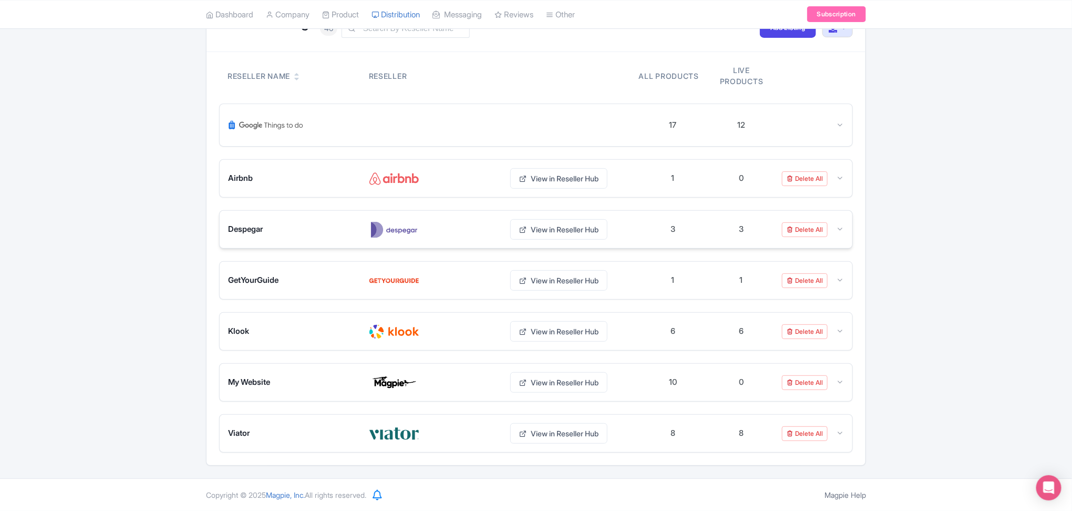
click at [475, 225] on div at bounding box center [433, 229] width 128 height 17
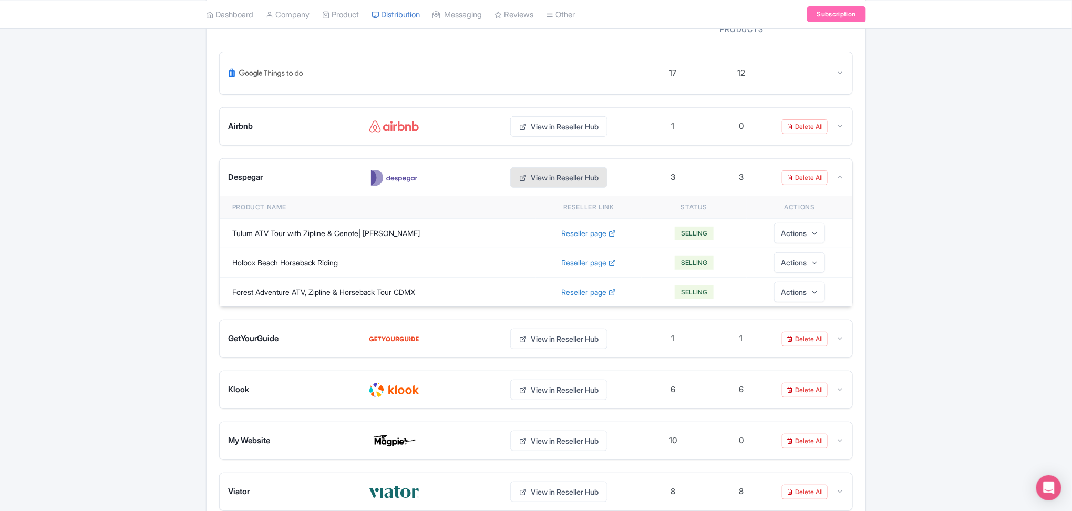
click at [560, 177] on link "View in Reseller Hub" at bounding box center [558, 177] width 97 height 20
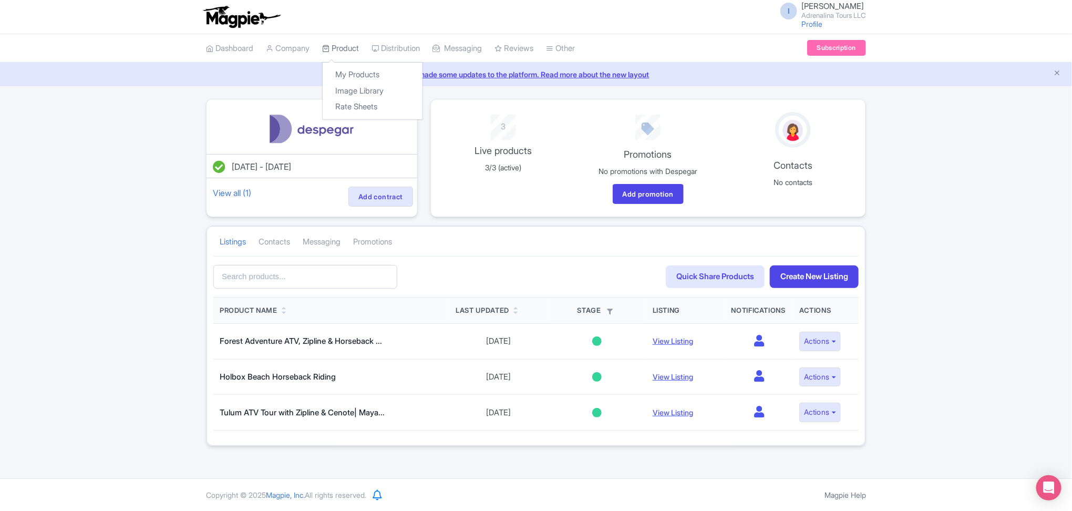
click at [339, 49] on link "Product" at bounding box center [340, 48] width 37 height 29
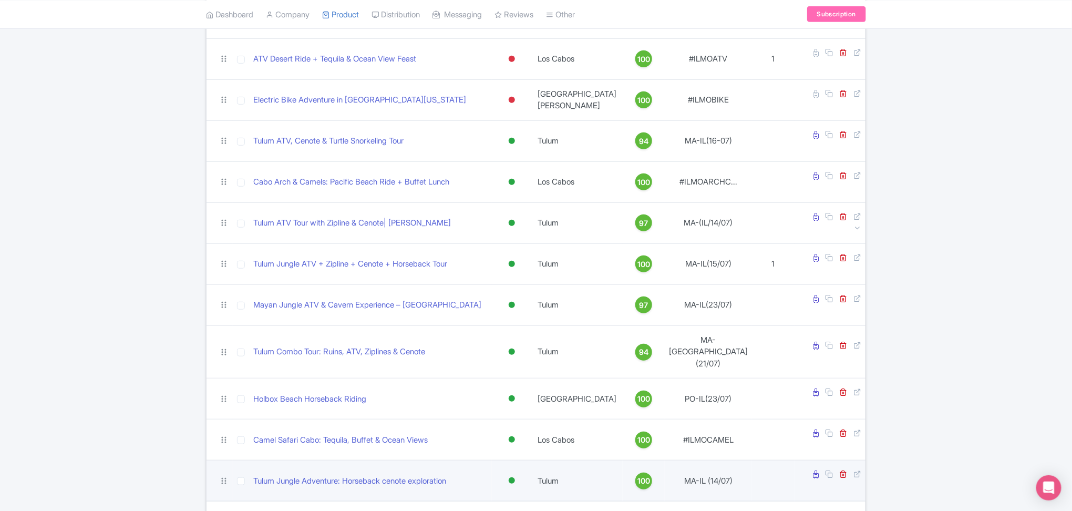
scroll to position [280, 0]
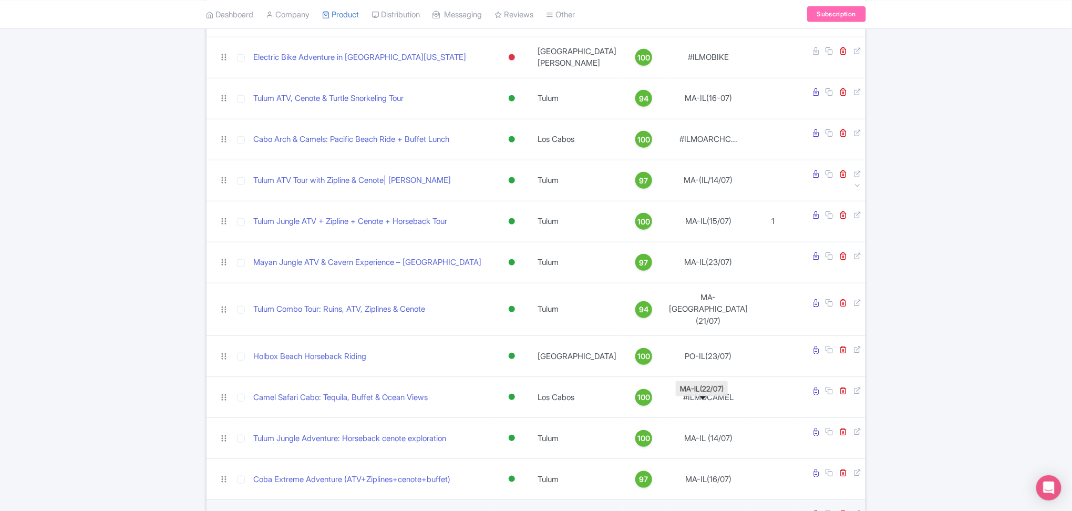
scroll to position [290, 0]
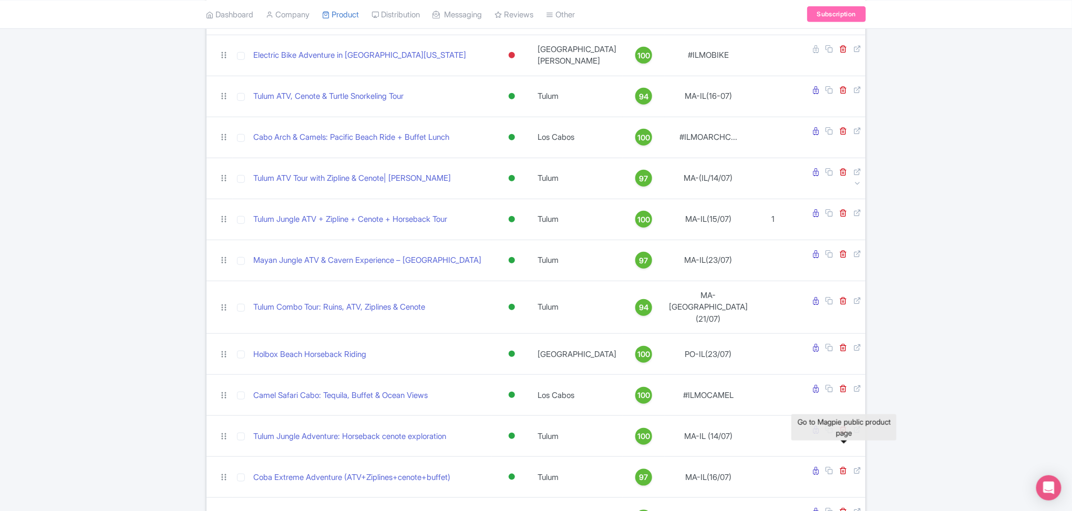
click at [926, 390] on div "Search Bulk Actions Delete Add to Collection Share Products Add to Collection C…" at bounding box center [536, 194] width 1072 height 771
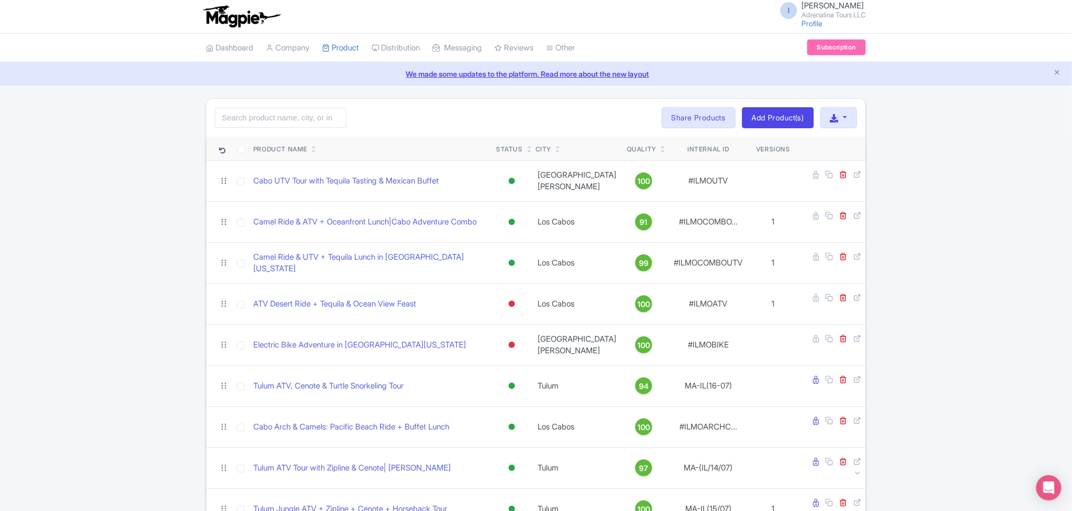
scroll to position [0, 0]
click at [701, 118] on link "Share Products" at bounding box center [698, 118] width 74 height 21
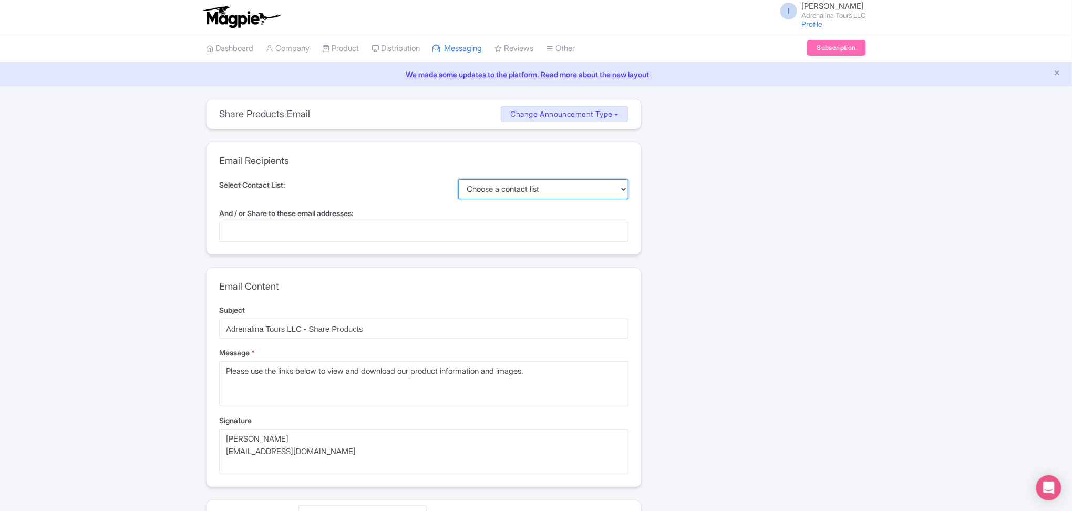
click at [607, 194] on select "Choose a contact list" at bounding box center [543, 189] width 171 height 20
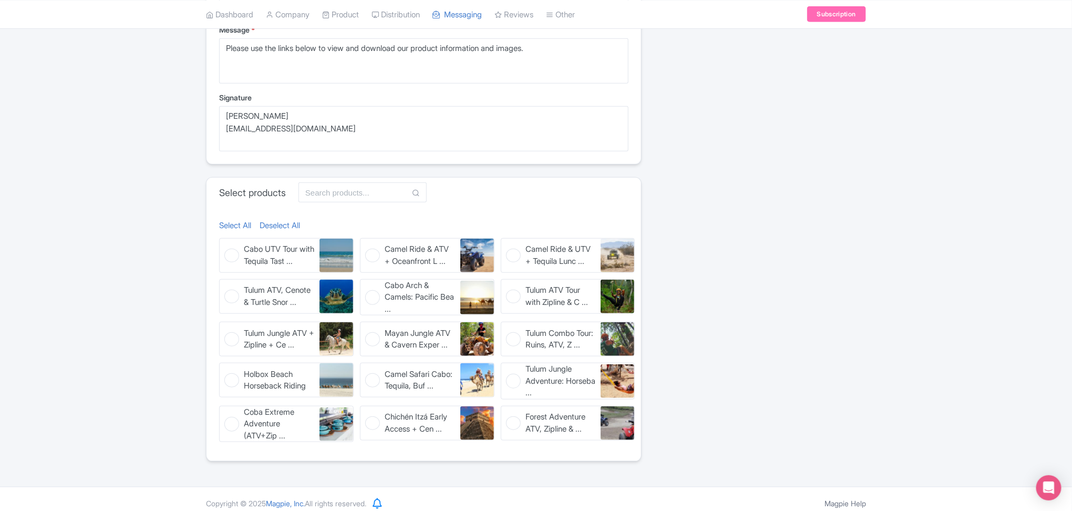
scroll to position [335, 0]
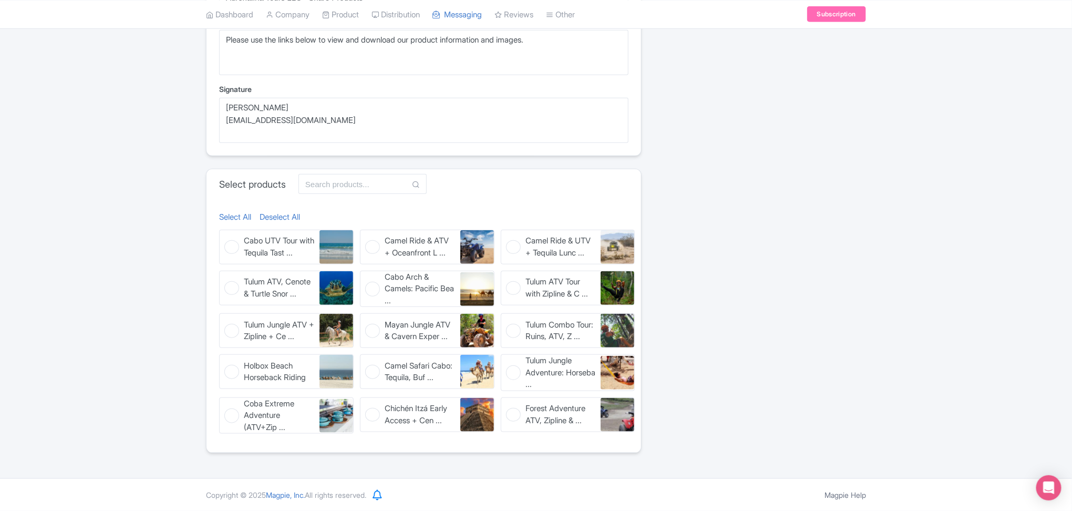
click at [517, 289] on figure "Tulum ATV Tour with Zipline & C ... Tulum ATV Tour with Zipline & Cenote| Maya …" at bounding box center [568, 288] width 134 height 35
click at [508, 277] on input "Tulum ATV Tour with Zipline & C ... Tulum ATV Tour with Zipline & Cenote| Maya …" at bounding box center [504, 274] width 7 height 7
checkbox input "true"
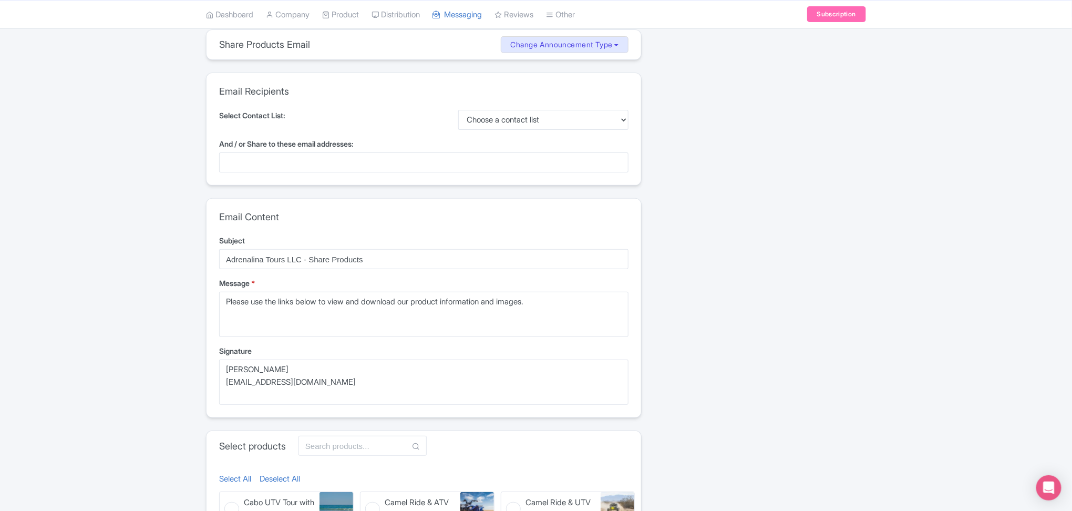
scroll to position [55, 0]
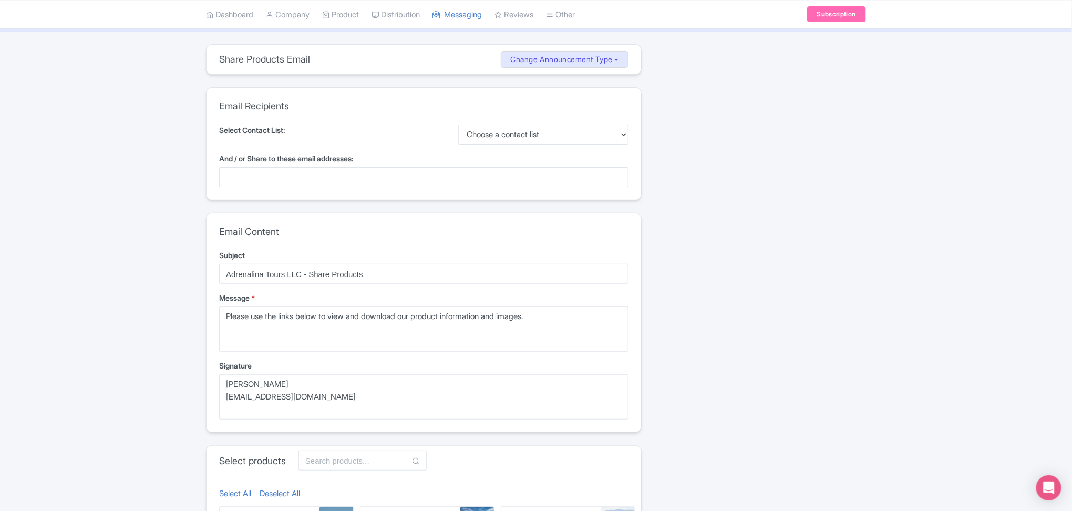
click at [542, 181] on div at bounding box center [423, 177] width 409 height 20
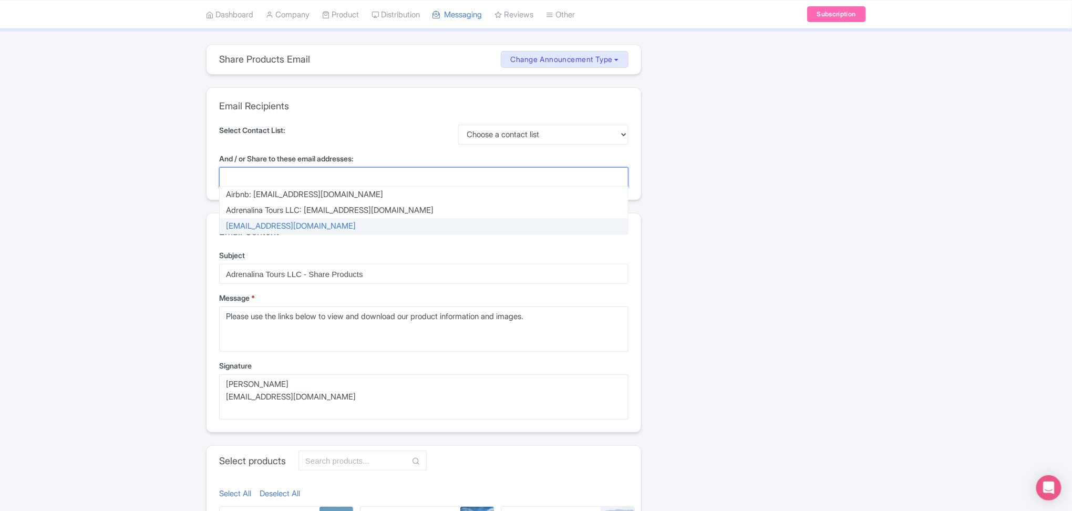
click at [759, 264] on div "Share 0 Resellers MISSING INFO 1 Share Products Email(s) MISSING INFO Tulum ATV…" at bounding box center [760, 393] width 224 height 698
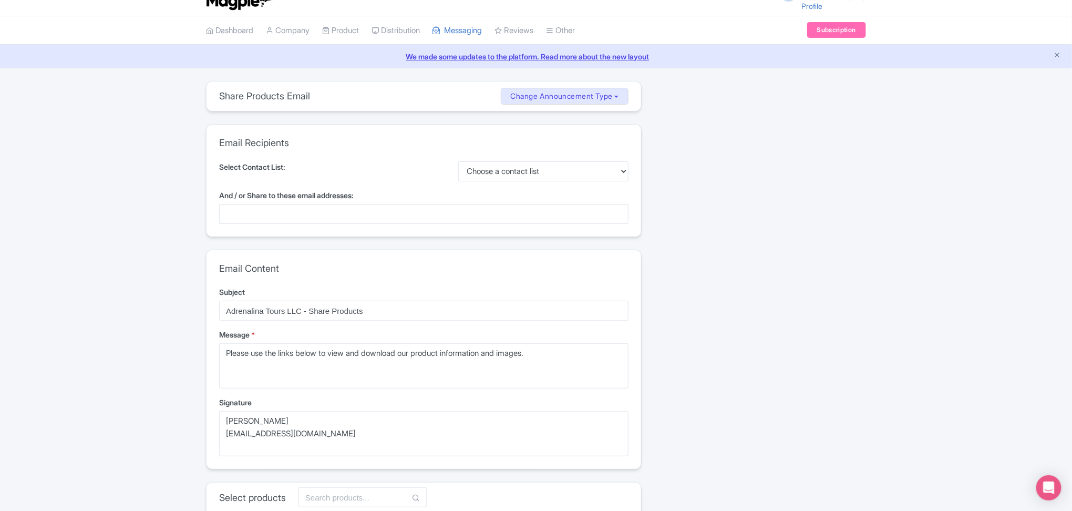
scroll to position [0, 0]
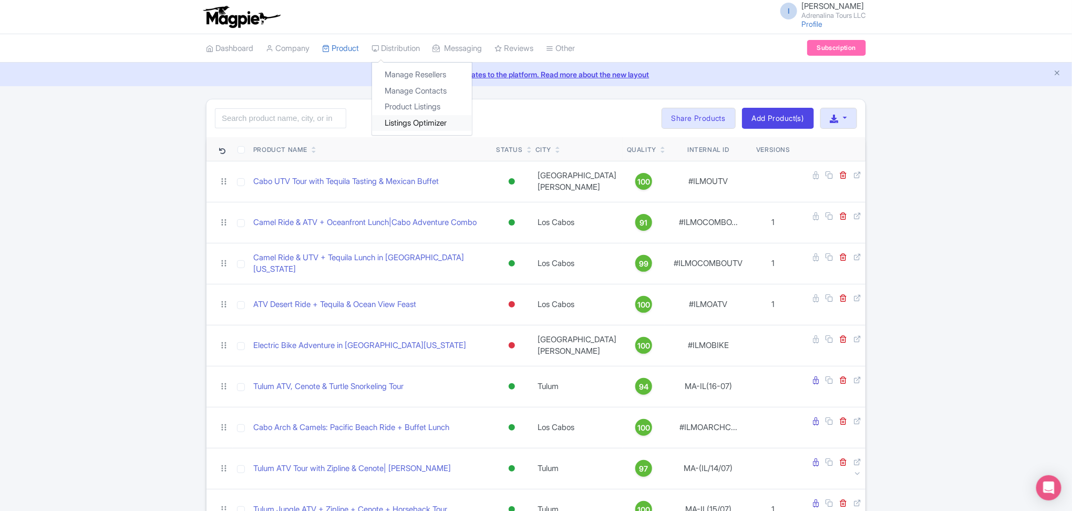
click at [406, 118] on link "Listings Optimizer" at bounding box center [422, 123] width 100 height 16
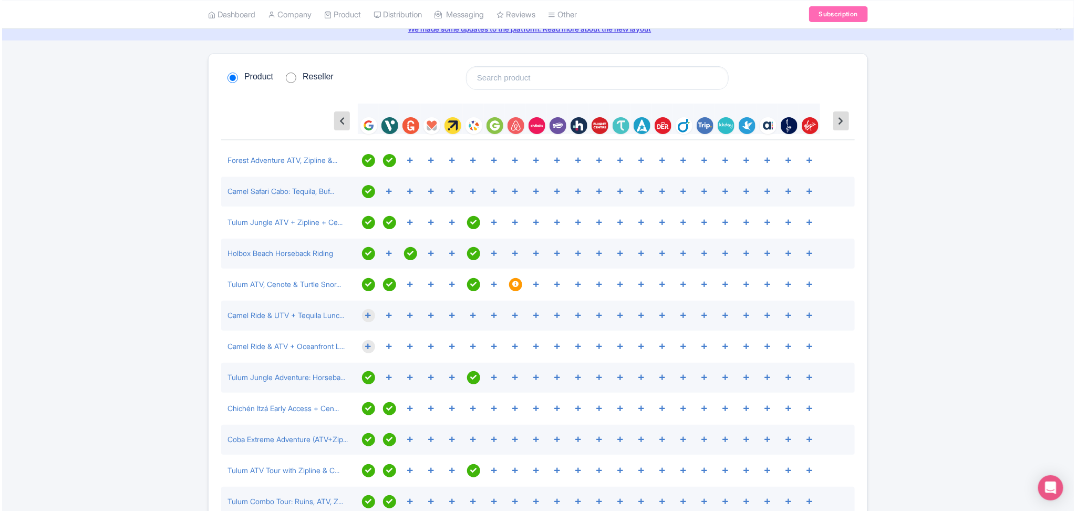
scroll to position [70, 0]
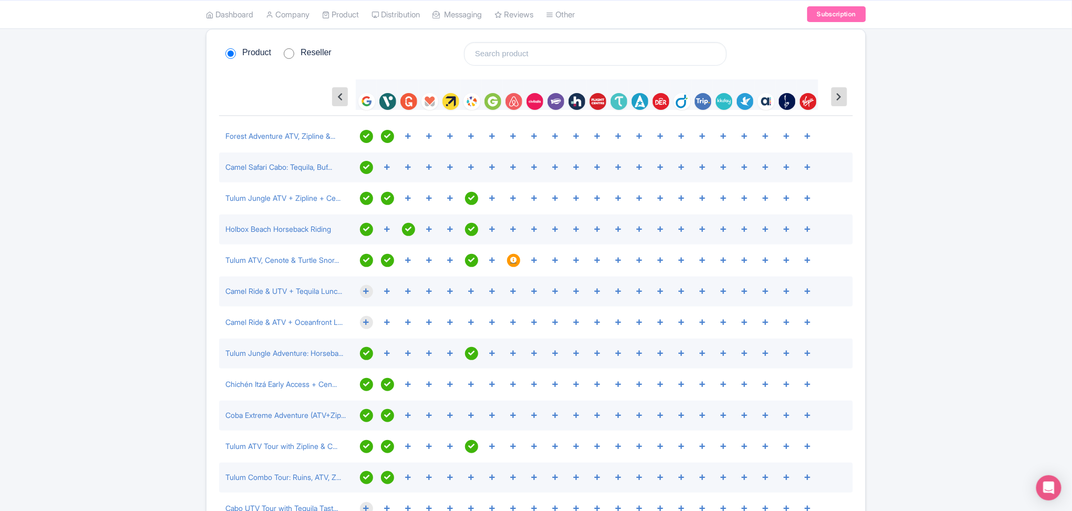
click at [516, 257] on div at bounding box center [513, 260] width 13 height 13
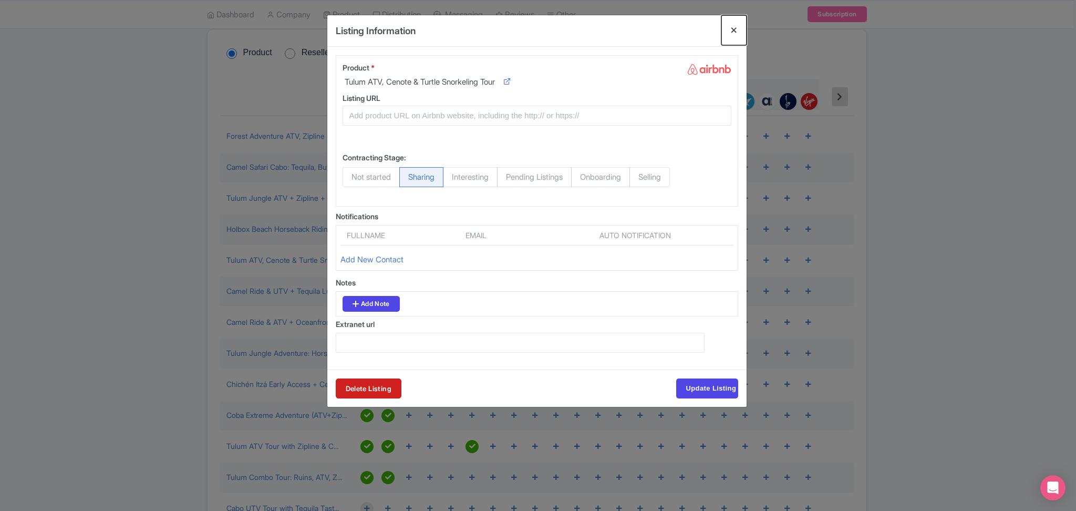
click at [732, 35] on button "Close" at bounding box center [733, 30] width 25 height 30
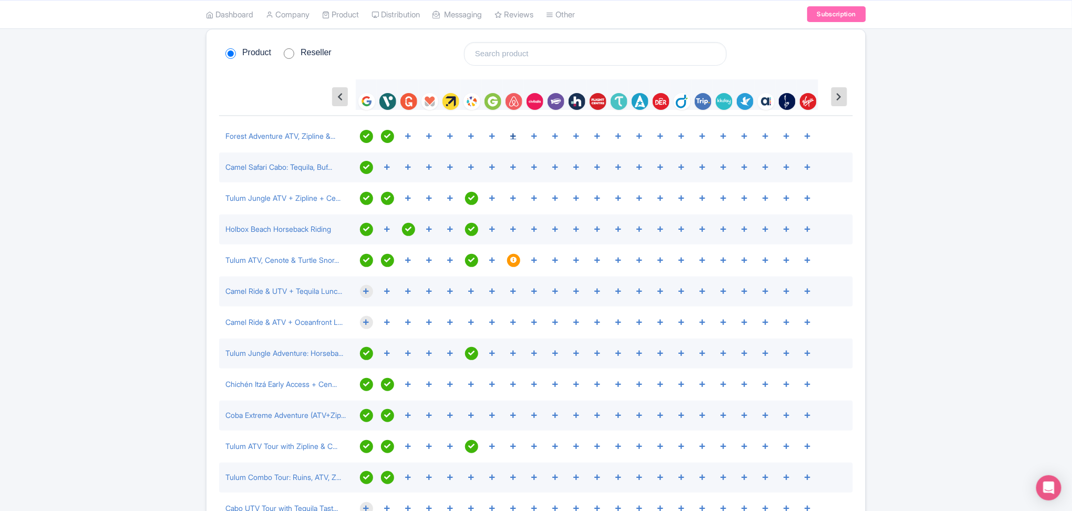
click at [514, 136] on icon at bounding box center [514, 136] width 6 height 6
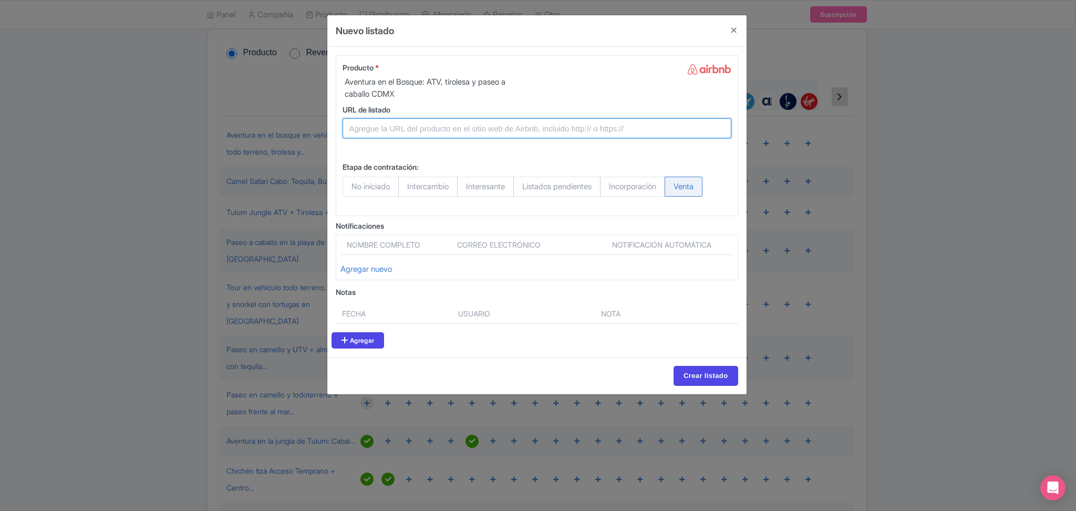
click at [502, 131] on input "URL de listado" at bounding box center [537, 128] width 389 height 20
click at [425, 128] on input "URL de listado" at bounding box center [537, 128] width 389 height 20
paste input "https://adrenalina.tours/products/%F0%9F%8C%B2-adrenaline-in-the-cdmx-forest-%F…"
type input "https://adrenalina.tours/products/%F0%9F%8C%B2-adrenaline-in-the-cdmx-forest-%F…"
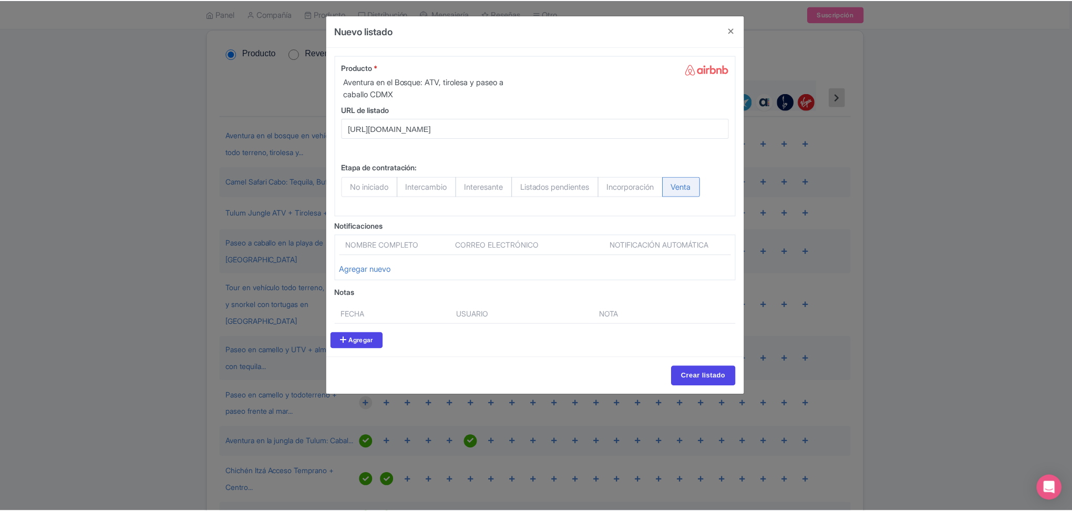
scroll to position [0, 0]
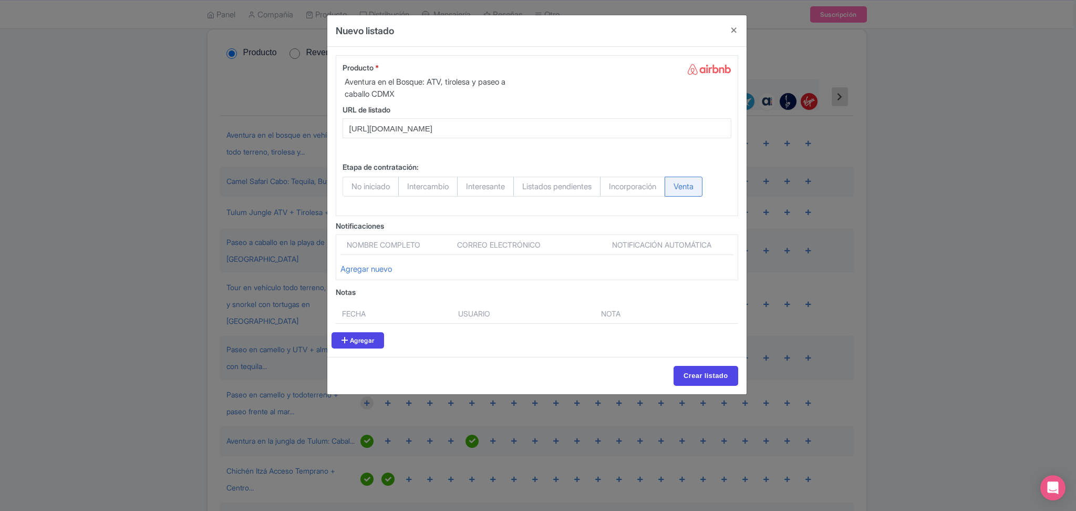
click at [402, 247] on font "Nombre completo" at bounding box center [384, 244] width 74 height 9
click at [375, 266] on font "Agregar nuevo" at bounding box center [365, 269] width 51 height 10
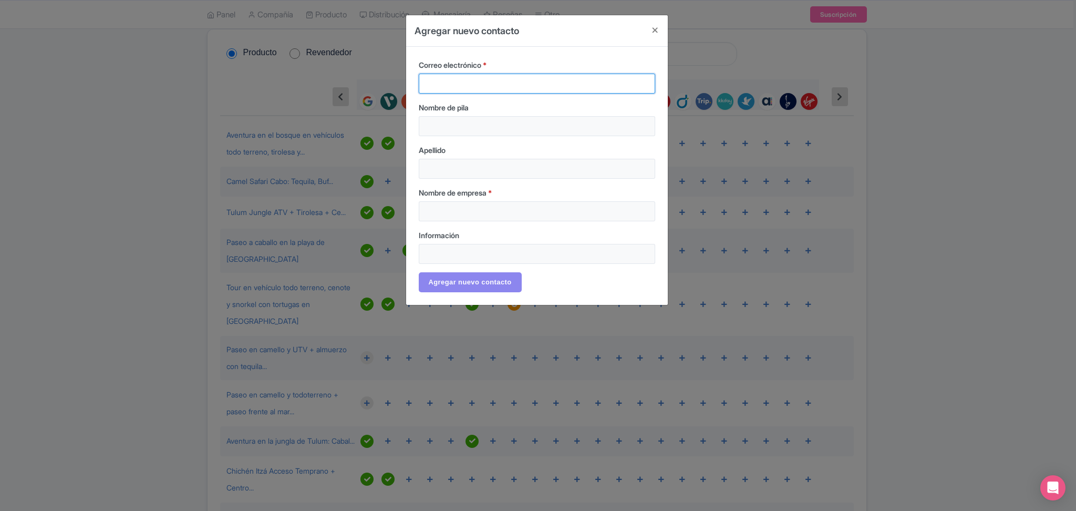
click at [486, 91] on input "Correo electrónico *" at bounding box center [537, 84] width 236 height 20
type input "business@adrenalina.tour"
type input "Airbnb"
type input "business@adrenalina.tours"
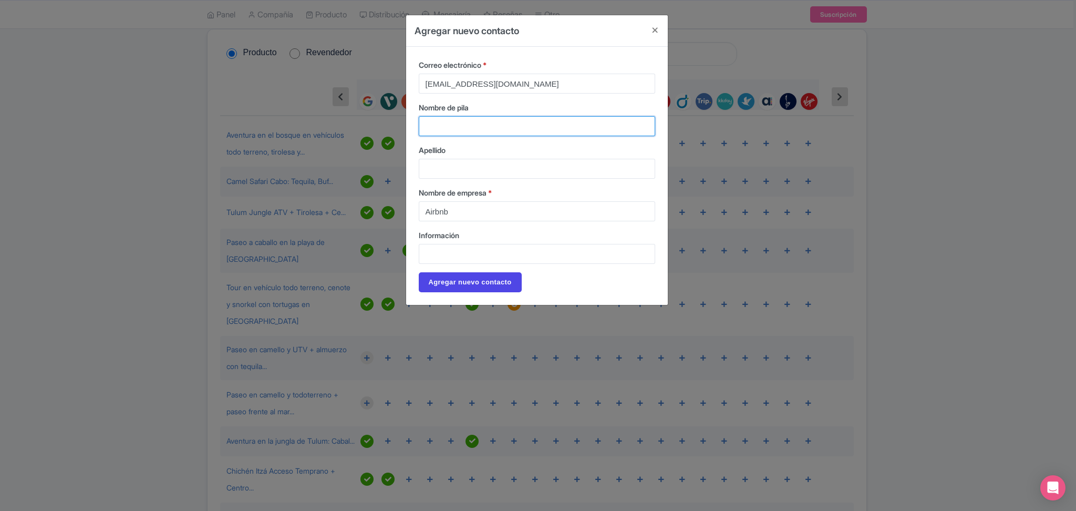
click at [493, 131] on input "Nombre de pila" at bounding box center [537, 126] width 236 height 20
type input "r"
type input "Raul"
click at [493, 163] on input "Apellido" at bounding box center [537, 169] width 236 height 20
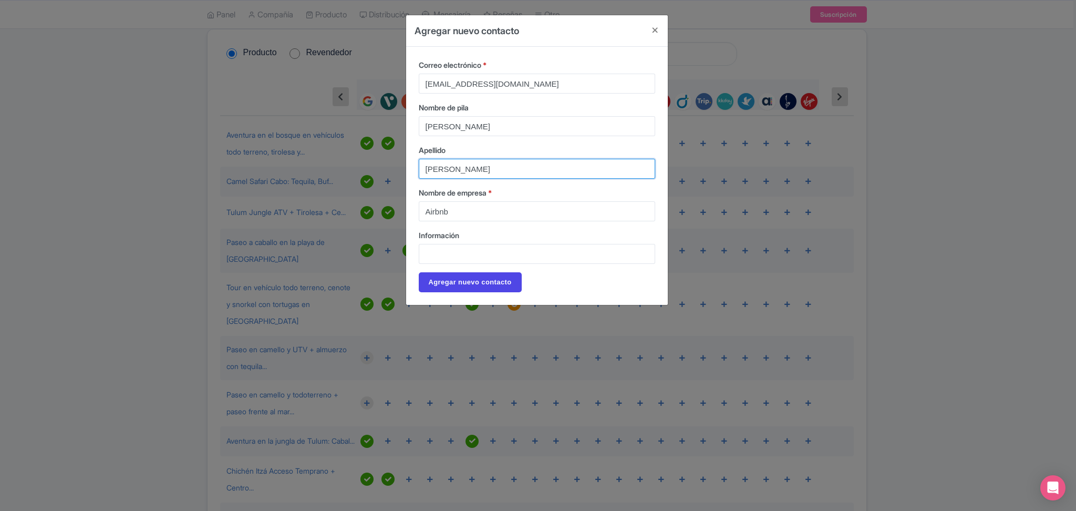
type input "Solano"
click at [501, 249] on input "Información" at bounding box center [537, 254] width 236 height 20
type input "v"
click at [500, 283] on input "Agregar nuevo contacto" at bounding box center [470, 282] width 103 height 20
type input "Agregar nuevo contacto"
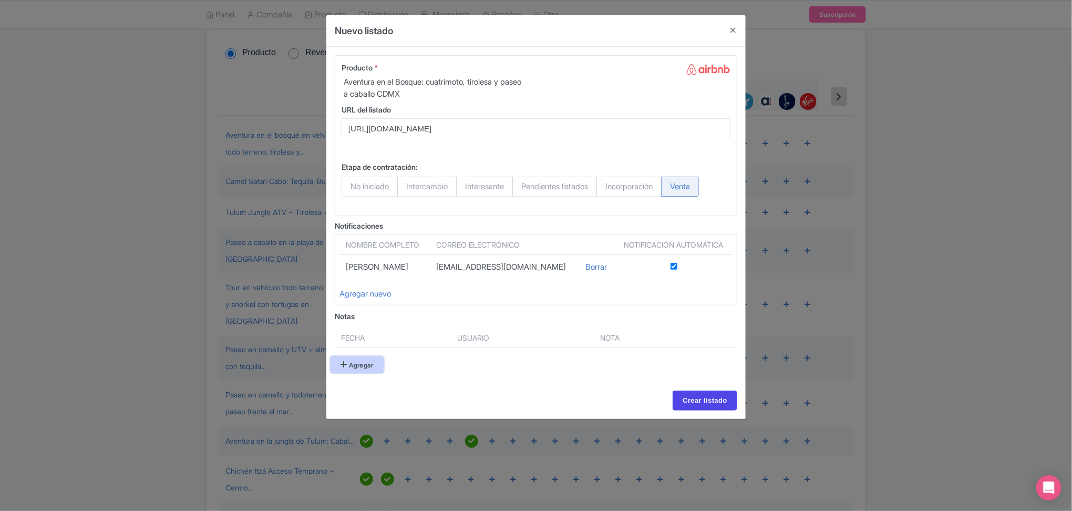
click at [368, 363] on font "Agregar" at bounding box center [361, 365] width 25 height 8
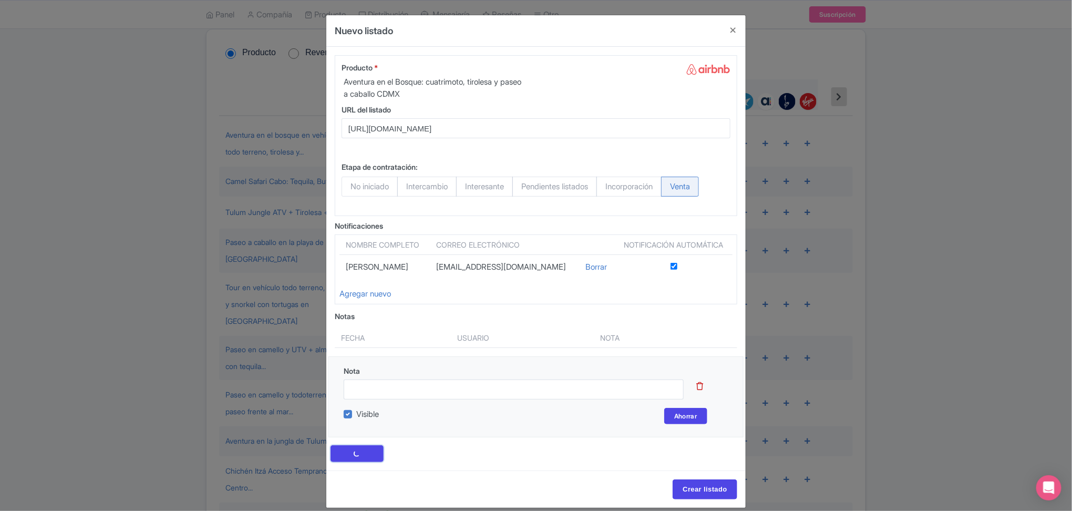
scroll to position [140, 0]
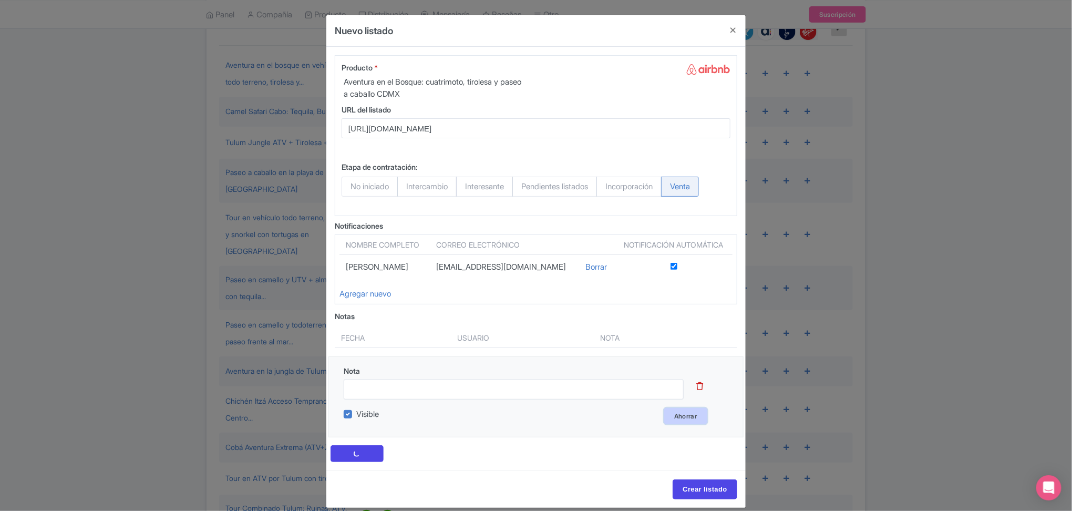
click at [668, 416] on link "Ahorrar" at bounding box center [685, 416] width 43 height 16
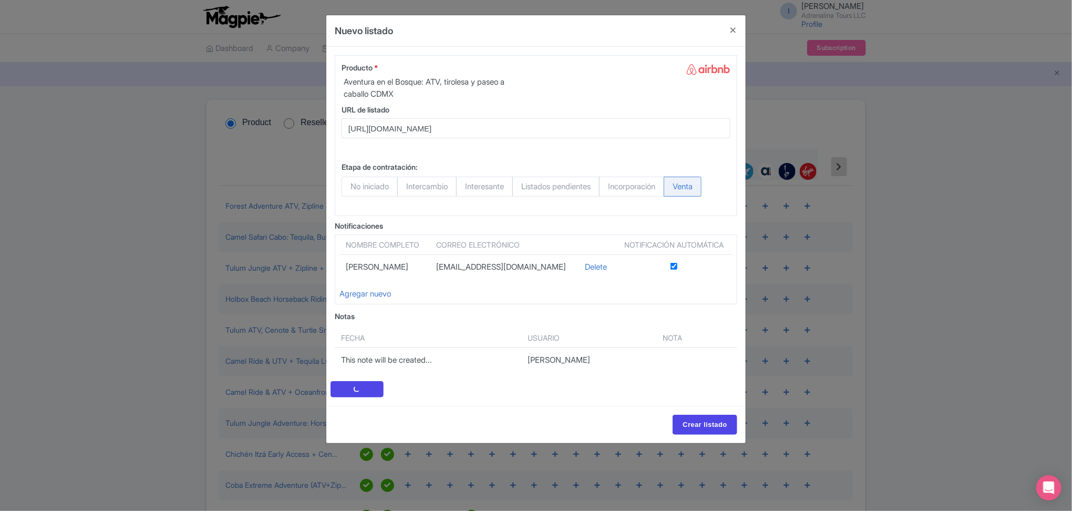
click at [720, 298] on div "Agregar nuevo" at bounding box center [535, 294] width 393 height 12
click at [713, 420] on input "Crear listado" at bounding box center [704, 425] width 65 height 20
type input "Crear listado"
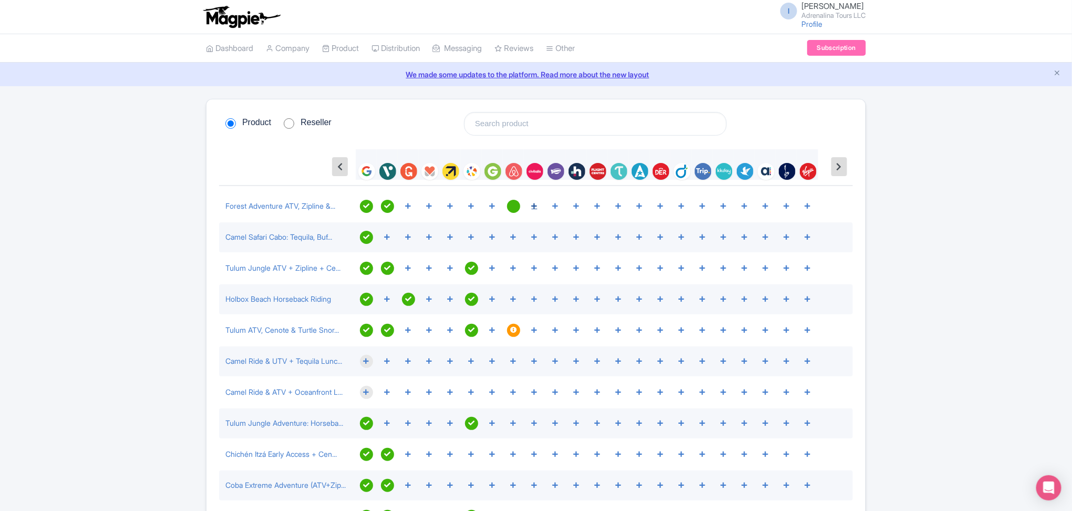
click at [533, 207] on icon at bounding box center [535, 206] width 6 height 6
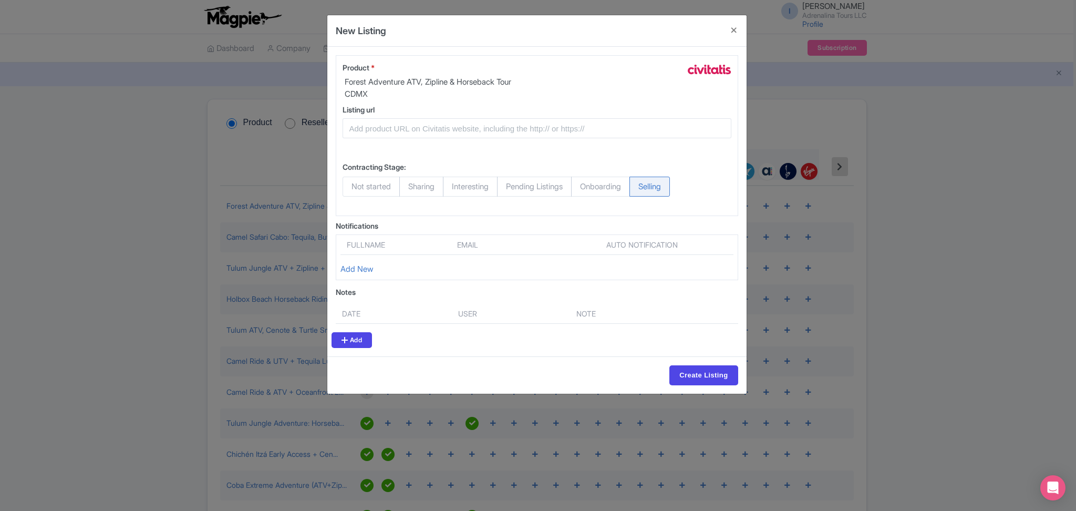
click at [943, 292] on div "New Listing grid_listing Account Product Product * Forest Adventure ATV, Ziplin…" at bounding box center [538, 255] width 1076 height 511
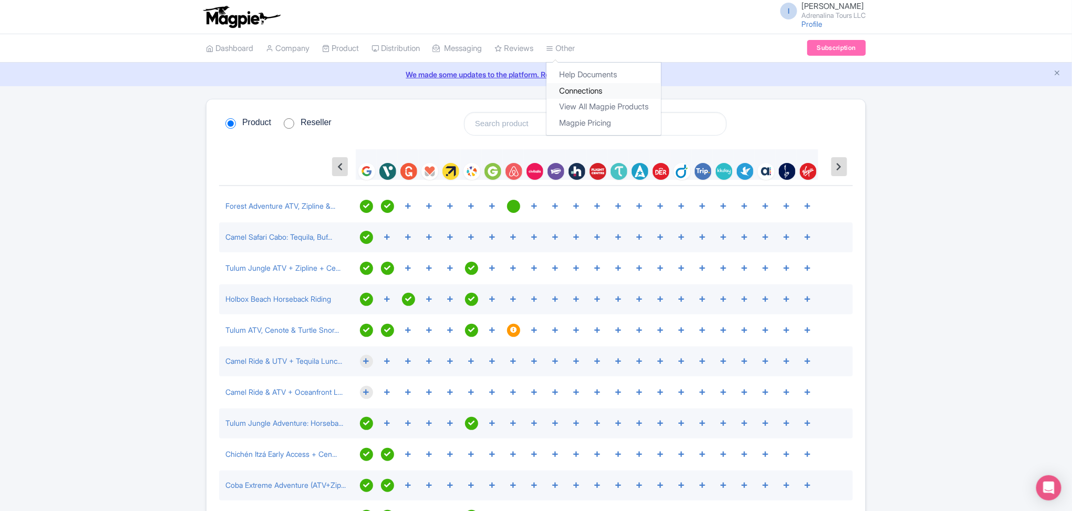
click at [595, 90] on link "Connections" at bounding box center [603, 91] width 115 height 16
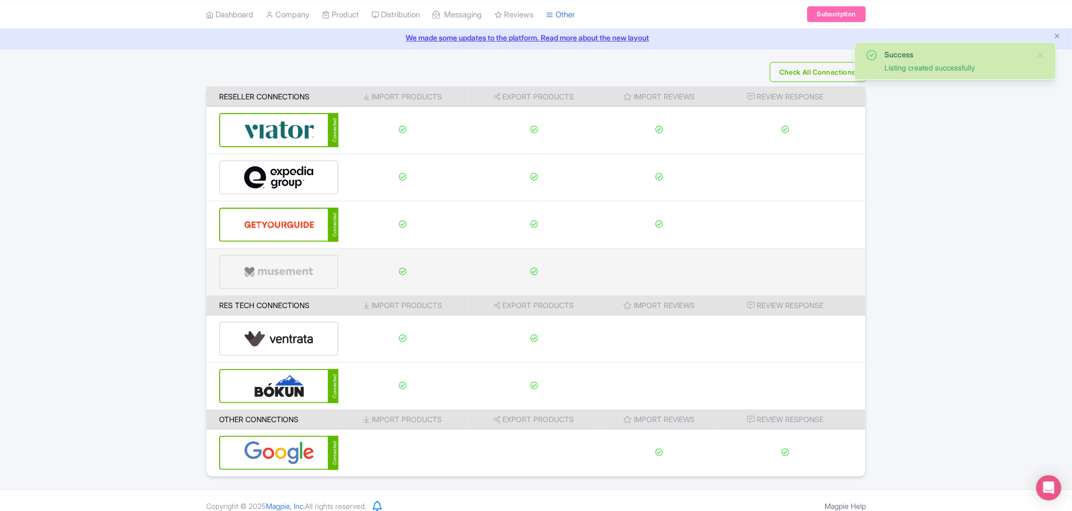
scroll to position [47, 0]
